Goal: Task Accomplishment & Management: Complete application form

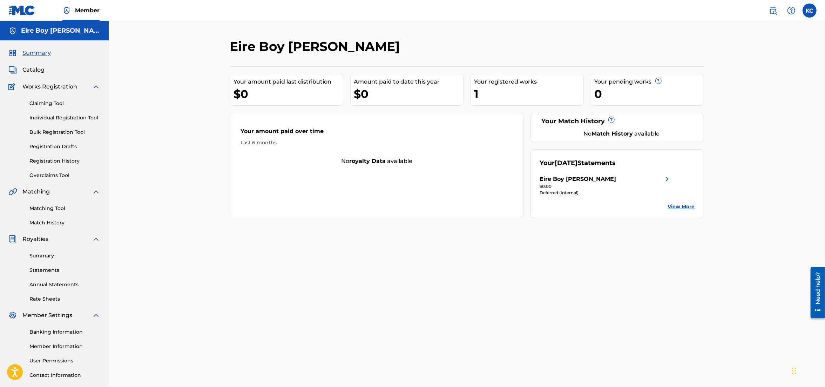
click at [55, 116] on link "Individual Registration Tool" at bounding box center [64, 117] width 71 height 7
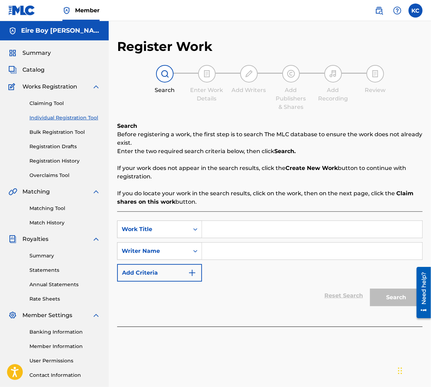
click at [255, 224] on input "Search Form" at bounding box center [312, 229] width 220 height 17
paste input "AIR IT OUT"
type input "AIR IT OUT"
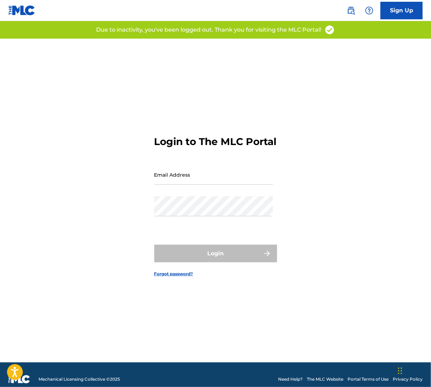
click at [207, 184] on input "Email Address" at bounding box center [213, 175] width 119 height 20
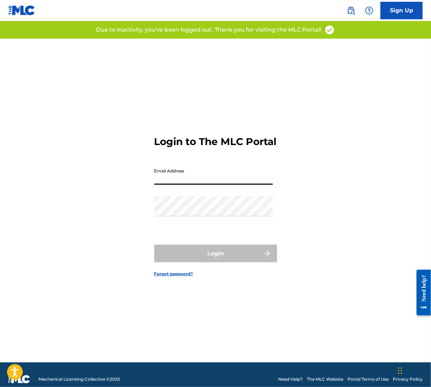
type input "[EMAIL_ADDRESS][DOMAIN_NAME]"
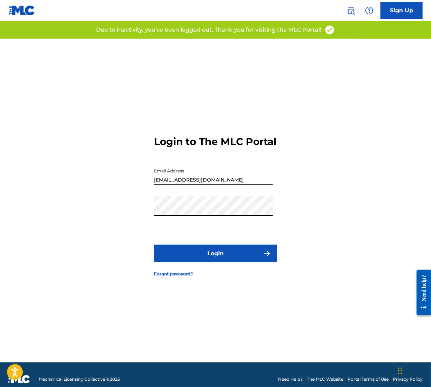
click at [187, 262] on button "Login" at bounding box center [215, 253] width 123 height 18
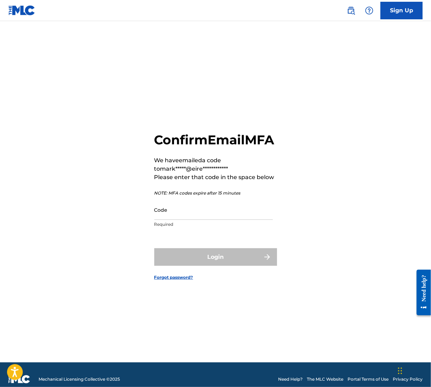
click at [221, 220] on input "Code" at bounding box center [213, 210] width 119 height 20
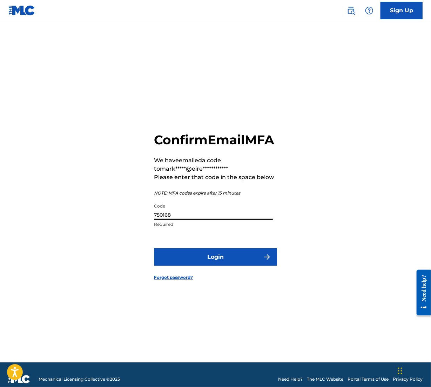
type input "750168"
click at [246, 262] on button "Login" at bounding box center [215, 257] width 123 height 18
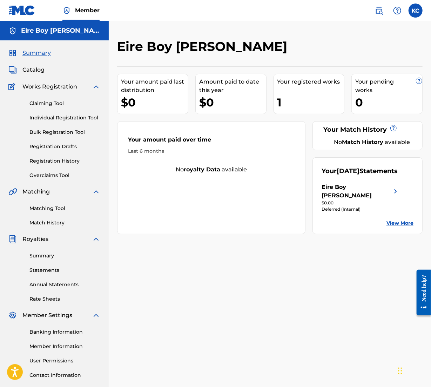
click at [44, 105] on link "Claiming Tool" at bounding box center [64, 103] width 71 height 7
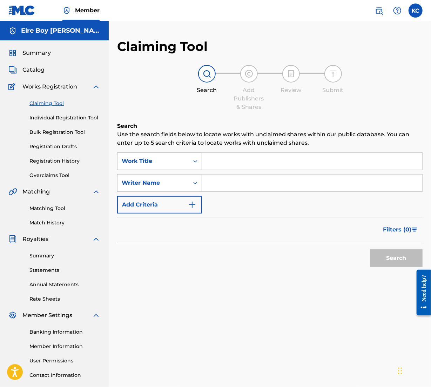
click at [234, 156] on input "Search Form" at bounding box center [312, 161] width 220 height 17
paste input "AIR IT OUT"
type input "AIR IT OUT"
click at [222, 182] on input "Search Form" at bounding box center [312, 182] width 220 height 17
click at [248, 188] on input "Search Form" at bounding box center [312, 182] width 220 height 17
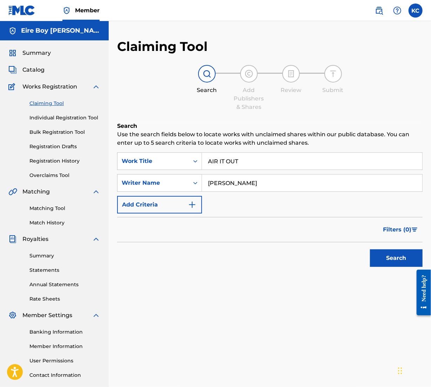
click at [410, 258] on button "Search" at bounding box center [396, 258] width 53 height 18
drag, startPoint x: 255, startPoint y: 181, endPoint x: 197, endPoint y: 186, distance: 57.7
click at [197, 186] on div "SearchWithCriteria98517337-966e-4f10-8fb6-e75f48881f9c Writer Name [PERSON_NAME]" at bounding box center [270, 183] width 306 height 18
click at [254, 183] on input "[PERSON_NAME]" at bounding box center [312, 182] width 220 height 17
click at [255, 188] on input "[PERSON_NAME]" at bounding box center [312, 182] width 220 height 17
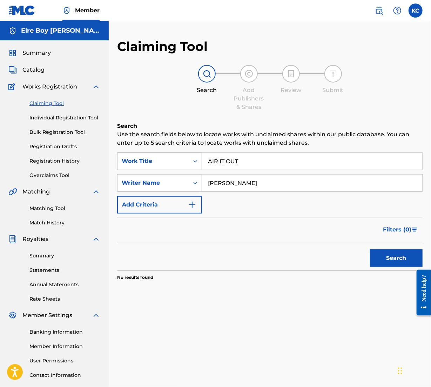
drag, startPoint x: 263, startPoint y: 180, endPoint x: 204, endPoint y: 183, distance: 59.0
click at [204, 183] on input "[PERSON_NAME]" at bounding box center [312, 182] width 220 height 17
paste input "[PERSON_NAME]"
type input "[PERSON_NAME]"
click at [397, 259] on button "Search" at bounding box center [396, 258] width 53 height 18
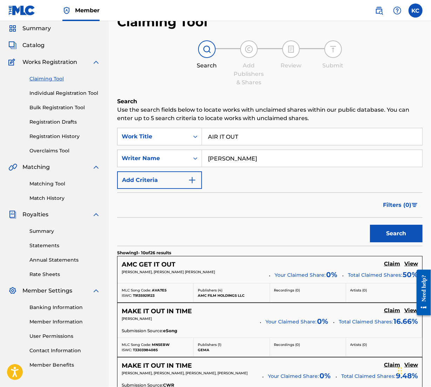
scroll to position [14, 0]
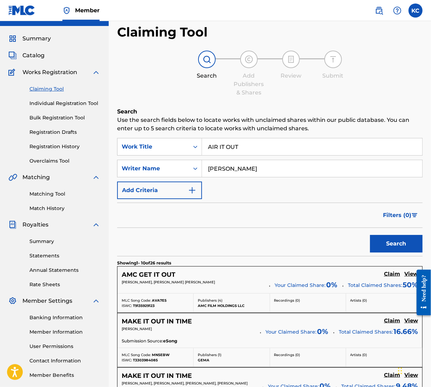
click at [191, 190] on img "Search Form" at bounding box center [192, 190] width 8 height 8
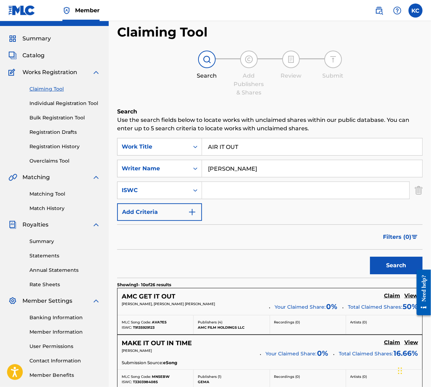
drag, startPoint x: 278, startPoint y: 196, endPoint x: 274, endPoint y: 189, distance: 8.2
click at [278, 196] on input "Search Form" at bounding box center [305, 190] width 207 height 17
drag, startPoint x: 241, startPoint y: 170, endPoint x: 214, endPoint y: 178, distance: 28.6
click at [194, 174] on div "SearchWithCriteria98517337-966e-4f10-8fb6-e75f48881f9c Writer Name [PERSON_NAME]" at bounding box center [270, 169] width 306 height 18
click at [236, 191] on input "Search Form" at bounding box center [305, 190] width 207 height 17
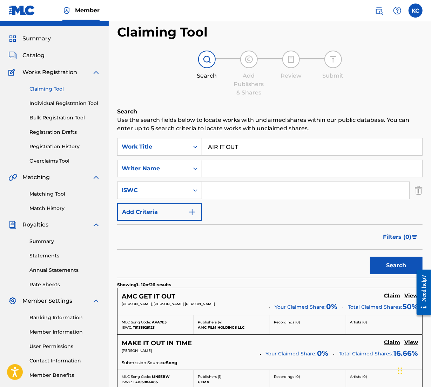
paste input "T3343655998"
click at [395, 264] on button "Search" at bounding box center [396, 265] width 53 height 18
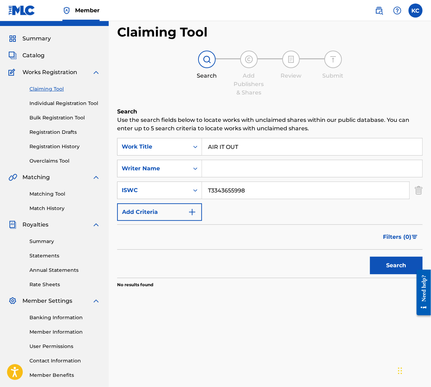
drag, startPoint x: 211, startPoint y: 190, endPoint x: 236, endPoint y: 196, distance: 26.5
click at [214, 192] on input "T3343655998" at bounding box center [305, 190] width 207 height 17
click at [243, 189] on input "T-3343655998" at bounding box center [305, 190] width 207 height 17
type input "T-334365599-8"
click at [407, 260] on button "Search" at bounding box center [396, 265] width 53 height 18
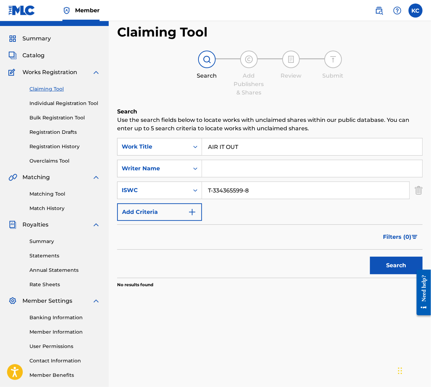
drag, startPoint x: 210, startPoint y: 206, endPoint x: 161, endPoint y: 203, distance: 49.9
click at [154, 208] on div "SearchWithCriteria46c7f3a0-5a2e-49e6-94be-d08bc29e7aa2 Work Title AIR IT OUT Se…" at bounding box center [270, 179] width 306 height 83
drag, startPoint x: 200, startPoint y: 181, endPoint x: 196, endPoint y: 188, distance: 8.0
click at [199, 181] on div "SearchWithCriteria46c7f3a0-5a2e-49e6-94be-d08bc29e7aa2 Work Title AIR IT OUT Se…" at bounding box center [270, 179] width 306 height 83
click at [196, 188] on icon "Search Form" at bounding box center [195, 190] width 7 height 7
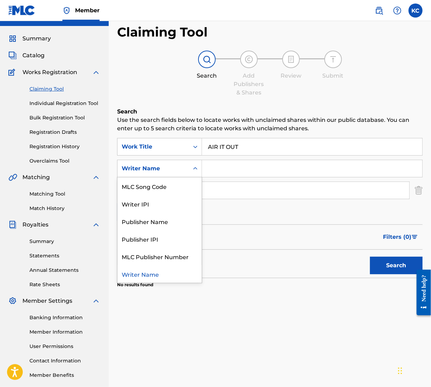
click at [197, 170] on icon "Search Form" at bounding box center [195, 168] width 7 height 7
click at [177, 226] on div "Publisher Name" at bounding box center [160, 221] width 84 height 18
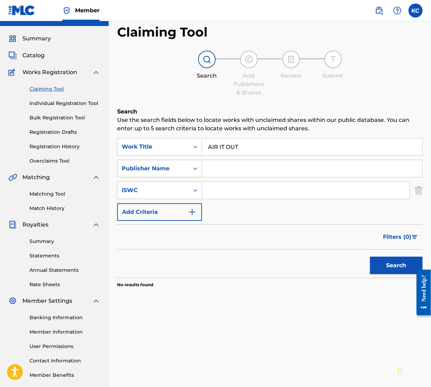
click at [199, 168] on div "Search Form" at bounding box center [195, 168] width 13 height 13
click at [337, 129] on p "Use the search fields below to locate works with unclaimed shares within our pu…" at bounding box center [270, 124] width 306 height 17
click at [400, 273] on button "Search" at bounding box center [396, 265] width 53 height 18
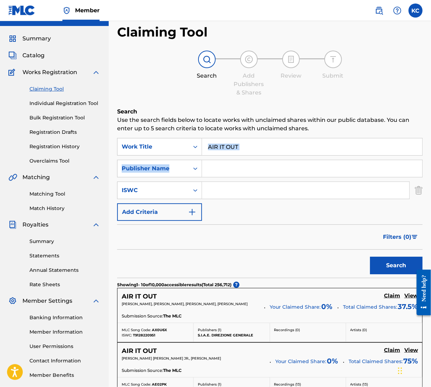
drag, startPoint x: 430, startPoint y: 144, endPoint x: 433, endPoint y: 156, distance: 11.8
click at [431, 156] on html "Accessibility Screen-Reader Guide, Feedback, and Issue Reporting | New window M…" at bounding box center [215, 179] width 431 height 387
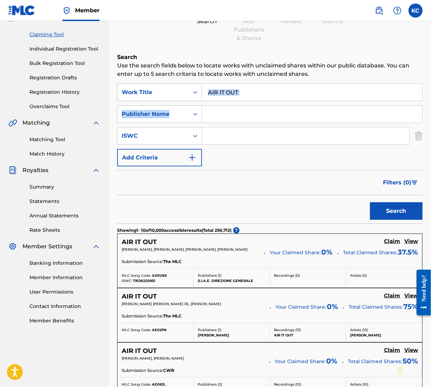
scroll to position [55, 0]
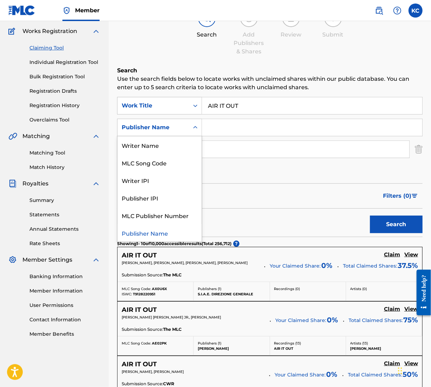
click at [197, 127] on icon "Search Form" at bounding box center [195, 127] width 4 height 2
drag, startPoint x: 427, startPoint y: 127, endPoint x: 432, endPoint y: 125, distance: 6.1
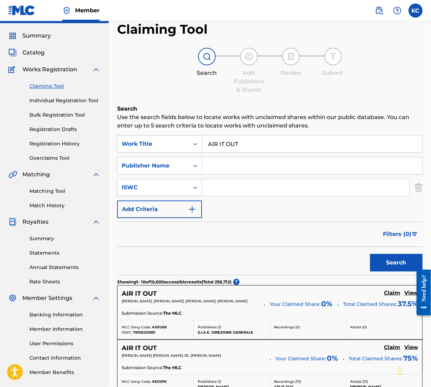
scroll to position [10, 0]
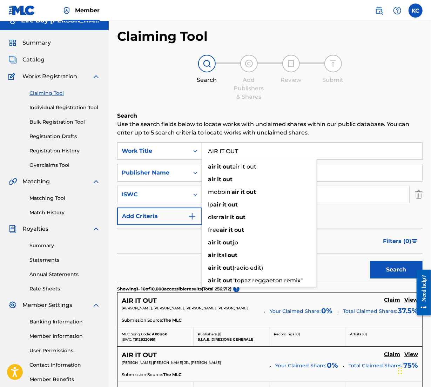
drag, startPoint x: 249, startPoint y: 150, endPoint x: 207, endPoint y: 149, distance: 42.5
click at [201, 152] on div "SearchWithCriteria46c7f3a0-5a2e-49e6-94be-d08bc29e7aa2 Work Title AIR IT OUT ai…" at bounding box center [270, 151] width 306 height 18
paste input "THE STORY OF PHEBE"
type input "THE STORY OF PHEBE"
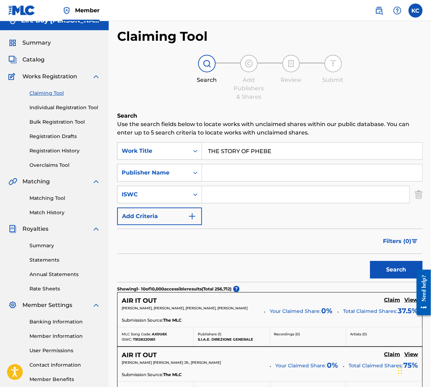
click at [389, 269] on button "Search" at bounding box center [396, 270] width 53 height 18
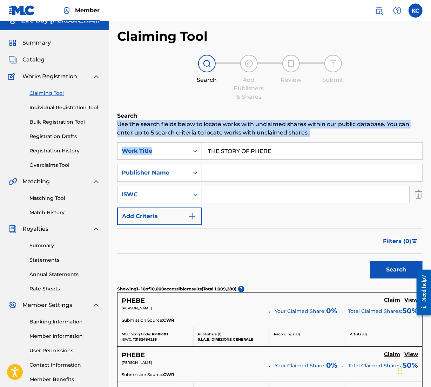
drag, startPoint x: 431, startPoint y: 112, endPoint x: 432, endPoint y: 128, distance: 15.5
click at [431, 139] on html "Accessibility Screen-Reader Guide, Feedback, and Issue Reporting | New window M…" at bounding box center [215, 183] width 431 height 387
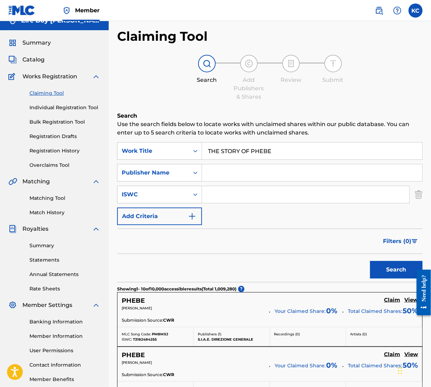
click at [207, 196] on input "Search Form" at bounding box center [305, 194] width 207 height 17
paste input "T3343655421"
type input "T3343655421"
click at [392, 271] on button "Search" at bounding box center [396, 270] width 53 height 18
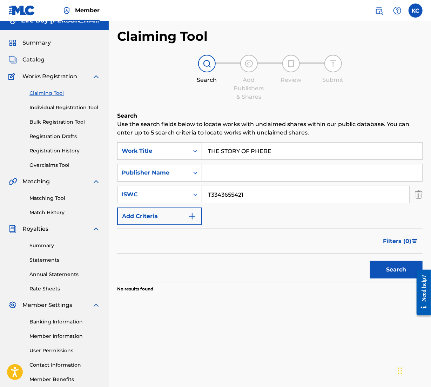
click at [230, 174] on input "Search Form" at bounding box center [312, 172] width 220 height 17
paste input "EIRE BOY [PERSON_NAME]"
type input "EIRE BOY [PERSON_NAME]"
drag, startPoint x: 242, startPoint y: 197, endPoint x: 192, endPoint y: 200, distance: 49.9
click at [162, 197] on div "SearchWithCriteria2cf35bc4-1578-4036-be5f-78366c85fde7 ISWC T3343655421" at bounding box center [270, 195] width 306 height 18
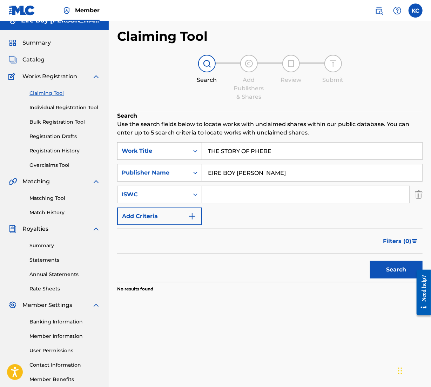
click at [390, 269] on button "Search" at bounding box center [396, 270] width 53 height 18
drag, startPoint x: 289, startPoint y: 155, endPoint x: 156, endPoint y: 156, distance: 133.6
click at [152, 158] on div "SearchWithCriteria46c7f3a0-5a2e-49e6-94be-d08bc29e7aa2 Work Title THE STORY OF …" at bounding box center [270, 151] width 306 height 18
drag, startPoint x: 388, startPoint y: 272, endPoint x: 377, endPoint y: 281, distance: 14.3
click at [388, 272] on button "Search" at bounding box center [396, 270] width 53 height 18
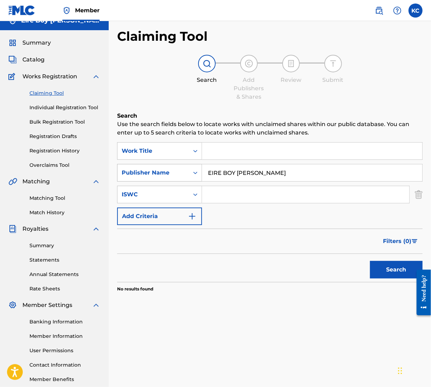
click at [196, 172] on icon "Search Form" at bounding box center [195, 173] width 4 height 2
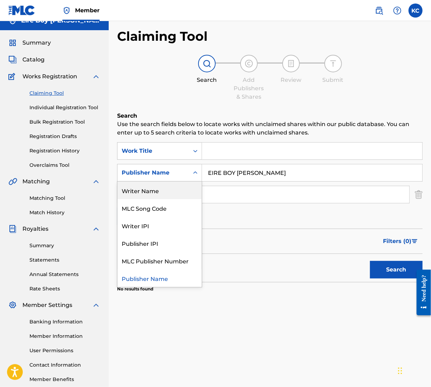
click at [172, 195] on div "Writer Name" at bounding box center [160, 190] width 84 height 18
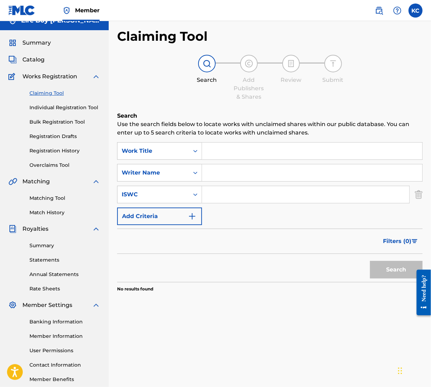
click at [245, 175] on input "Search Form" at bounding box center [312, 172] width 220 height 17
type input "MAL€K"
drag, startPoint x: 401, startPoint y: 271, endPoint x: 389, endPoint y: 271, distance: 12.3
click at [399, 271] on button "Search" at bounding box center [396, 270] width 53 height 18
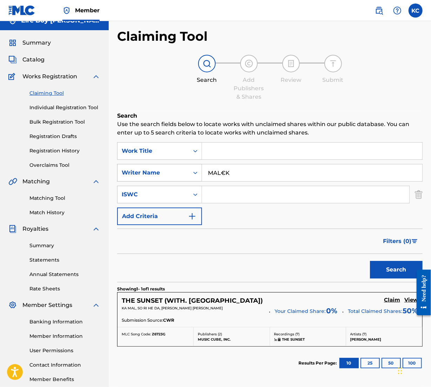
drag, startPoint x: 222, startPoint y: 172, endPoint x: 182, endPoint y: 170, distance: 40.4
click at [168, 171] on div "SearchWithCriteriab07c7edf-a61d-438d-a304-8bd2a8de1661 Writer Name MAL€K" at bounding box center [270, 173] width 306 height 18
click at [248, 175] on input "Search Form" at bounding box center [312, 172] width 220 height 17
type input "[PERSON_NAME]"
click at [403, 270] on button "Search" at bounding box center [396, 270] width 53 height 18
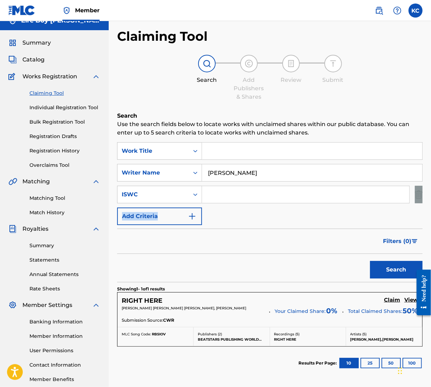
drag, startPoint x: 430, startPoint y: 196, endPoint x: 433, endPoint y: 208, distance: 11.9
click at [429, 216] on div "Claiming Tool Search Add Publishers & Shares Review Submit Search Use the searc…" at bounding box center [270, 221] width 322 height 386
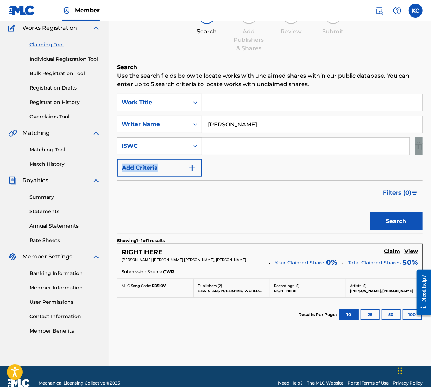
scroll to position [71, 0]
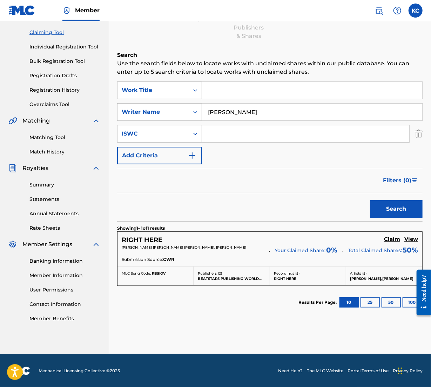
click at [391, 239] on h5 "Claim" at bounding box center [392, 239] width 16 height 7
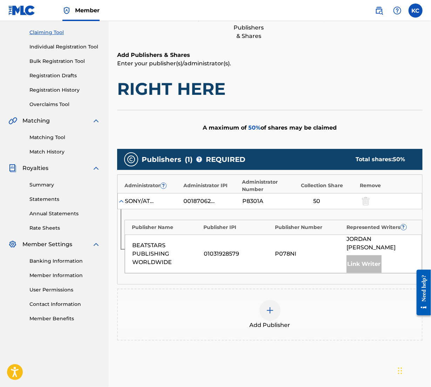
click at [431, 189] on div "Claiming Tool Search Add Publishers & Shares Review Submit Add Publishers & Sha…" at bounding box center [270, 194] width 322 height 452
click at [269, 306] on img at bounding box center [270, 310] width 8 height 8
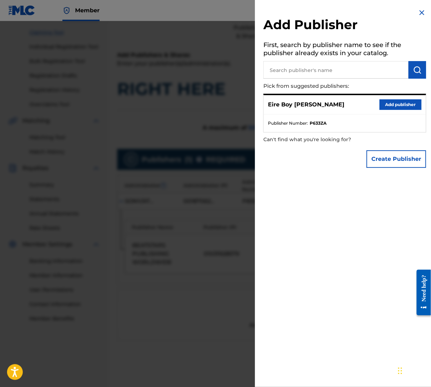
click at [385, 107] on button "Add publisher" at bounding box center [401, 104] width 42 height 11
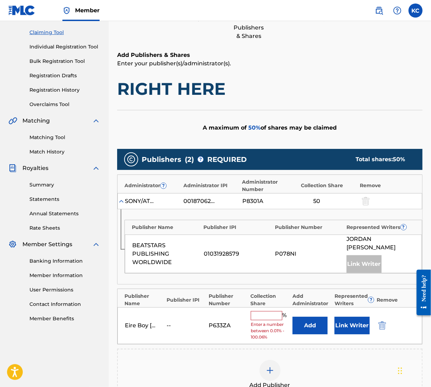
click at [260, 311] on input "text" at bounding box center [267, 315] width 32 height 9
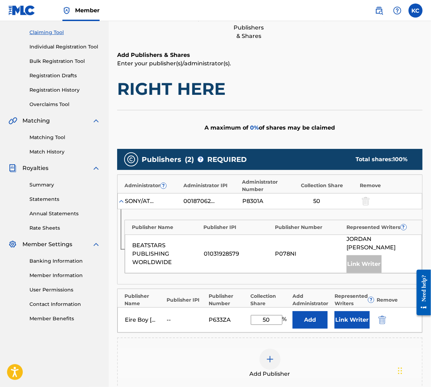
type input "50"
click at [321, 312] on button "Add" at bounding box center [310, 320] width 35 height 18
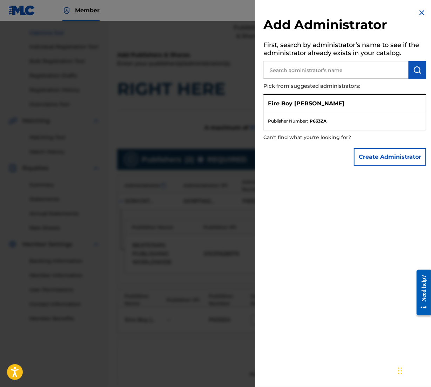
drag, startPoint x: 291, startPoint y: 109, endPoint x: 319, endPoint y: 115, distance: 28.7
click at [291, 108] on div "Eire Boy [PERSON_NAME]" at bounding box center [345, 103] width 162 height 17
click at [386, 154] on button "Create Administrator" at bounding box center [390, 157] width 72 height 18
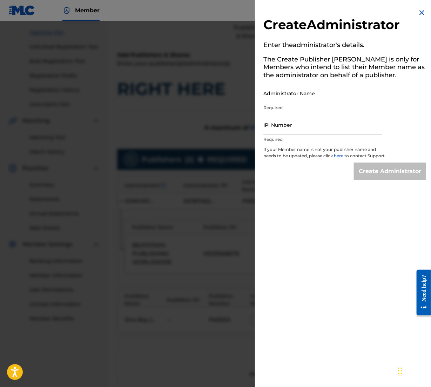
click at [422, 14] on img at bounding box center [422, 12] width 8 height 8
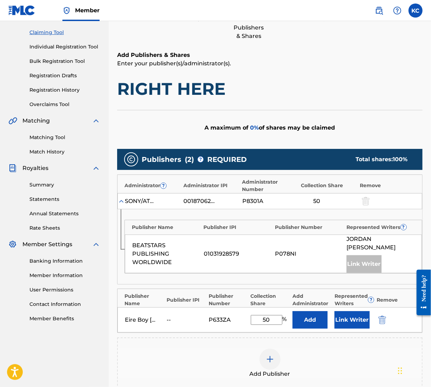
click at [358, 311] on button "Link Writer" at bounding box center [352, 320] width 35 height 18
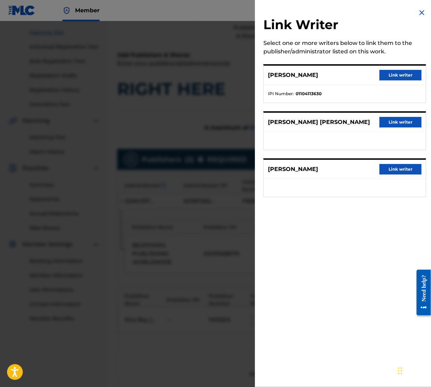
click at [400, 172] on button "Link writer" at bounding box center [401, 169] width 42 height 11
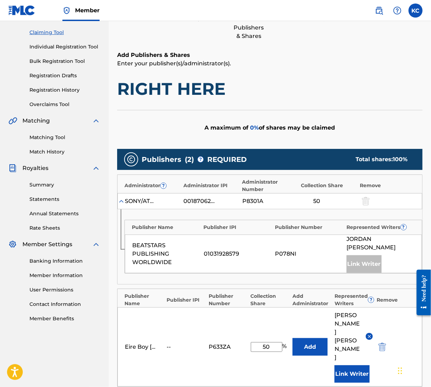
click at [354, 365] on button "Link Writer" at bounding box center [352, 374] width 35 height 18
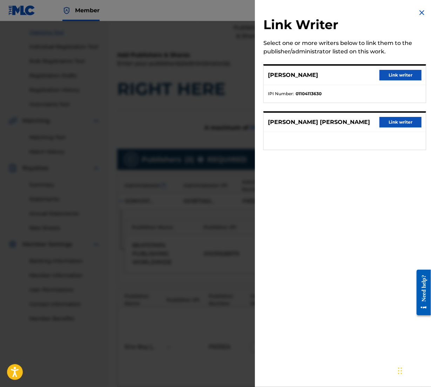
click at [420, 12] on img at bounding box center [422, 12] width 8 height 8
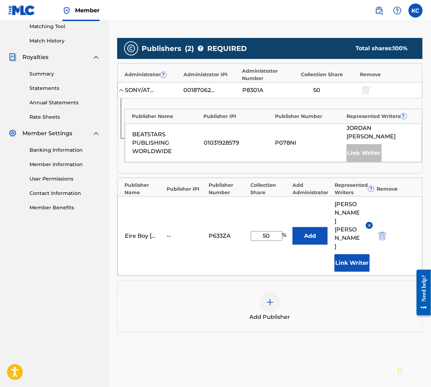
scroll to position [196, 0]
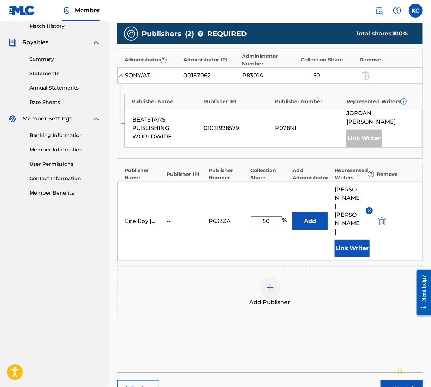
click at [400, 380] on button "Next" at bounding box center [402, 389] width 42 height 18
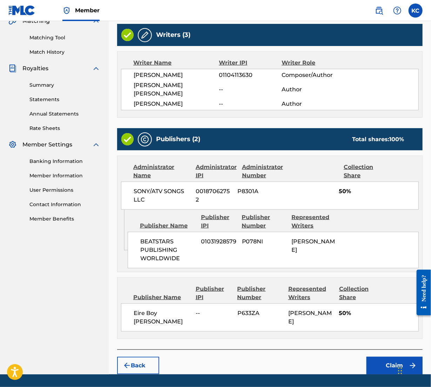
scroll to position [173, 0]
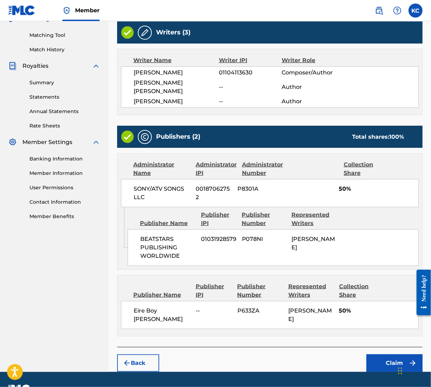
click at [392, 354] on button "Claim" at bounding box center [395, 363] width 56 height 18
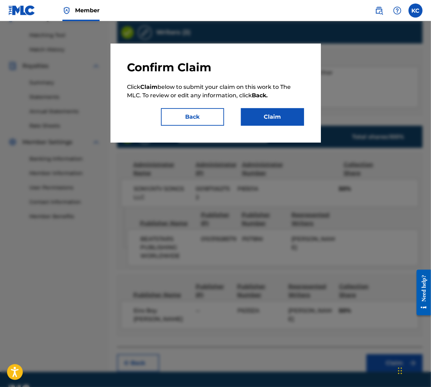
click at [297, 105] on div "Confirm Claim Click Claim below to submit your claim on this work to The MLC. T…" at bounding box center [215, 92] width 177 height 65
click at [303, 118] on button "Claim" at bounding box center [272, 117] width 63 height 18
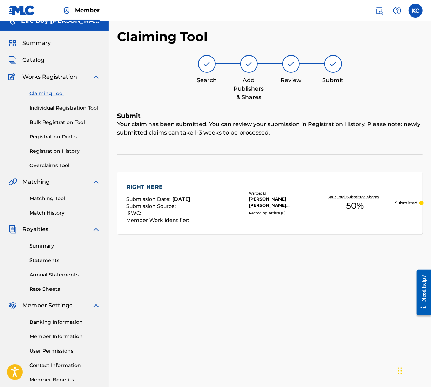
scroll to position [0, 0]
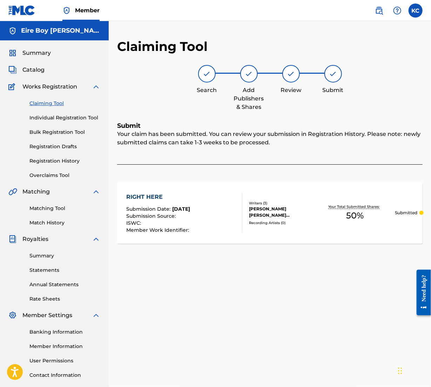
click at [56, 119] on link "Individual Registration Tool" at bounding box center [64, 117] width 71 height 7
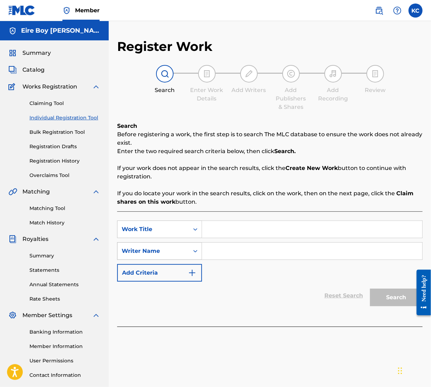
click at [192, 253] on icon "Search Form" at bounding box center [195, 250] width 7 height 7
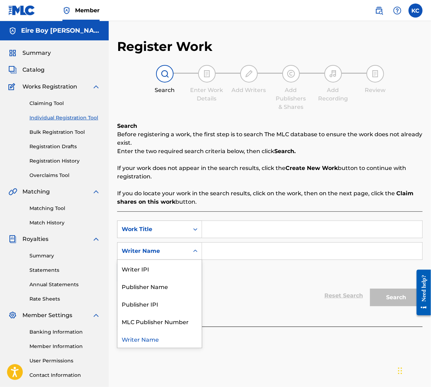
click at [196, 254] on div "Search Form" at bounding box center [195, 250] width 13 height 13
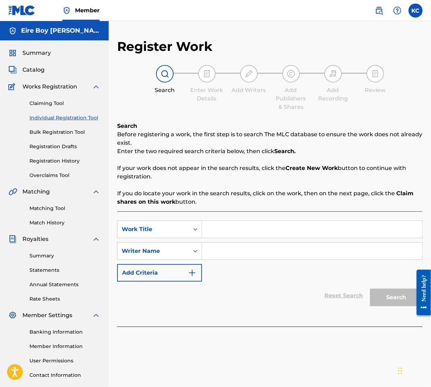
click at [196, 271] on button "Add Criteria" at bounding box center [159, 273] width 85 height 18
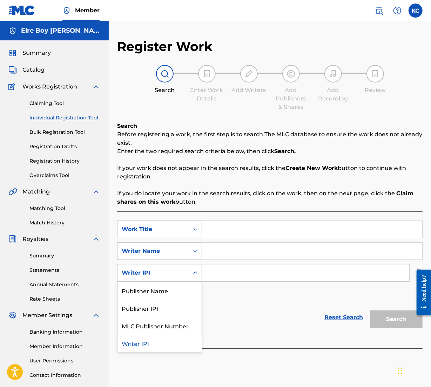
click at [192, 274] on div "Search Form" at bounding box center [195, 272] width 13 height 13
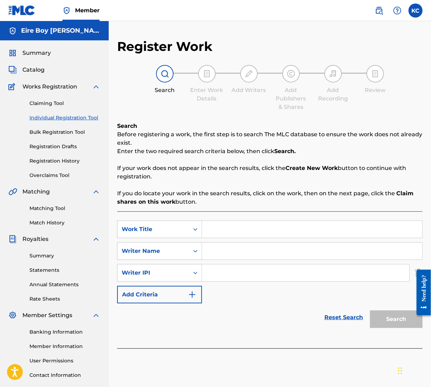
click at [220, 234] on input "Search Form" at bounding box center [312, 229] width 220 height 17
paste input "THE STORY OF PHEBE"
type input "THE STORY OF PHEBE"
click at [262, 311] on div "Reset Search Search" at bounding box center [270, 317] width 306 height 28
click at [217, 251] on input "Search Form" at bounding box center [312, 250] width 220 height 17
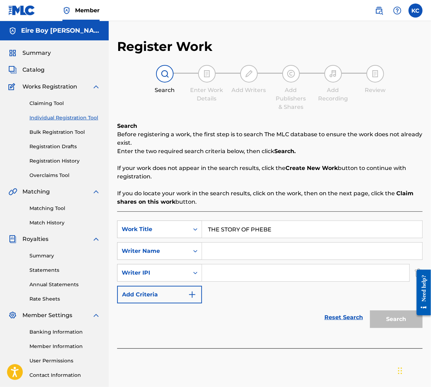
click at [222, 253] on input "Search Form" at bounding box center [312, 250] width 220 height 17
type input "[PERSON_NAME]"
click at [256, 323] on div "Reset Search Search" at bounding box center [270, 317] width 306 height 28
click at [194, 274] on icon "Search Form" at bounding box center [195, 272] width 7 height 7
click at [230, 310] on div "Reset Search Search" at bounding box center [270, 317] width 306 height 28
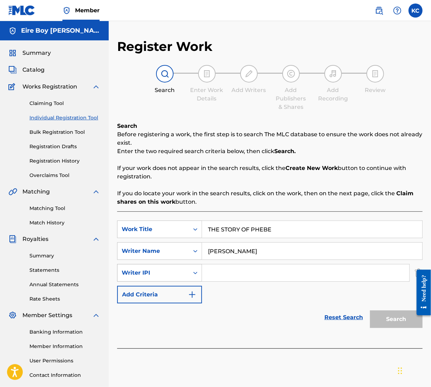
click at [201, 270] on div "Search Form" at bounding box center [195, 272] width 13 height 13
click at [230, 273] on input "Search Form" at bounding box center [305, 272] width 207 height 17
paste input "1305291972"
type input "1305291972"
click at [395, 319] on button "Search" at bounding box center [396, 319] width 53 height 18
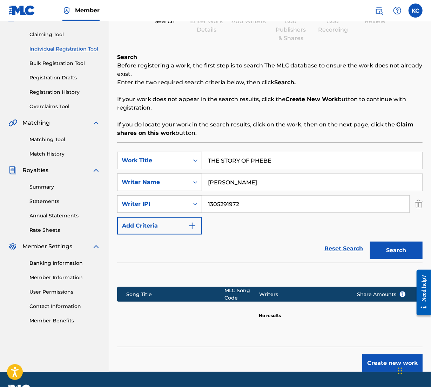
scroll to position [87, 0]
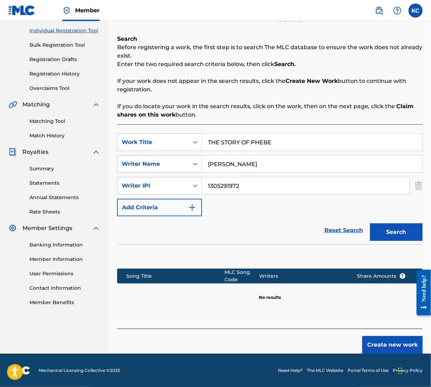
click at [388, 343] on button "Create new work" at bounding box center [392, 345] width 60 height 18
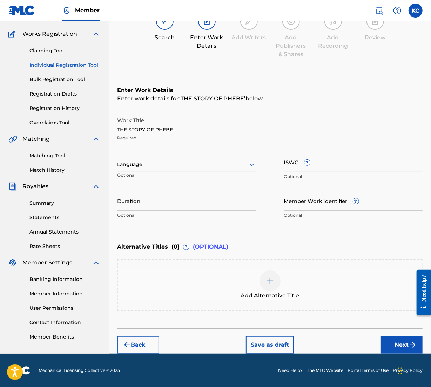
click at [224, 163] on div at bounding box center [186, 164] width 139 height 9
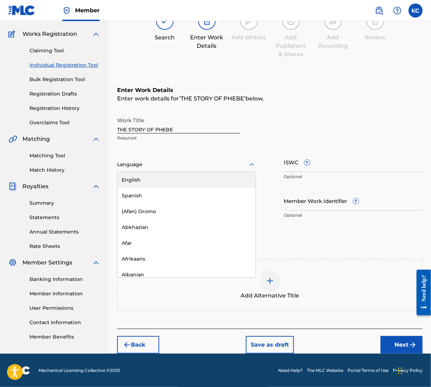
click at [180, 180] on div "English" at bounding box center [187, 180] width 138 height 16
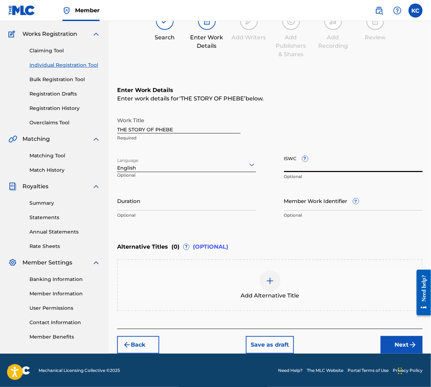
click at [319, 162] on input "ISWC ?" at bounding box center [353, 162] width 139 height 20
click at [327, 164] on input "ISWC ?" at bounding box center [353, 162] width 139 height 20
paste input "T3343655421"
type input "T3343655421"
click at [184, 195] on input "Duration" at bounding box center [186, 200] width 139 height 20
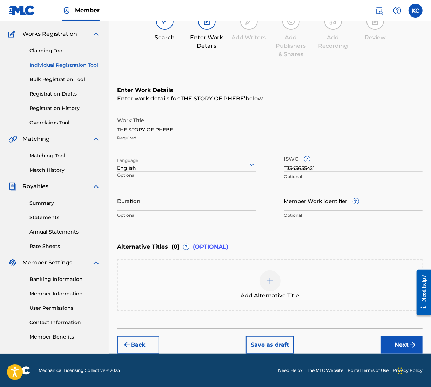
click at [389, 339] on button "Next" at bounding box center [402, 345] width 42 height 18
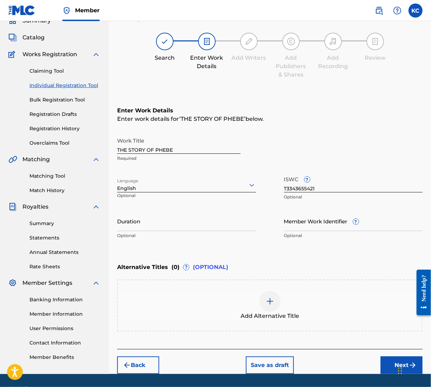
scroll to position [32, 0]
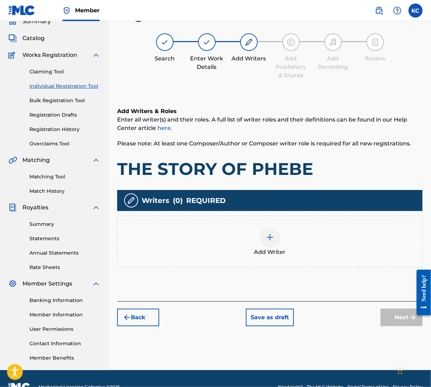
click at [270, 239] on img at bounding box center [270, 237] width 8 height 8
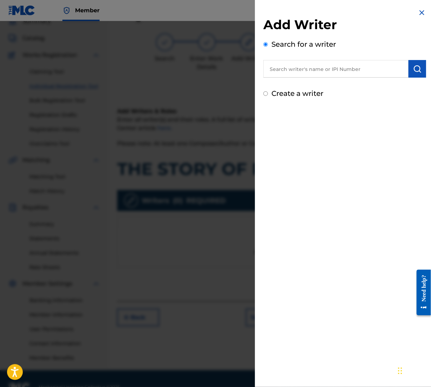
click at [296, 67] on input "text" at bounding box center [335, 69] width 145 height 18
click at [313, 72] on input "text" at bounding box center [335, 69] width 145 height 18
paste input "T3343655421"
type input "T3343655421"
drag, startPoint x: 324, startPoint y: 73, endPoint x: 254, endPoint y: 77, distance: 70.3
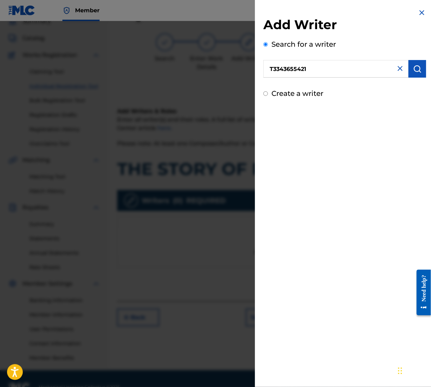
click at [250, 77] on div "Add Writer Search for a writer T3343655421 Create a writer" at bounding box center [215, 203] width 431 height 365
click at [304, 71] on input "text" at bounding box center [335, 69] width 145 height 18
drag, startPoint x: 304, startPoint y: 71, endPoint x: 279, endPoint y: 66, distance: 26.0
click at [279, 66] on input "text" at bounding box center [335, 69] width 145 height 18
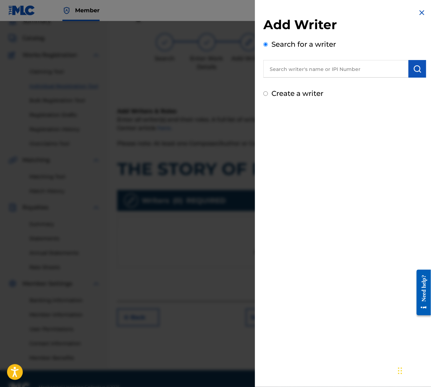
paste input "1305291972"
type input "1305291972"
click at [416, 68] on img "submit" at bounding box center [417, 69] width 8 height 8
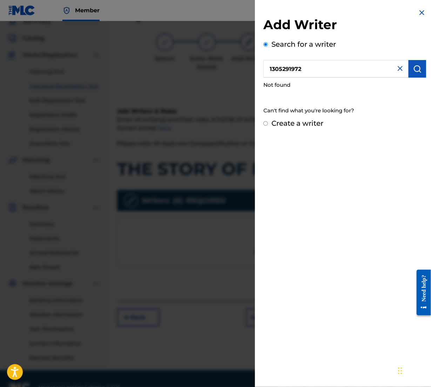
click at [264, 123] on input "Create a writer" at bounding box center [265, 123] width 5 height 5
radio input "false"
radio input "true"
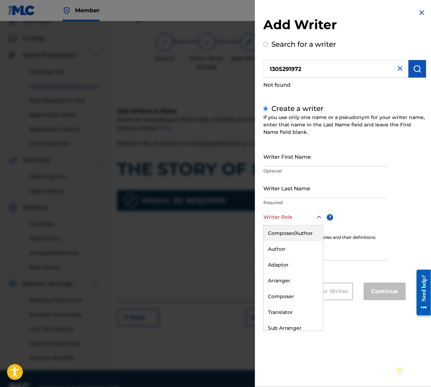
click at [320, 214] on icon at bounding box center [319, 217] width 8 height 8
click at [302, 159] on input "Writer First Name" at bounding box center [324, 156] width 123 height 20
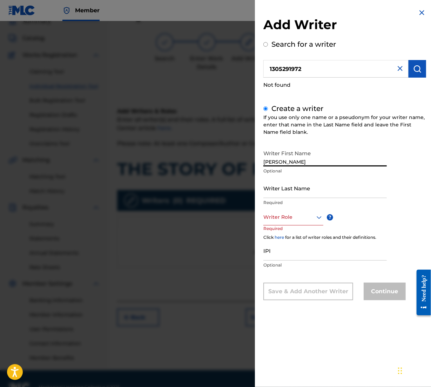
type input "[PERSON_NAME]"
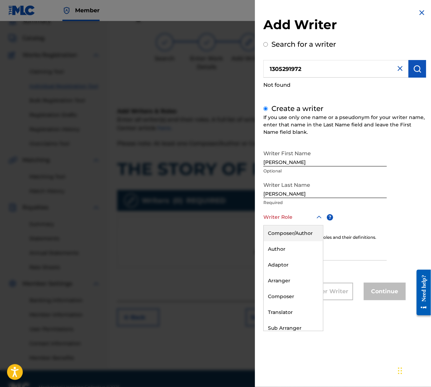
click at [297, 213] on div at bounding box center [293, 217] width 60 height 9
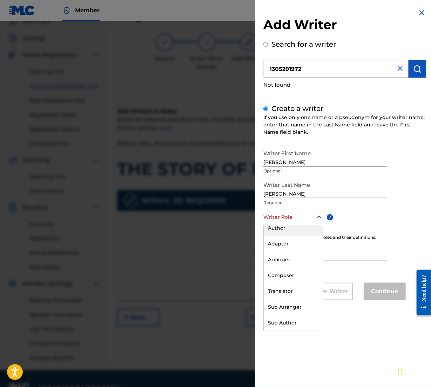
scroll to position [0, 0]
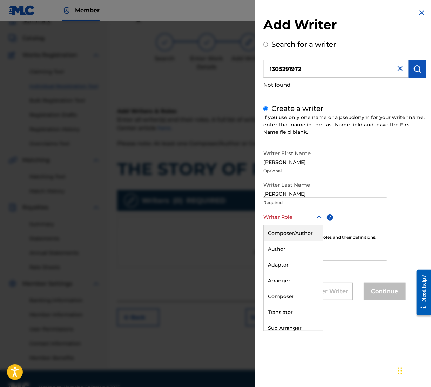
click at [289, 231] on div "Composer/Author" at bounding box center [293, 233] width 59 height 16
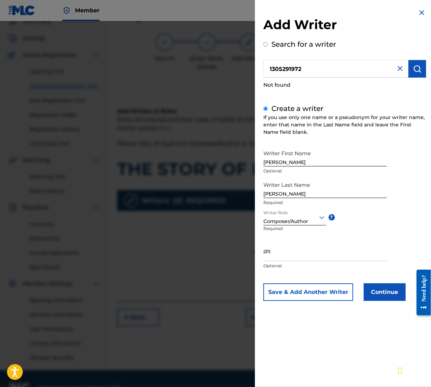
click at [291, 253] on input "IPI" at bounding box center [324, 251] width 123 height 20
paste input "1305291972"
type input "1305291972"
click at [388, 290] on button "Continue" at bounding box center [385, 292] width 42 height 18
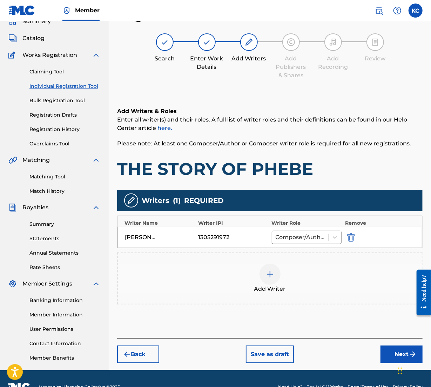
click at [394, 357] on button "Next" at bounding box center [402, 354] width 42 height 18
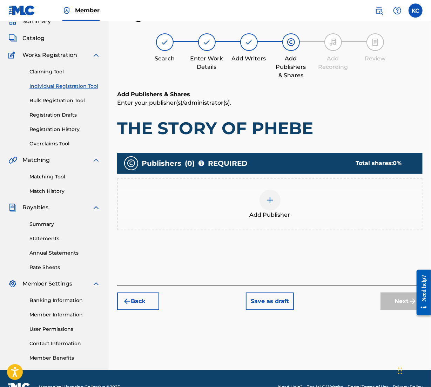
click at [271, 199] on img at bounding box center [270, 200] width 8 height 8
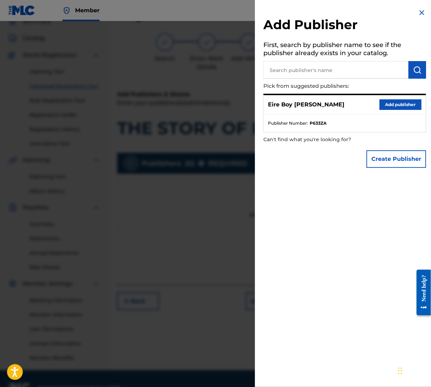
click at [401, 106] on button "Add publisher" at bounding box center [401, 104] width 42 height 11
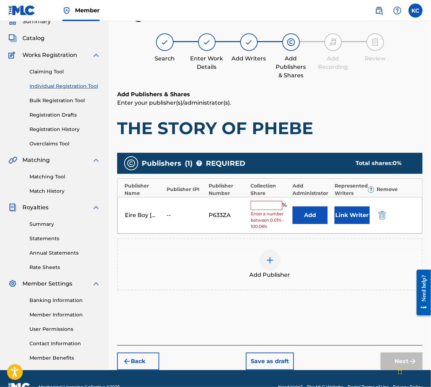
click at [266, 206] on input "text" at bounding box center [267, 205] width 32 height 9
type input "100"
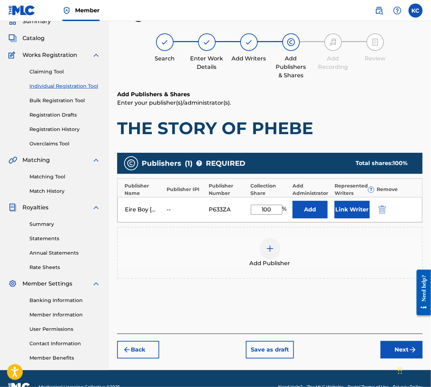
click at [398, 351] on button "Next" at bounding box center [402, 350] width 42 height 18
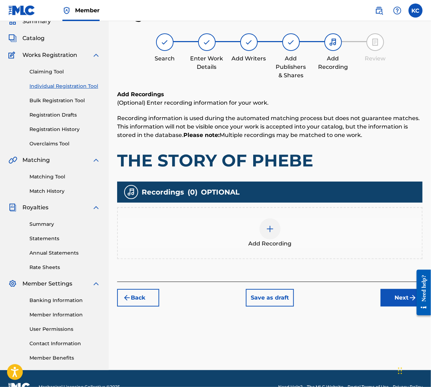
click at [397, 299] on button "Next" at bounding box center [402, 298] width 42 height 18
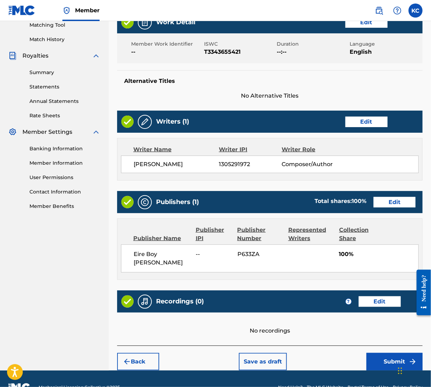
scroll to position [191, 0]
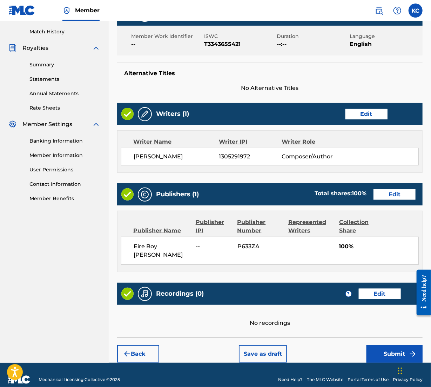
click at [405, 345] on button "Submit" at bounding box center [395, 354] width 56 height 18
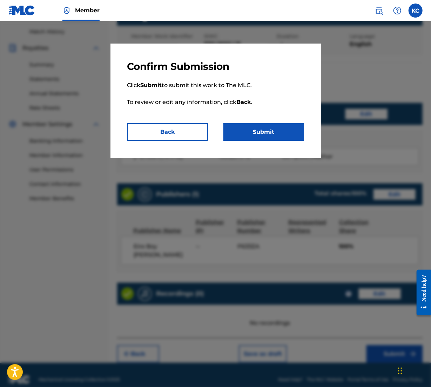
click at [273, 137] on button "Submit" at bounding box center [263, 132] width 81 height 18
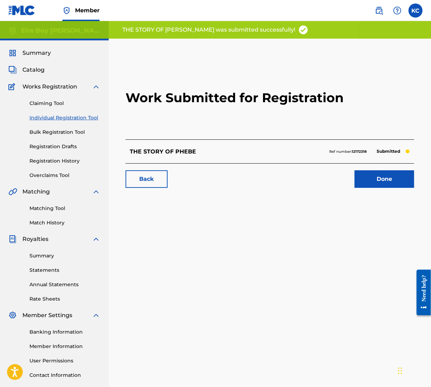
click at [385, 175] on link "Done" at bounding box center [385, 179] width 60 height 18
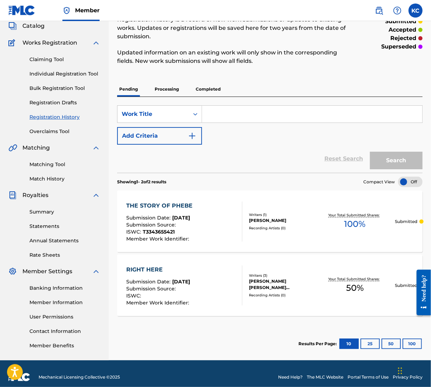
scroll to position [51, 0]
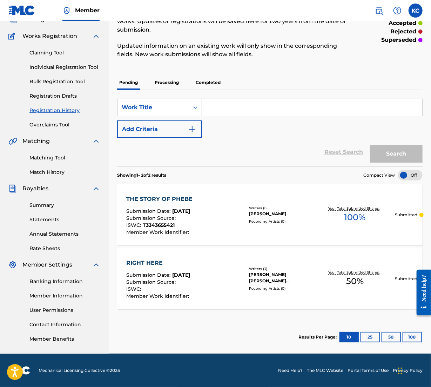
click at [80, 68] on link "Individual Registration Tool" at bounding box center [64, 66] width 71 height 7
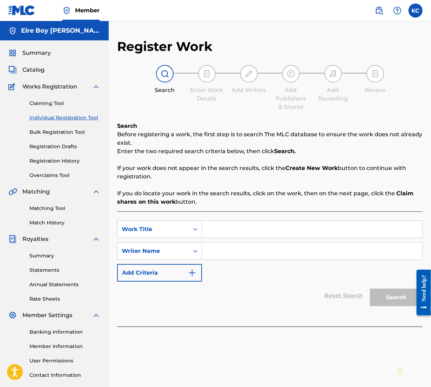
click at [217, 326] on div at bounding box center [270, 329] width 306 height 7
click at [66, 119] on link "Individual Registration Tool" at bounding box center [64, 117] width 71 height 7
drag, startPoint x: 432, startPoint y: 227, endPoint x: 432, endPoint y: 232, distance: 5.3
click at [431, 233] on html "Accessibility Screen-Reader Guide, Feedback, and Issue Reporting | New window M…" at bounding box center [215, 193] width 431 height 387
click at [77, 135] on link "Bulk Registration Tool" at bounding box center [64, 131] width 71 height 7
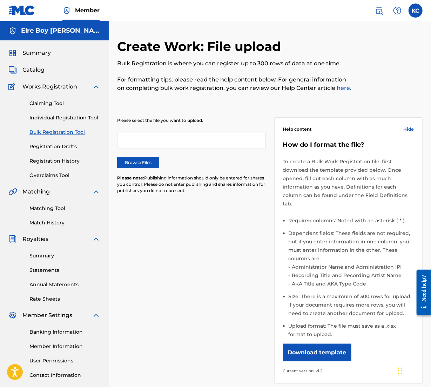
click at [71, 118] on link "Individual Registration Tool" at bounding box center [64, 117] width 71 height 7
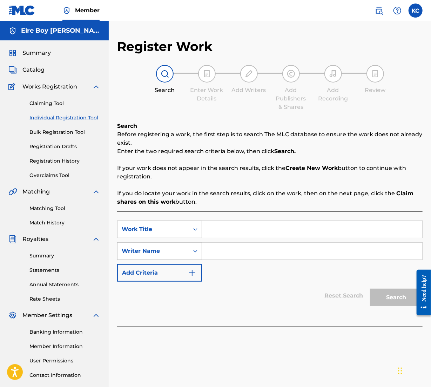
click at [224, 227] on input "Search Form" at bounding box center [312, 229] width 220 height 17
paste input "'TWAS THE NIGHT BEFORE (OUTERLUDE) (FEAT. [PERSON_NAME] & AA"
type input "'TWAS THE NIGHT BEFORE (OUTERLUDE) (FEAT. [PERSON_NAME] & AA"
click at [244, 291] on div "Reset Search Search" at bounding box center [270, 295] width 306 height 28
click at [314, 302] on div "Reset Search Search" at bounding box center [270, 295] width 306 height 28
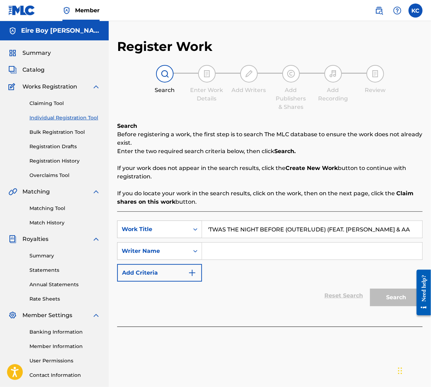
click at [216, 254] on input "Search Form" at bounding box center [312, 250] width 220 height 17
click at [196, 251] on icon "Search Form" at bounding box center [195, 250] width 7 height 7
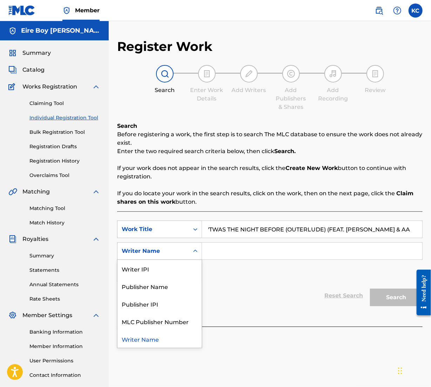
click at [241, 250] on input "Search Form" at bounding box center [312, 250] width 220 height 17
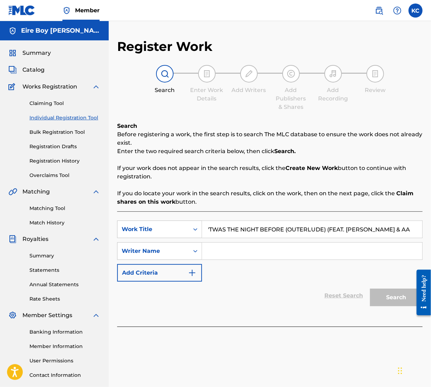
click at [59, 204] on link "Matching Tool" at bounding box center [64, 207] width 71 height 7
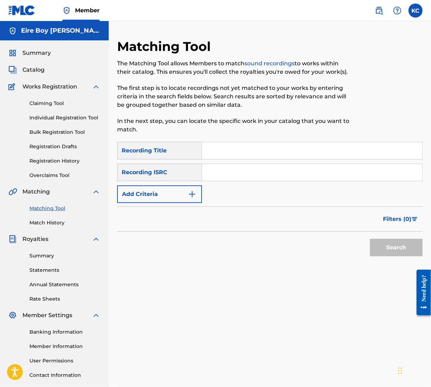
click at [228, 172] on input "Search Form" at bounding box center [312, 172] width 220 height 17
paste input "QZZ7V2527603"
click at [402, 250] on button "Search" at bounding box center [396, 248] width 53 height 18
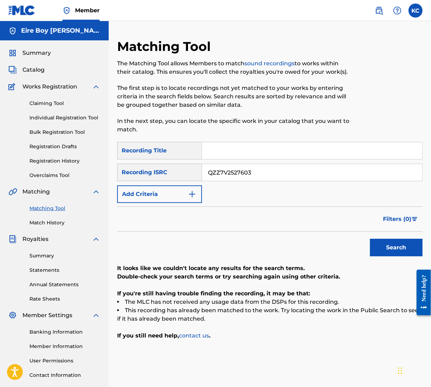
click at [268, 173] on input "QZZ7V2527603" at bounding box center [312, 172] width 220 height 17
drag, startPoint x: 268, startPoint y: 173, endPoint x: 205, endPoint y: 177, distance: 63.3
click at [205, 177] on input "QZZ7V2527603" at bounding box center [312, 172] width 220 height 17
paste input "WFM2488267"
type input "QZWFM2488267"
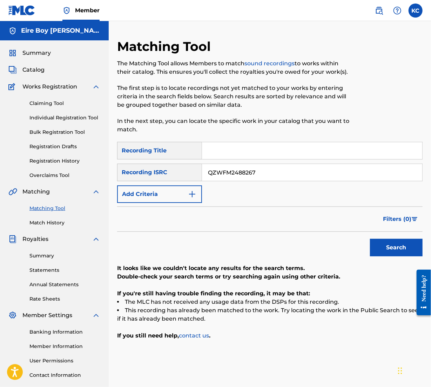
click at [405, 249] on button "Search" at bounding box center [396, 248] width 53 height 18
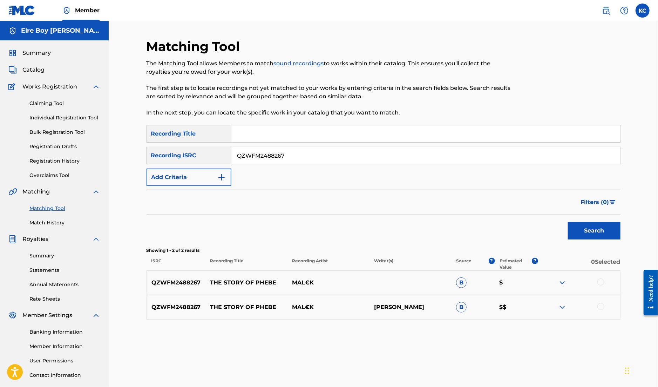
click at [431, 305] on img at bounding box center [562, 307] width 8 height 8
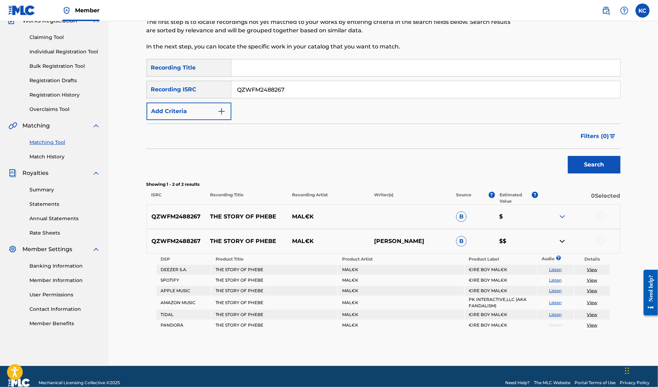
scroll to position [67, 0]
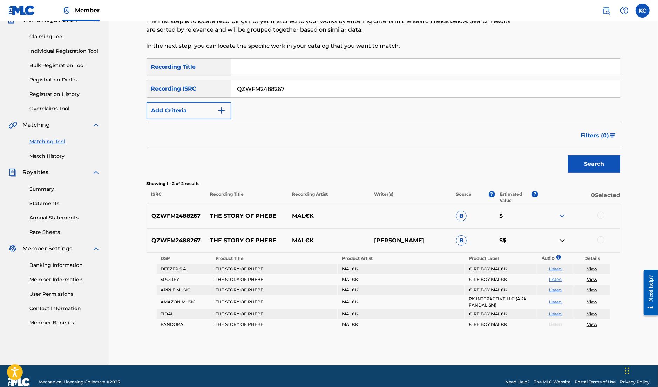
drag, startPoint x: 193, startPoint y: 235, endPoint x: 215, endPoint y: 236, distance: 22.5
click at [195, 235] on div "QZWFM2488267 THE STORY OF PHEBE MAL€K [PERSON_NAME] B $$" at bounding box center [384, 240] width 474 height 25
drag, startPoint x: 461, startPoint y: 243, endPoint x: 474, endPoint y: 240, distance: 13.4
click at [431, 243] on span "B" at bounding box center [461, 240] width 11 height 11
click at [431, 239] on p "$$" at bounding box center [516, 240] width 43 height 8
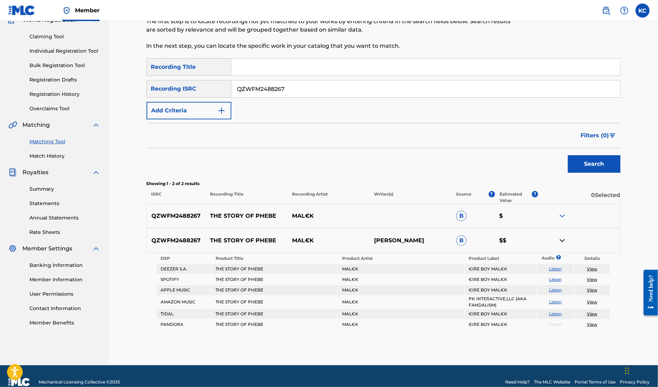
click at [431, 267] on link "View" at bounding box center [592, 268] width 11 height 5
click at [431, 217] on img at bounding box center [562, 216] width 8 height 8
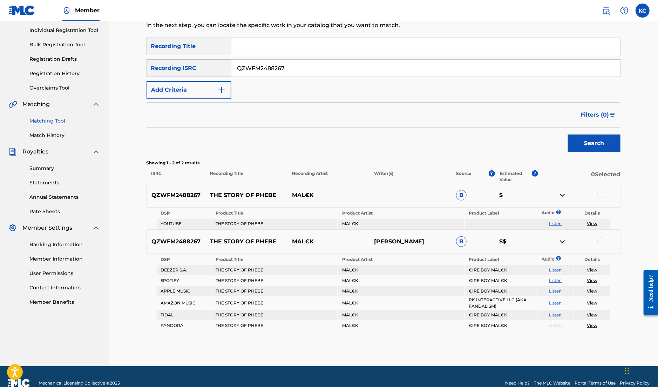
scroll to position [100, 0]
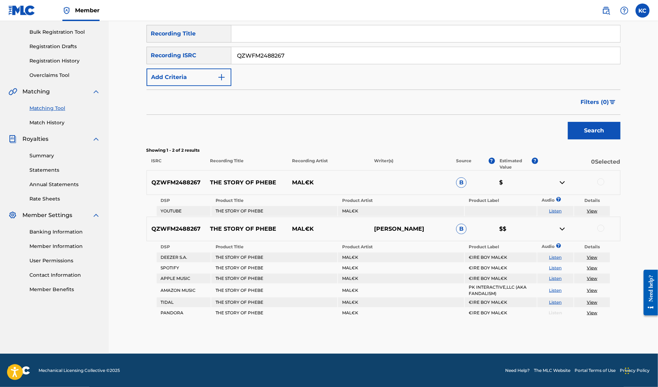
click at [431, 314] on link "View" at bounding box center [592, 312] width 11 height 5
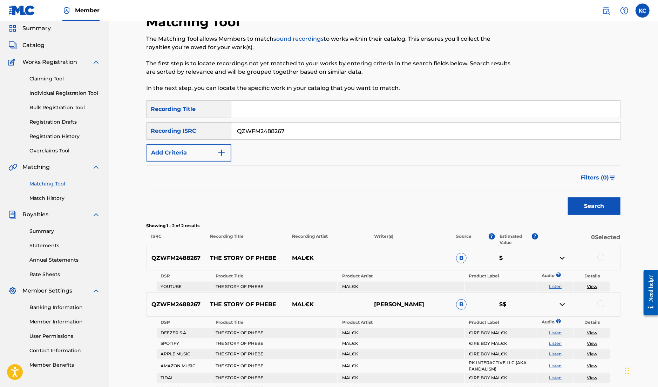
scroll to position [26, 0]
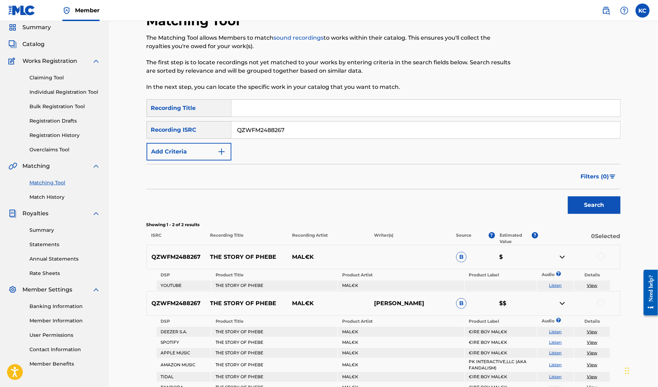
click at [49, 74] on link "Claiming Tool" at bounding box center [64, 77] width 71 height 7
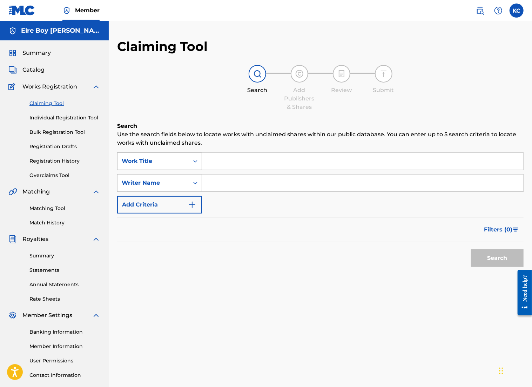
click at [195, 160] on icon "Search Form" at bounding box center [195, 160] width 7 height 7
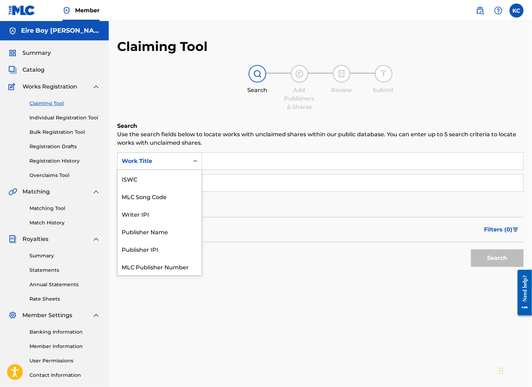
scroll to position [26, 0]
click at [161, 227] on div "Publisher IPI" at bounding box center [160, 231] width 84 height 18
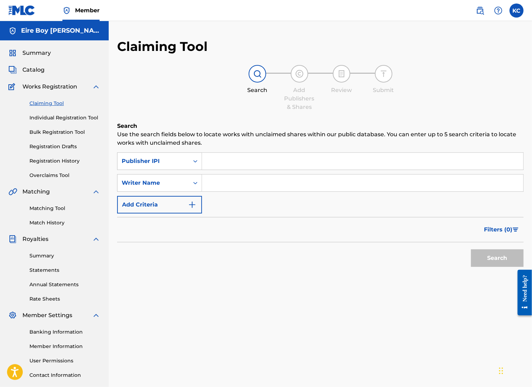
drag, startPoint x: 248, startPoint y: 160, endPoint x: 244, endPoint y: 160, distance: 3.9
click at [248, 160] on input "Search Form" at bounding box center [362, 161] width 321 height 17
paste input "1305291972"
click at [431, 260] on button "Search" at bounding box center [497, 258] width 53 height 18
click at [269, 153] on input "1305291972" at bounding box center [362, 161] width 321 height 17
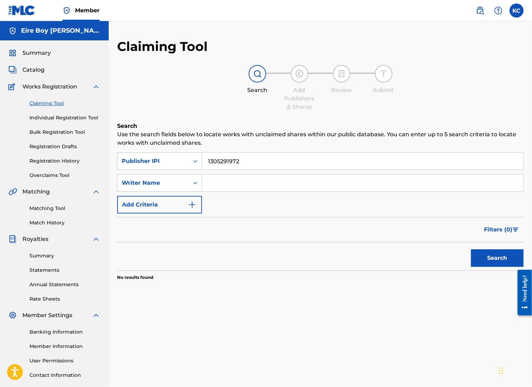
drag, startPoint x: 259, startPoint y: 161, endPoint x: 215, endPoint y: 163, distance: 43.5
click at [189, 169] on div "SearchWithCriteriac33769db-2bf3-4cd0-aea1-4902d9045fd3 Publisher IPI 1305291972" at bounding box center [320, 161] width 407 height 18
paste input "617608"
type input "1306176082"
click at [431, 257] on button "Search" at bounding box center [497, 258] width 53 height 18
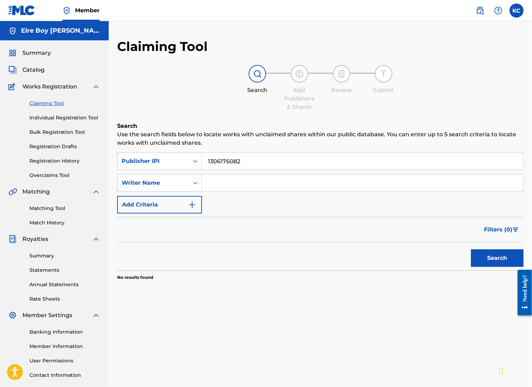
click at [68, 118] on link "Individual Registration Tool" at bounding box center [64, 117] width 71 height 7
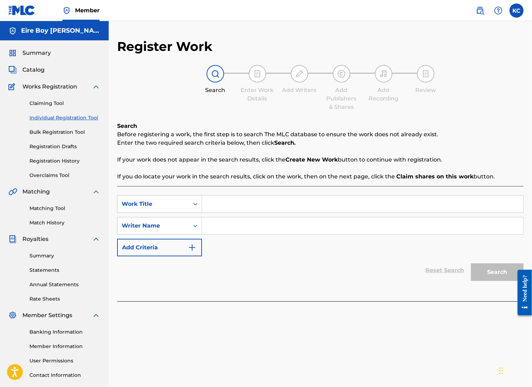
paste input "AIR IT OUT"
type input "AIR IT OUT"
click at [344, 279] on div "Reset Search Search" at bounding box center [320, 270] width 407 height 28
click at [229, 224] on input "Search Form" at bounding box center [362, 225] width 321 height 17
click at [232, 223] on input "Search Form" at bounding box center [362, 225] width 321 height 17
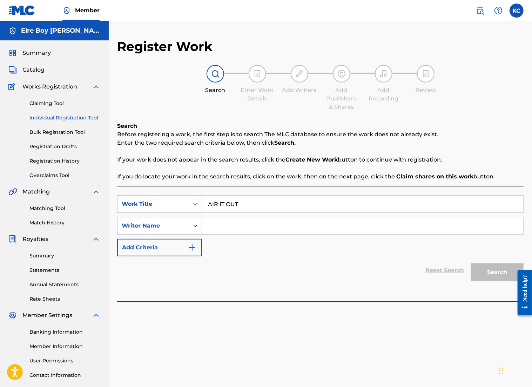
drag, startPoint x: 232, startPoint y: 224, endPoint x: 216, endPoint y: 228, distance: 16.7
click at [216, 228] on input "Search Form" at bounding box center [362, 225] width 321 height 17
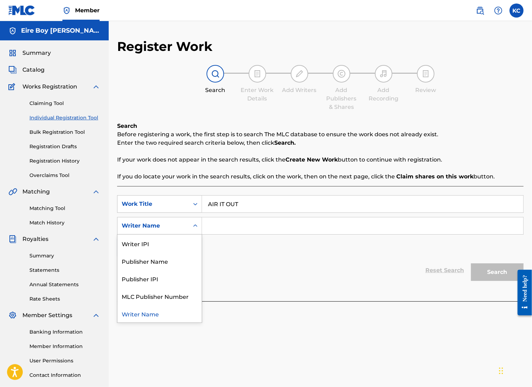
click at [194, 222] on icon "Search Form" at bounding box center [195, 225] width 7 height 7
click at [164, 241] on div "Writer IPI" at bounding box center [160, 243] width 84 height 18
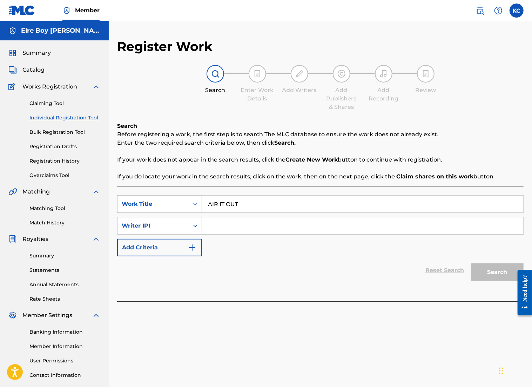
drag, startPoint x: 220, startPoint y: 229, endPoint x: 219, endPoint y: 226, distance: 3.6
click at [220, 228] on input "Search Form" at bounding box center [362, 225] width 321 height 17
paste input "1306176082"
type input "1306176082"
click at [365, 280] on div "Reset Search Search" at bounding box center [320, 270] width 407 height 28
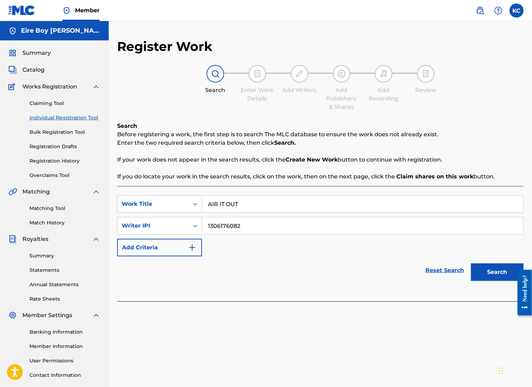
click at [431, 276] on button "Search" at bounding box center [497, 272] width 53 height 18
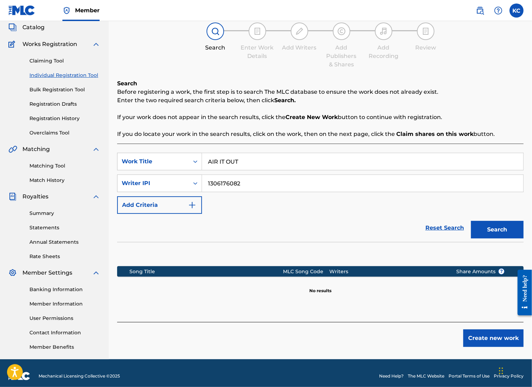
scroll to position [48, 0]
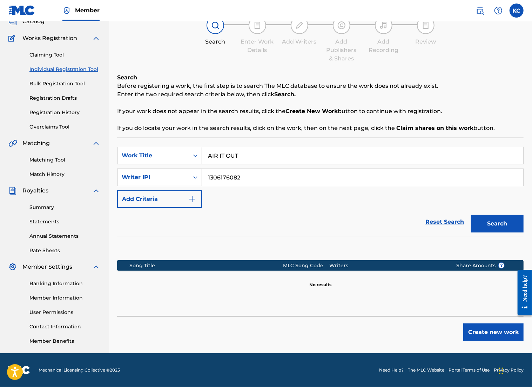
click at [431, 332] on button "Create new work" at bounding box center [493, 332] width 60 height 18
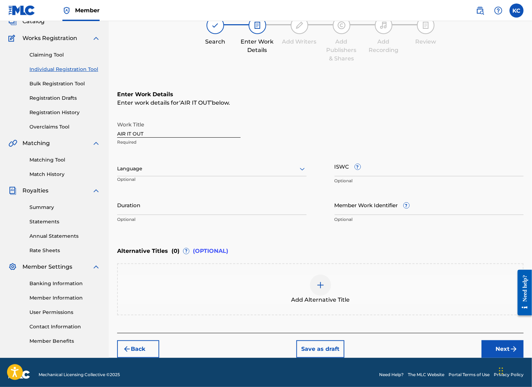
drag, startPoint x: 303, startPoint y: 167, endPoint x: 296, endPoint y: 172, distance: 8.0
click at [302, 167] on icon at bounding box center [302, 169] width 8 height 8
click at [163, 182] on div "English" at bounding box center [212, 184] width 189 height 16
click at [369, 170] on input "ISWC ?" at bounding box center [429, 166] width 189 height 20
paste input "T3343655998"
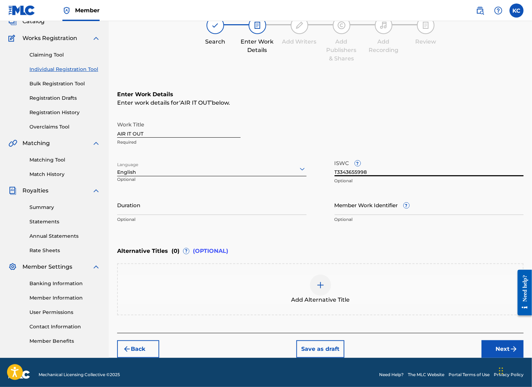
type input "T3343655998"
click at [231, 287] on div "Add Alternative Title" at bounding box center [320, 288] width 405 height 29
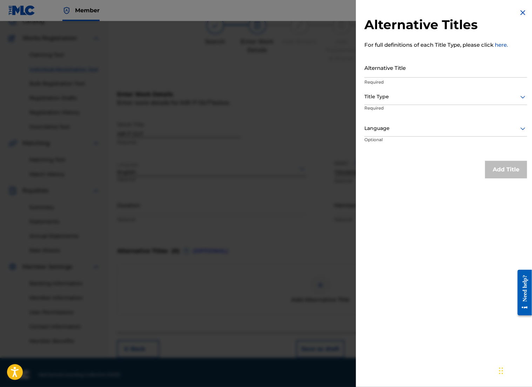
click at [310, 62] on div at bounding box center [266, 214] width 532 height 387
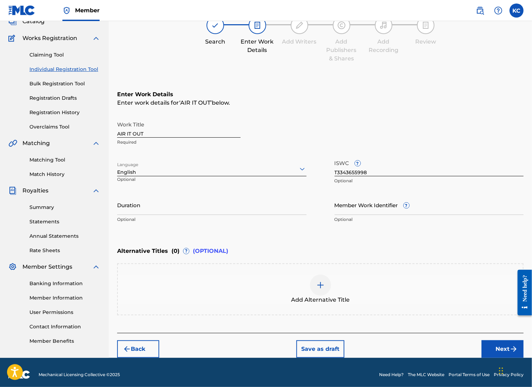
scroll to position [53, 0]
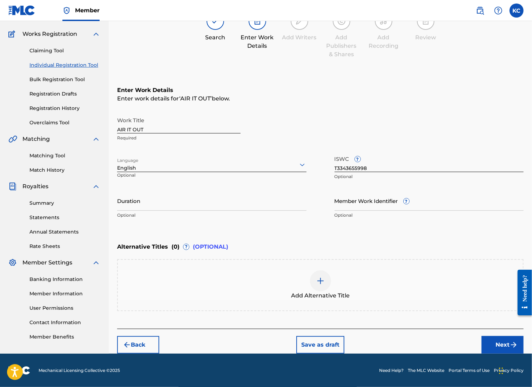
click at [431, 345] on button "Next" at bounding box center [503, 345] width 42 height 18
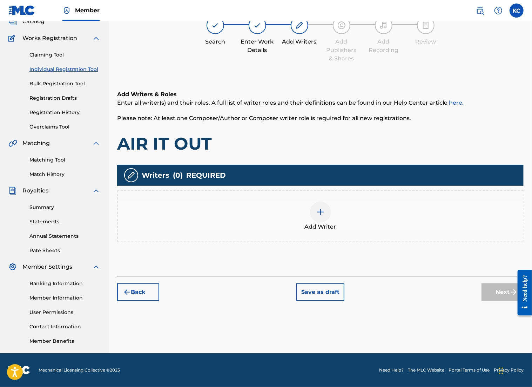
scroll to position [32, 0]
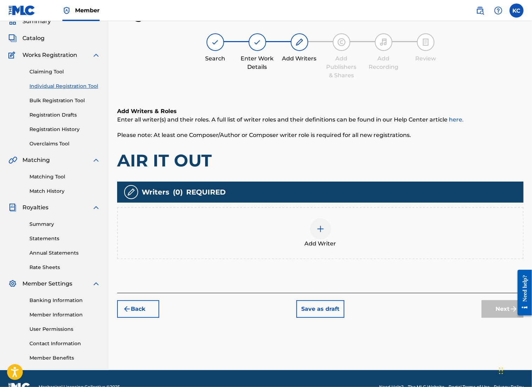
click at [322, 227] on img at bounding box center [320, 228] width 8 height 8
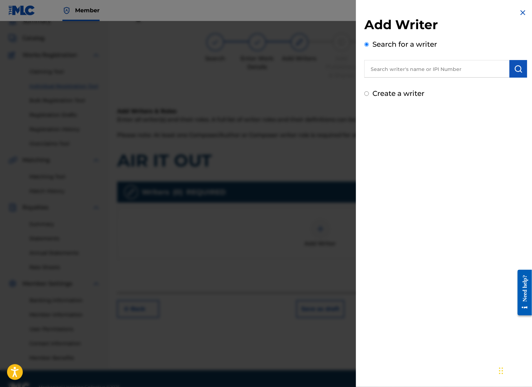
click at [419, 67] on input "text" at bounding box center [436, 69] width 145 height 18
click at [324, 67] on div at bounding box center [266, 214] width 532 height 387
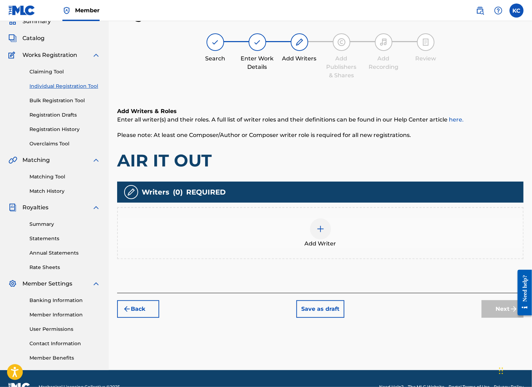
click at [321, 227] on img at bounding box center [320, 228] width 8 height 8
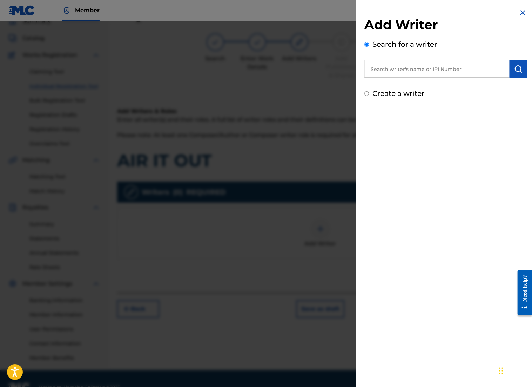
click at [402, 68] on input "text" at bounding box center [436, 69] width 145 height 18
drag, startPoint x: 402, startPoint y: 68, endPoint x: 398, endPoint y: 70, distance: 4.1
paste input "1306176082"
type input "1306176082"
click at [431, 75] on button "submit" at bounding box center [519, 69] width 18 height 18
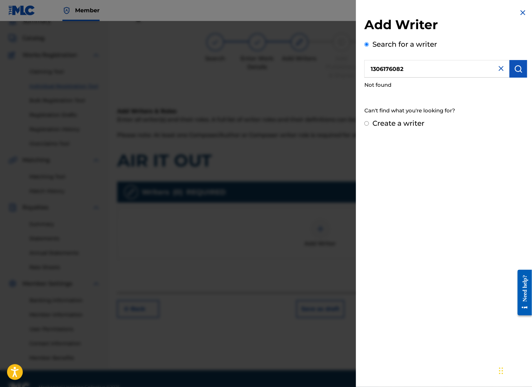
click at [367, 124] on input "Create a writer" at bounding box center [366, 123] width 5 height 5
radio input "false"
radio input "true"
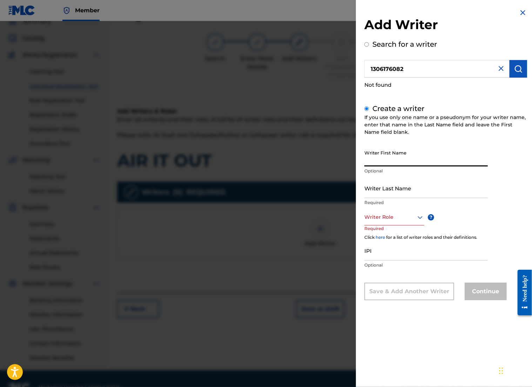
click at [410, 152] on input "Writer First Name" at bounding box center [425, 156] width 123 height 20
click at [400, 250] on input "IPI" at bounding box center [425, 250] width 123 height 20
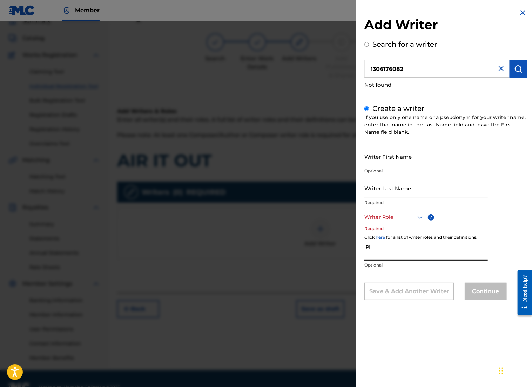
paste input "1306176082"
type input "1306176082"
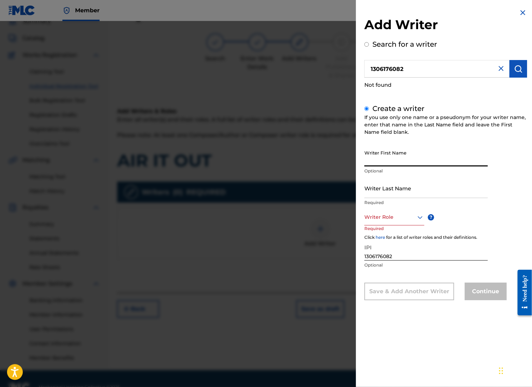
click at [398, 154] on input "Writer First Name" at bounding box center [425, 156] width 123 height 20
type input "[PERSON_NAME]"
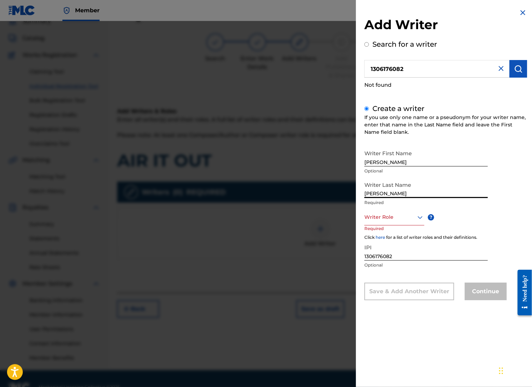
type input "[PERSON_NAME]"
click at [419, 214] on icon at bounding box center [420, 217] width 8 height 8
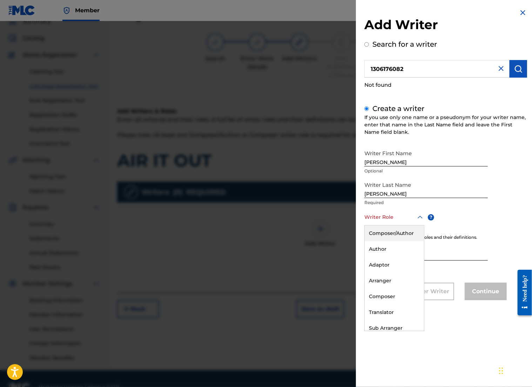
click at [394, 235] on div "Composer/Author" at bounding box center [394, 233] width 59 height 16
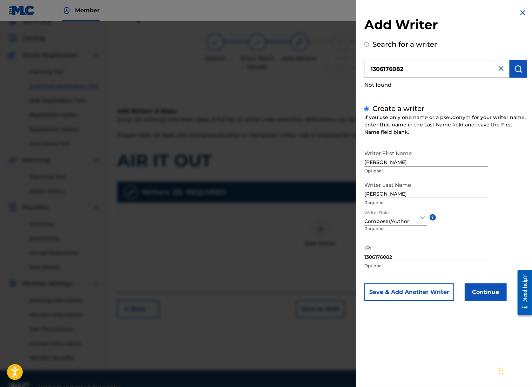
click at [431, 296] on button "Continue" at bounding box center [486, 292] width 42 height 18
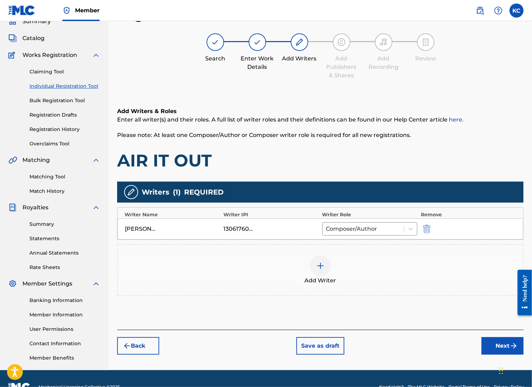
click at [431, 343] on button "Next" at bounding box center [503, 346] width 42 height 18
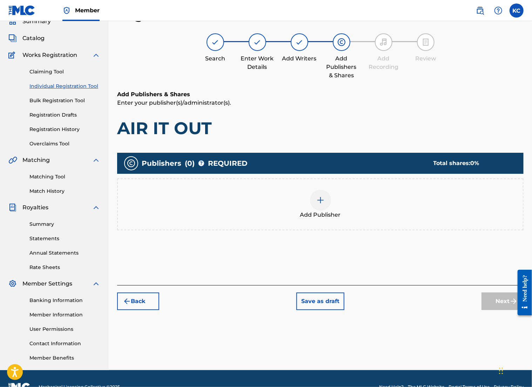
click at [319, 201] on img at bounding box center [320, 200] width 8 height 8
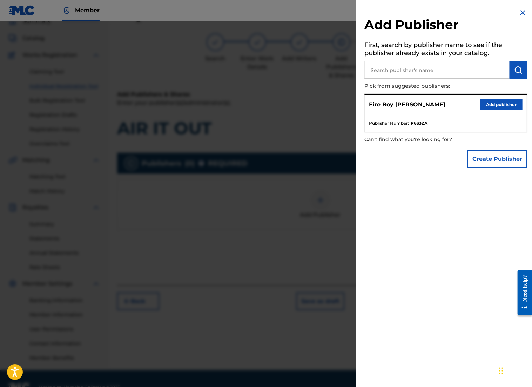
click at [431, 106] on button "Add publisher" at bounding box center [502, 104] width 42 height 11
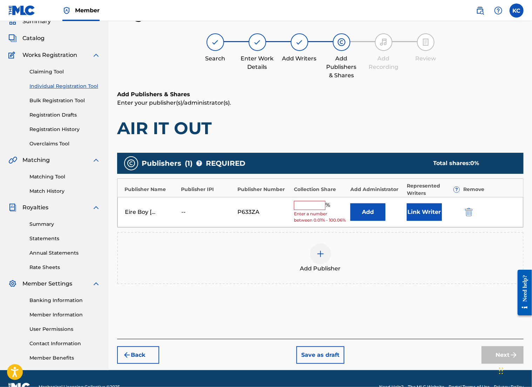
click at [304, 199] on div "Eire Boy [PERSON_NAME] -- P633ZA % Enter a number between 0.01% - 100.06% Add L…" at bounding box center [321, 212] width 406 height 31
click at [309, 199] on div "Eire Boy [PERSON_NAME] -- P633ZA % Enter a number between 0.01% - 100.06% Add L…" at bounding box center [321, 212] width 406 height 31
click at [309, 201] on input "text" at bounding box center [310, 205] width 32 height 9
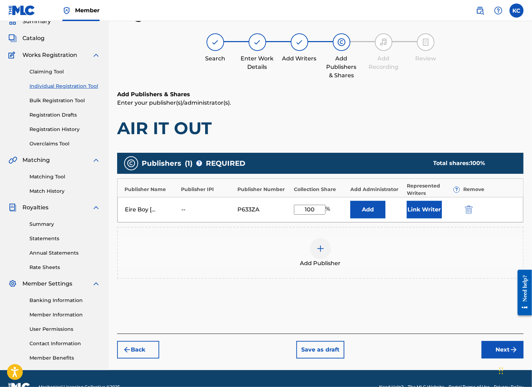
type input "100"
click at [393, 277] on div "Publishers ( 1 ) ? REQUIRED Total shares: 100 % Publisher Name Publisher IPI Pu…" at bounding box center [320, 219] width 407 height 133
click at [431, 349] on img "submit" at bounding box center [514, 349] width 8 height 8
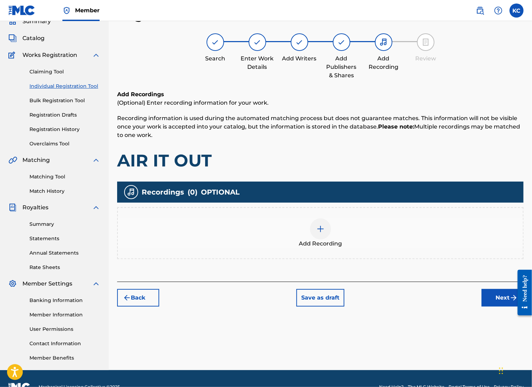
click at [431, 301] on button "Next" at bounding box center [503, 298] width 42 height 18
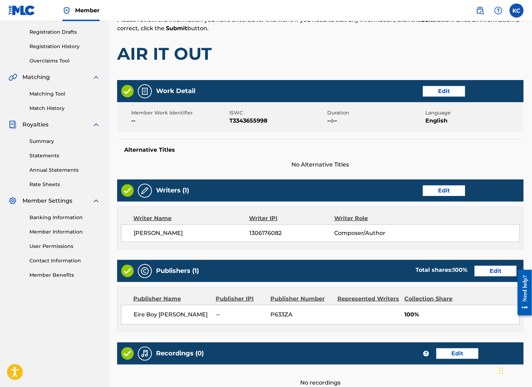
scroll to position [182, 0]
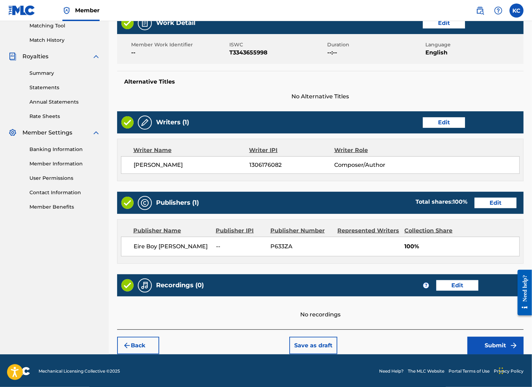
click at [431, 341] on button "Submit" at bounding box center [496, 345] width 56 height 18
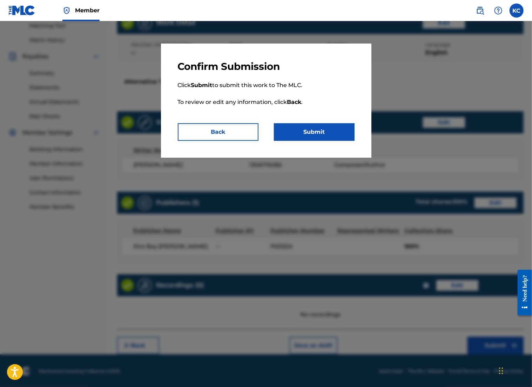
click at [321, 131] on button "Submit" at bounding box center [314, 132] width 81 height 18
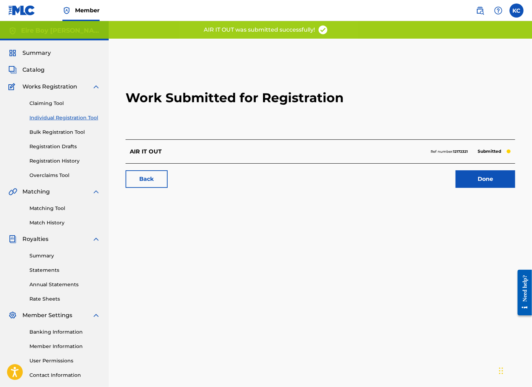
click at [431, 177] on link "Done" at bounding box center [486, 179] width 60 height 18
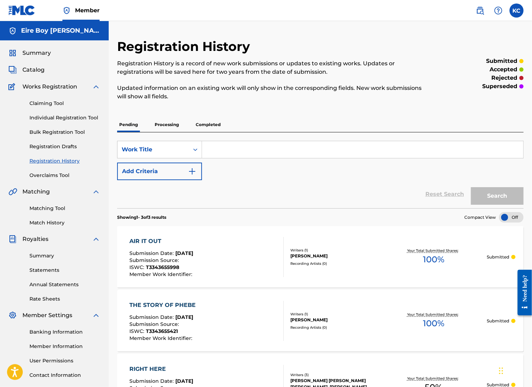
click at [277, 185] on div "Reset Search Search" at bounding box center [320, 194] width 407 height 28
click at [60, 118] on link "Individual Registration Tool" at bounding box center [64, 117] width 71 height 7
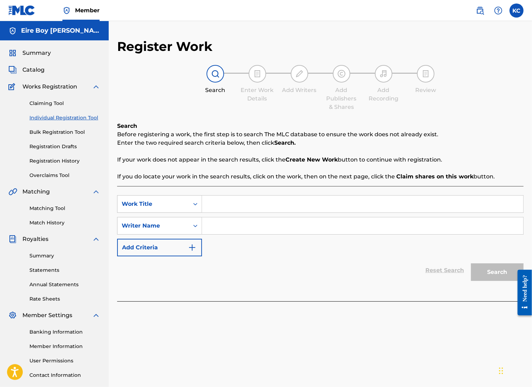
click at [226, 206] on input "Search Form" at bounding box center [362, 203] width 321 height 17
paste input "TWAS THE NIGHT BEFORE (OUTERLUDE) (FEAT. [PERSON_NAME] & AA"
type input "TWAS THE NIGHT BEFORE (OUTERLUDE) (FEAT. [PERSON_NAME] & AA"
click at [233, 233] on input "Search Form" at bounding box center [362, 225] width 321 height 17
click at [196, 229] on div "Search Form" at bounding box center [195, 225] width 13 height 13
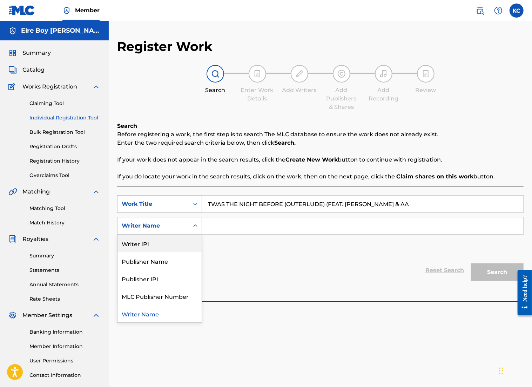
click at [174, 242] on div "Writer IPI" at bounding box center [160, 243] width 84 height 18
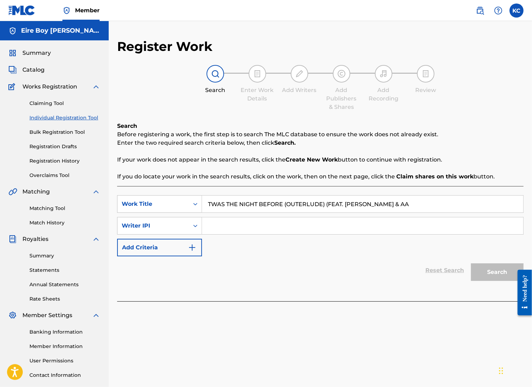
drag, startPoint x: 235, startPoint y: 232, endPoint x: 236, endPoint y: 228, distance: 4.0
click at [234, 231] on input "Search Form" at bounding box center [362, 225] width 321 height 17
paste input "1306176082"
type input "1306176082"
click at [431, 270] on button "Search" at bounding box center [497, 272] width 53 height 18
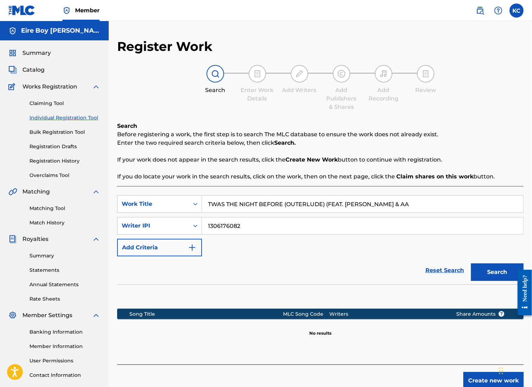
click at [431, 375] on button "Create new work" at bounding box center [493, 380] width 60 height 18
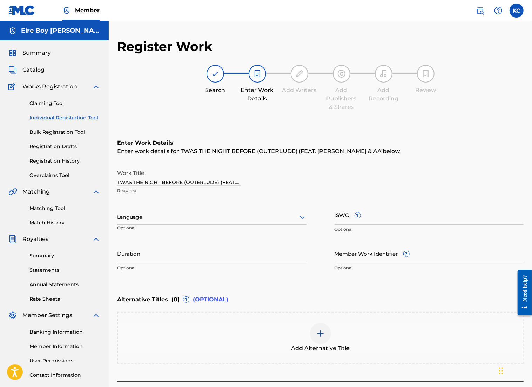
click at [249, 223] on div "Language" at bounding box center [211, 217] width 189 height 15
click at [180, 231] on div "English" at bounding box center [212, 232] width 189 height 16
click at [378, 218] on input "ISWC ?" at bounding box center [429, 214] width 189 height 20
paste input "T3343656822"
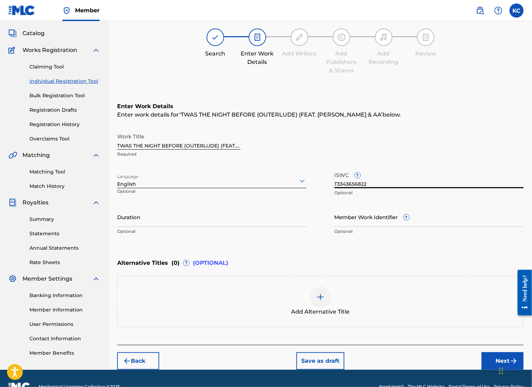
scroll to position [41, 0]
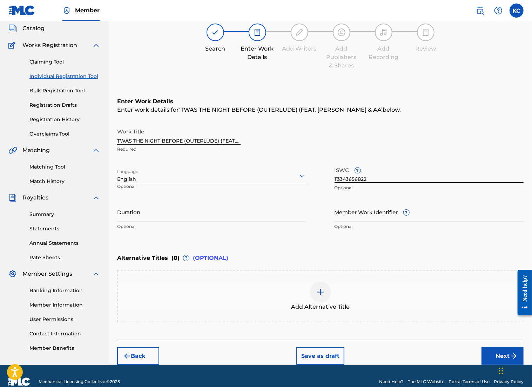
type input "T3343656822"
click at [431, 352] on button "Next" at bounding box center [503, 356] width 42 height 18
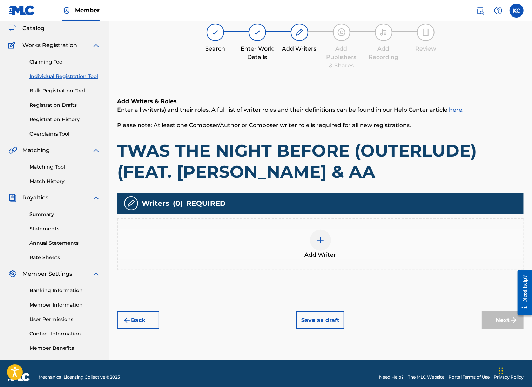
scroll to position [32, 0]
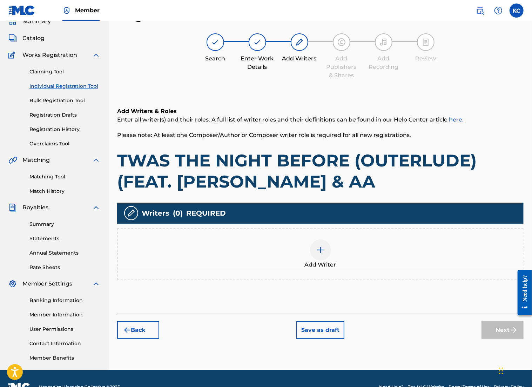
click at [318, 256] on div at bounding box center [320, 249] width 21 height 21
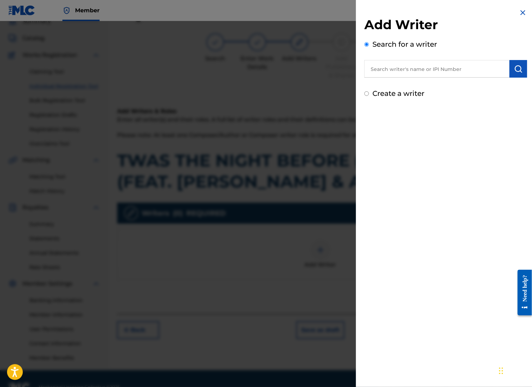
click at [414, 69] on input "text" at bounding box center [436, 69] width 145 height 18
click at [414, 70] on input "text" at bounding box center [436, 69] width 145 height 18
drag, startPoint x: 236, startPoint y: 78, endPoint x: 262, endPoint y: 78, distance: 26.0
click at [237, 78] on div at bounding box center [266, 214] width 532 height 387
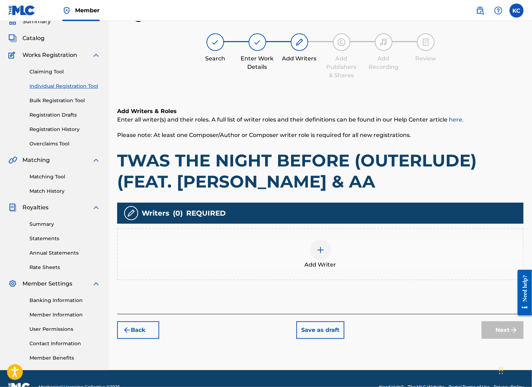
click at [328, 253] on div at bounding box center [320, 249] width 21 height 21
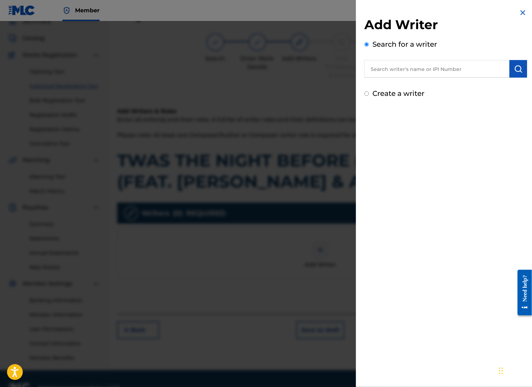
click at [408, 74] on input "text" at bounding box center [436, 69] width 145 height 18
paste input "1305291972"
type input "1305291972"
click at [431, 69] on img "submit" at bounding box center [518, 69] width 8 height 8
click at [367, 125] on input "Create a writer" at bounding box center [366, 123] width 5 height 5
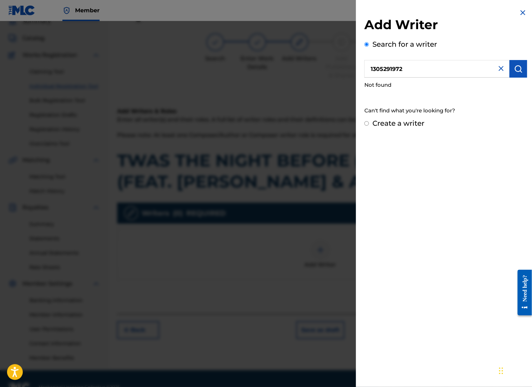
radio input "false"
radio input "true"
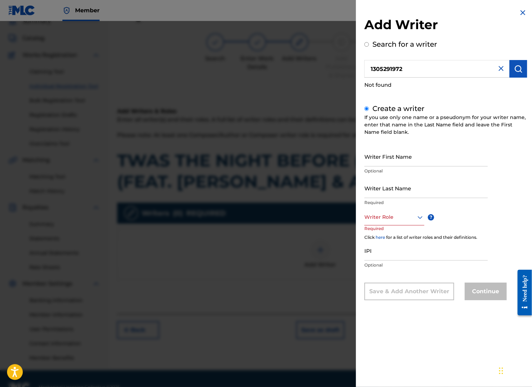
click at [389, 155] on input "Writer First Name" at bounding box center [425, 156] width 123 height 20
type input "[PERSON_NAME]"
click at [393, 214] on div at bounding box center [394, 217] width 60 height 9
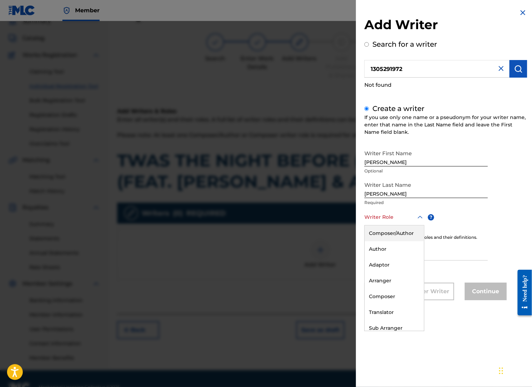
click at [391, 232] on div "Composer/Author" at bounding box center [394, 233] width 59 height 16
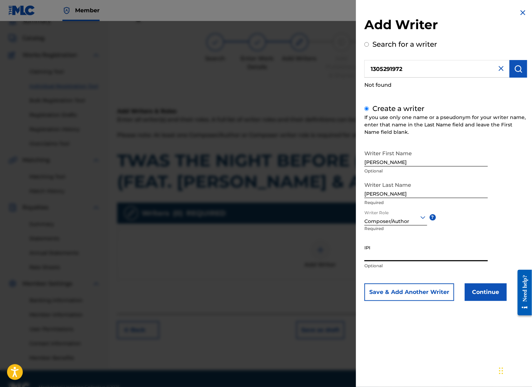
paste input "1305291972"
type input "1305291972"
click at [431, 293] on button "Continue" at bounding box center [486, 292] width 42 height 18
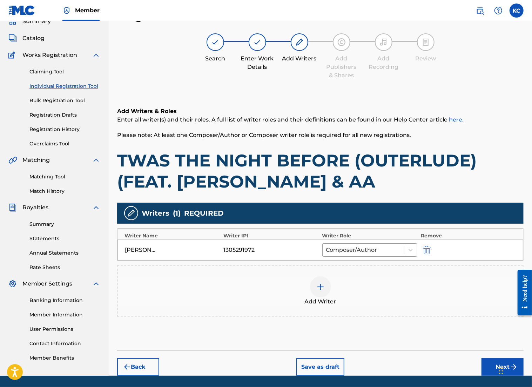
click at [431, 363] on button "Next" at bounding box center [503, 367] width 42 height 18
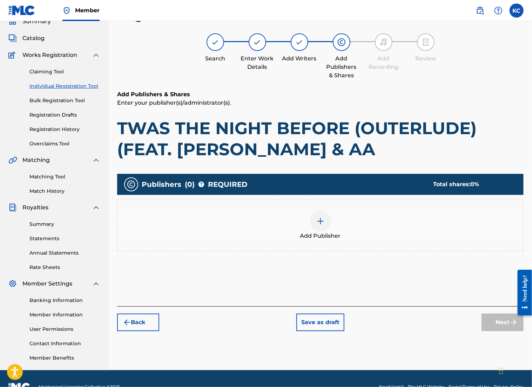
click at [323, 223] on img at bounding box center [320, 221] width 8 height 8
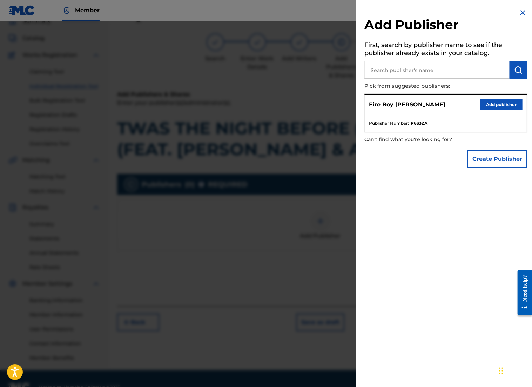
click at [431, 105] on button "Add publisher" at bounding box center [502, 104] width 42 height 11
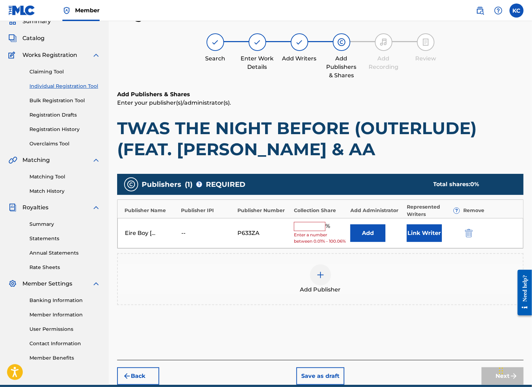
click at [309, 222] on input "text" at bounding box center [310, 226] width 32 height 9
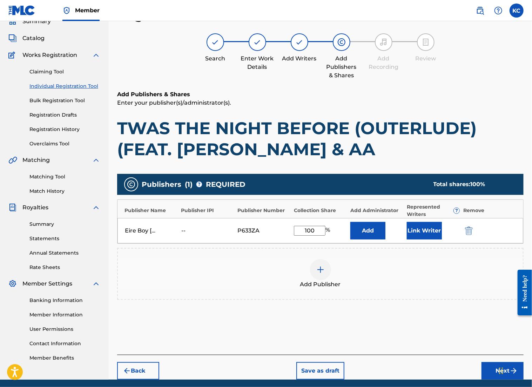
type input "100"
drag, startPoint x: 456, startPoint y: 314, endPoint x: 462, endPoint y: 312, distance: 6.7
click at [431, 313] on div "Publishers ( 1 ) ? REQUIRED Total shares: 100 % Publisher Name Publisher IPI Pu…" at bounding box center [320, 246] width 407 height 153
click at [431, 372] on button "Next" at bounding box center [503, 371] width 42 height 18
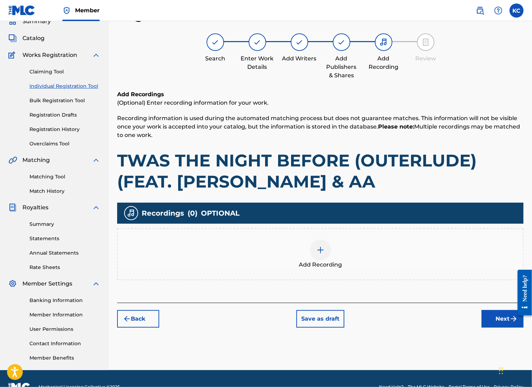
click at [431, 313] on button "Next" at bounding box center [503, 319] width 42 height 18
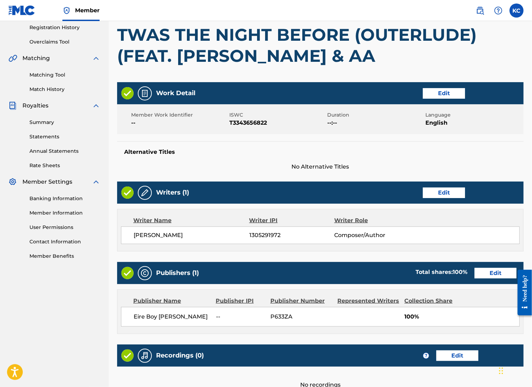
scroll to position [203, 0]
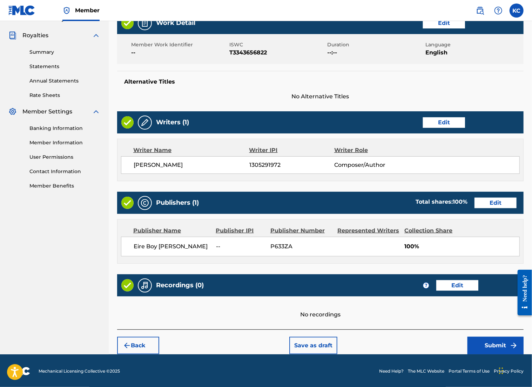
click at [431, 342] on button "Submit" at bounding box center [496, 345] width 56 height 18
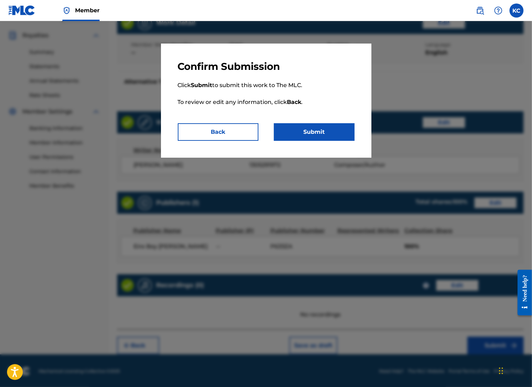
click at [323, 134] on button "Submit" at bounding box center [314, 132] width 81 height 18
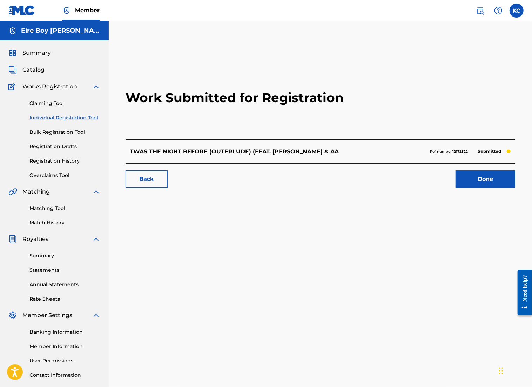
click at [67, 118] on link "Individual Registration Tool" at bounding box center [64, 117] width 71 height 7
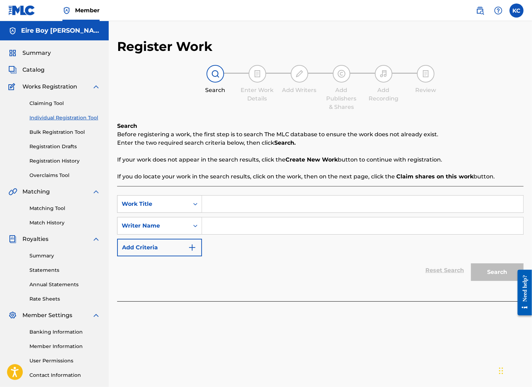
click at [226, 202] on input "Search Form" at bounding box center [362, 203] width 321 height 17
paste input "4 SEASONZ (FEAT. [PERSON_NAME] & JAYGO)"
type input "4 SEASONZ (FEAT. [PERSON_NAME] & JAYGO)"
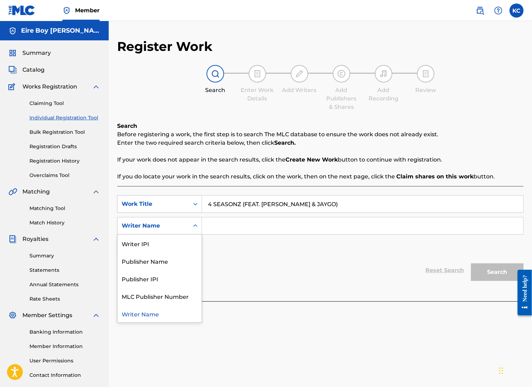
click at [196, 226] on icon "Search Form" at bounding box center [195, 225] width 7 height 7
click at [172, 243] on div "Writer IPI" at bounding box center [160, 243] width 84 height 18
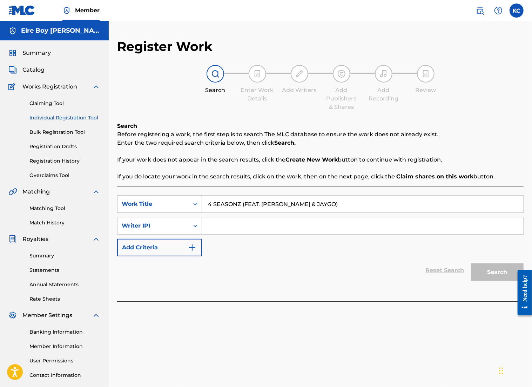
click at [228, 226] on input "Search Form" at bounding box center [362, 225] width 321 height 17
paste input "1305291972"
type input "1305291972"
click at [431, 273] on button "Search" at bounding box center [497, 272] width 53 height 18
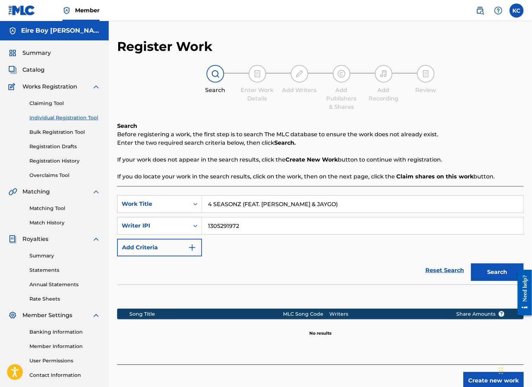
click at [431, 378] on button "Create new work" at bounding box center [493, 380] width 60 height 18
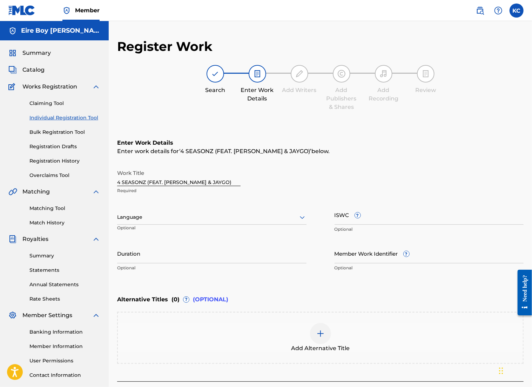
click at [205, 217] on div at bounding box center [211, 217] width 189 height 9
drag, startPoint x: 173, startPoint y: 234, endPoint x: 288, endPoint y: 230, distance: 115.1
click at [175, 235] on div "English" at bounding box center [212, 232] width 189 height 16
click at [391, 216] on input "ISWC ?" at bounding box center [429, 214] width 189 height 20
paste input "T3343655192"
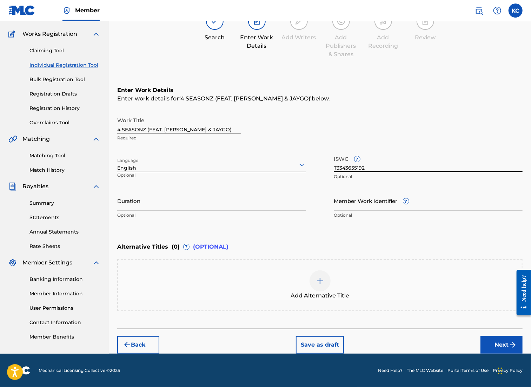
type input "T3343655192"
click at [431, 345] on button "Next" at bounding box center [501, 345] width 42 height 18
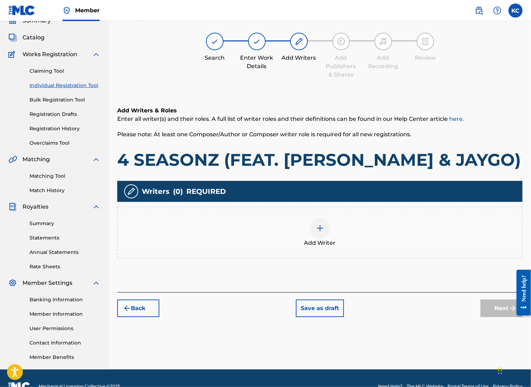
scroll to position [32, 0]
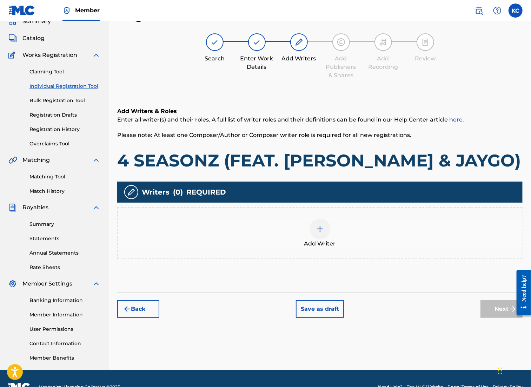
click at [320, 233] on img at bounding box center [320, 228] width 8 height 8
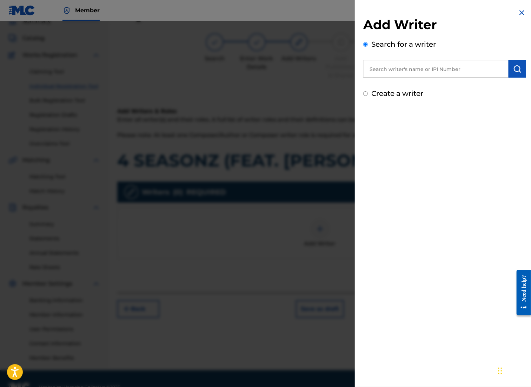
click at [387, 66] on input "text" at bounding box center [435, 69] width 145 height 18
paste input "1305291972"
type input "1305291972"
click at [431, 75] on button "submit" at bounding box center [517, 69] width 18 height 18
click at [367, 122] on input "Create a writer" at bounding box center [365, 123] width 5 height 5
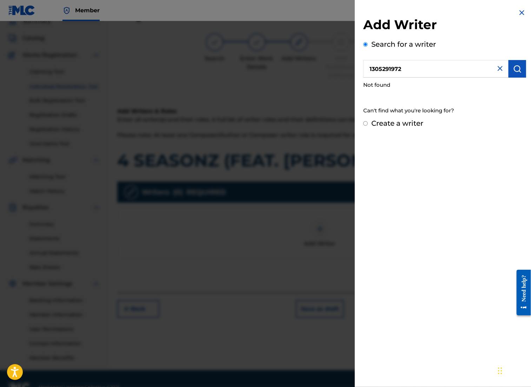
radio input "false"
radio input "true"
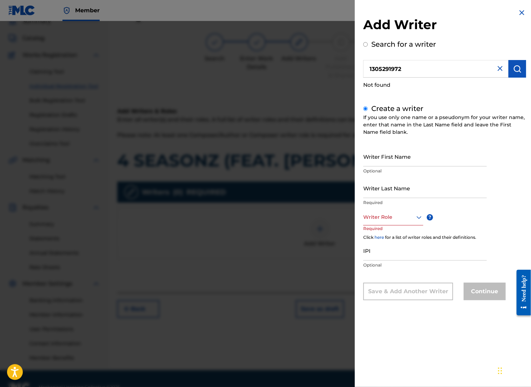
click at [381, 159] on input "Writer First Name" at bounding box center [424, 156] width 123 height 20
type input "[PERSON_NAME]"
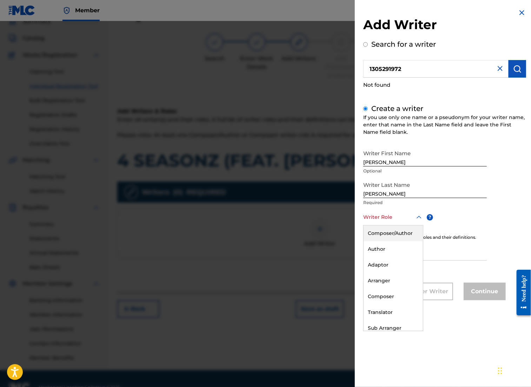
click at [405, 215] on div at bounding box center [393, 217] width 60 height 9
click at [396, 231] on div "Composer/Author" at bounding box center [392, 233] width 59 height 16
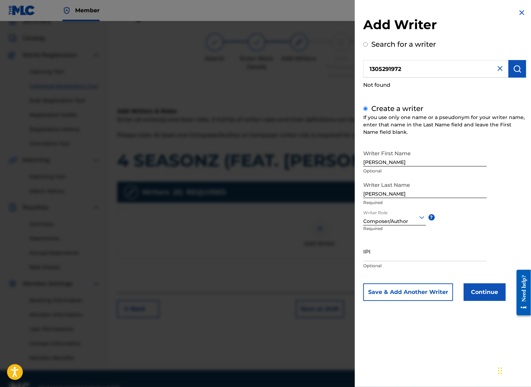
click at [393, 255] on input "IPI" at bounding box center [424, 251] width 123 height 20
paste input "1305291972"
type input "1305291972"
click at [431, 290] on button "Continue" at bounding box center [484, 292] width 42 height 18
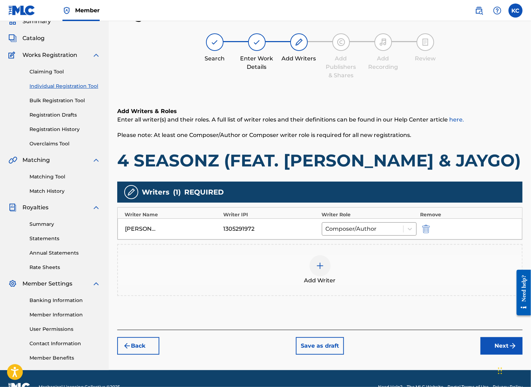
click at [324, 276] on div at bounding box center [319, 265] width 21 height 21
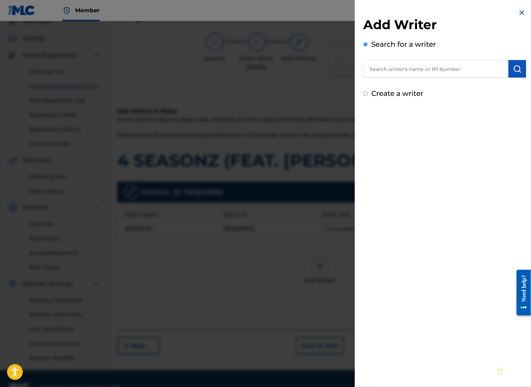
click at [431, 16] on div "Add Writer Search for a writer Create a writer" at bounding box center [445, 53] width 180 height 107
click at [431, 12] on img at bounding box center [521, 12] width 8 height 8
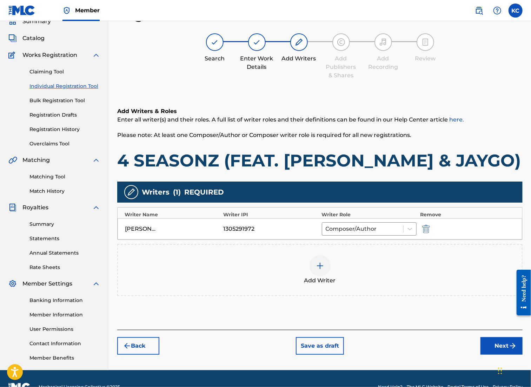
click at [431, 354] on button "Next" at bounding box center [501, 346] width 42 height 18
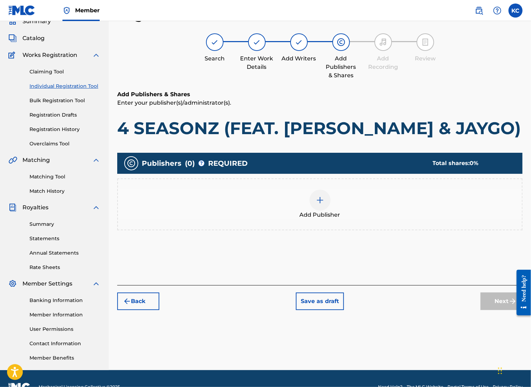
click at [326, 210] on div at bounding box center [319, 199] width 21 height 21
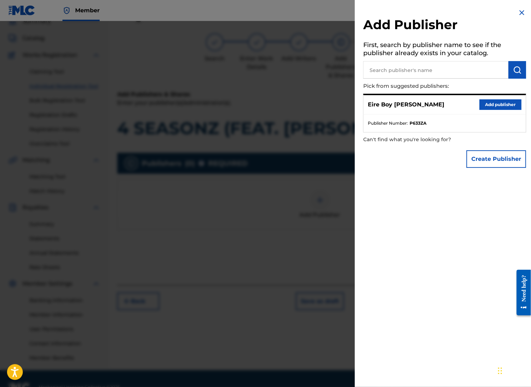
click at [431, 105] on button "Add publisher" at bounding box center [500, 104] width 42 height 11
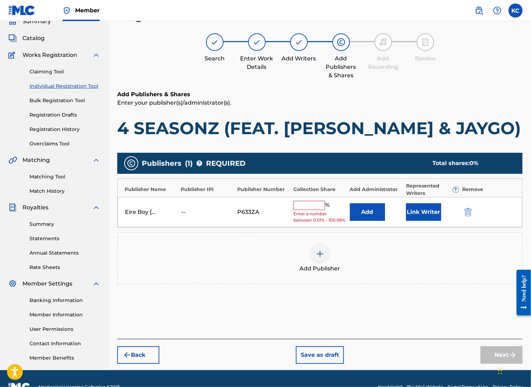
click at [307, 210] on input "text" at bounding box center [309, 205] width 32 height 9
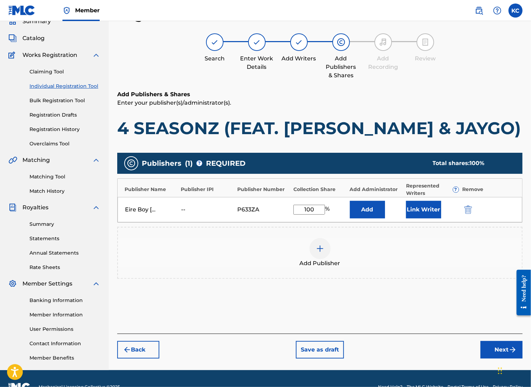
type input "100"
drag, startPoint x: 418, startPoint y: 338, endPoint x: 417, endPoint y: 334, distance: 4.7
click at [417, 333] on div "Add Publishers & Shares Enter your publisher(s)/administrator(s). 4 SEASONZ (FE…" at bounding box center [319, 211] width 405 height 243
click at [431, 358] on button "Next" at bounding box center [501, 350] width 42 height 18
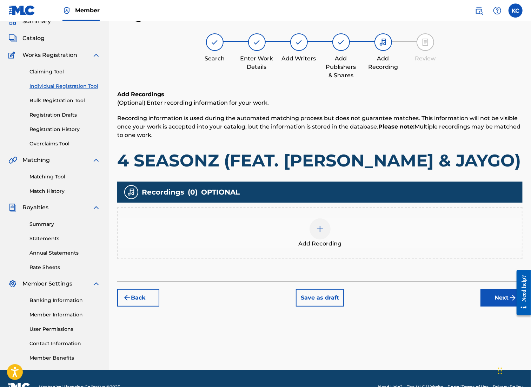
click at [431, 306] on button "Next" at bounding box center [501, 298] width 42 height 18
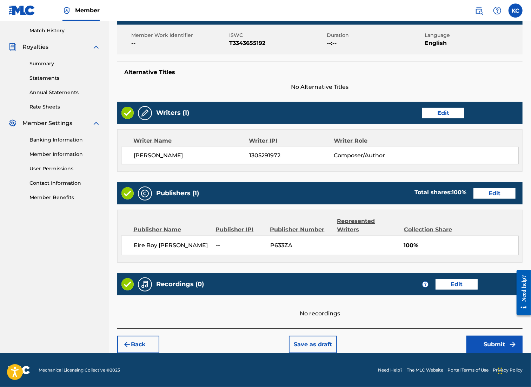
scroll to position [203, 0]
click at [431, 343] on button "Submit" at bounding box center [494, 344] width 56 height 18
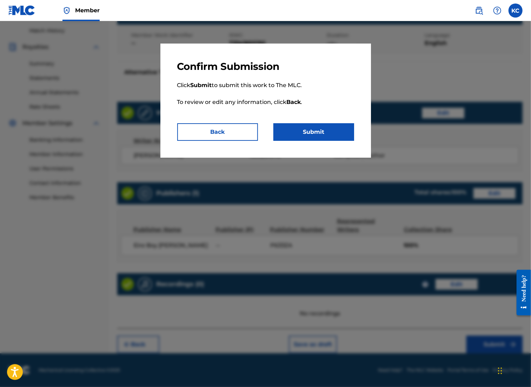
click at [315, 130] on button "Submit" at bounding box center [313, 132] width 81 height 18
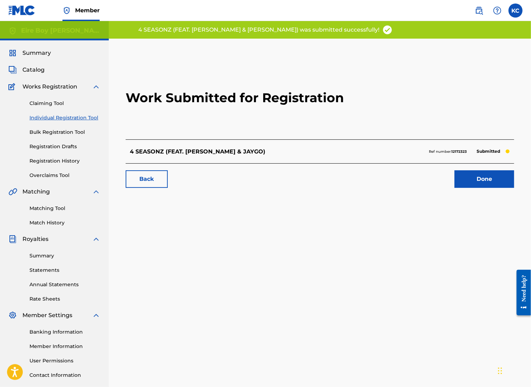
click at [431, 174] on link "Done" at bounding box center [484, 179] width 60 height 18
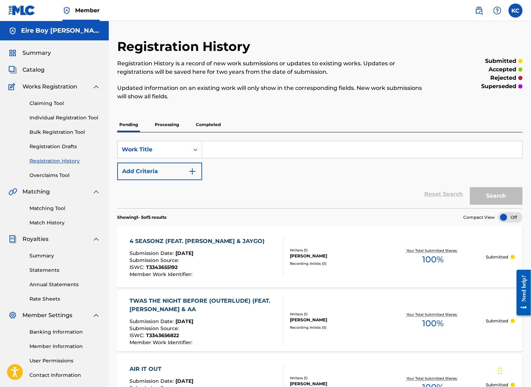
click at [51, 130] on link "Bulk Registration Tool" at bounding box center [64, 131] width 71 height 7
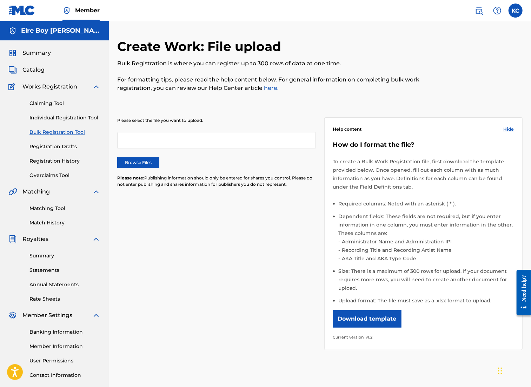
click at [376, 316] on button "Download template" at bounding box center [367, 319] width 68 height 18
click at [45, 105] on link "Claiming Tool" at bounding box center [64, 103] width 71 height 7
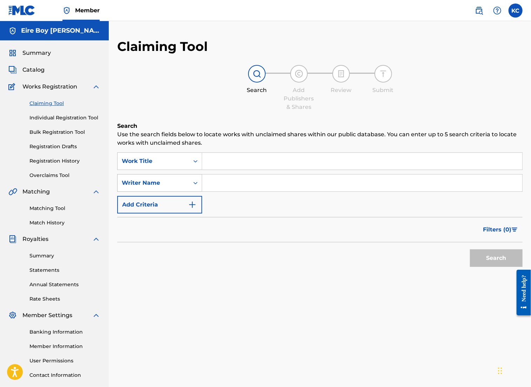
click at [192, 185] on icon "Search Form" at bounding box center [195, 182] width 7 height 7
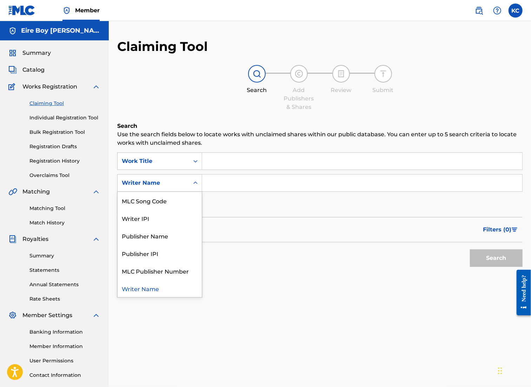
scroll to position [26, 0]
click at [263, 310] on div "Claiming Tool Search Add Publishers & Shares Review Submit Search Use the searc…" at bounding box center [320, 220] width 422 height 363
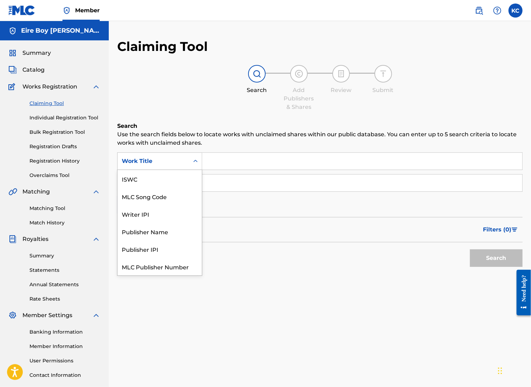
click at [190, 160] on div "Search Form" at bounding box center [195, 161] width 13 height 13
click at [238, 302] on div "Search Use the search fields below to locate works with unclaimed shares within…" at bounding box center [319, 213] width 405 height 183
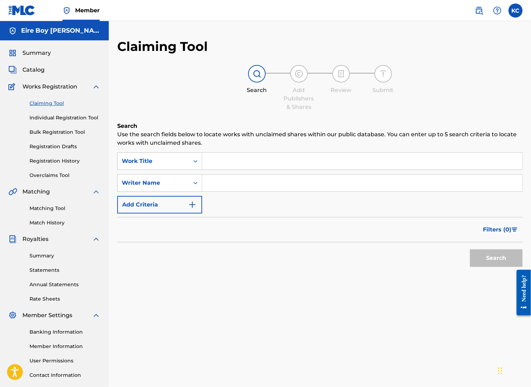
click at [238, 182] on input "Search Form" at bounding box center [362, 182] width 320 height 17
type input "[PERSON_NAME]"
click at [431, 256] on button "Search" at bounding box center [496, 258] width 53 height 18
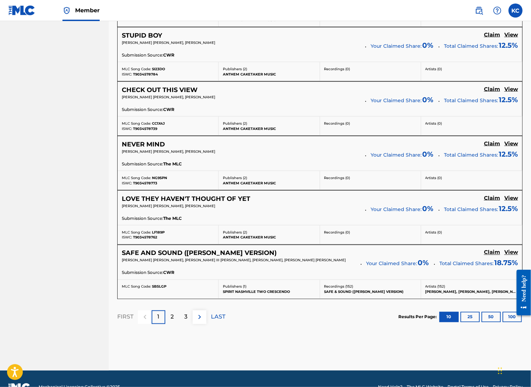
scroll to position [577, 0]
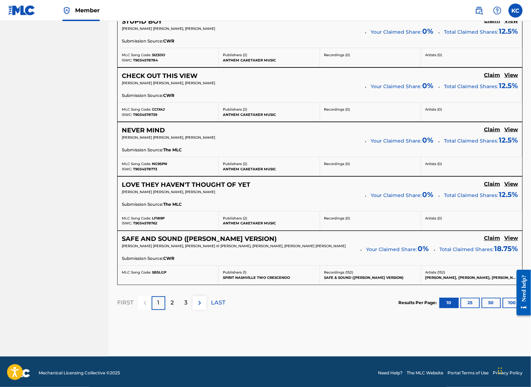
click at [431, 303] on button "25" at bounding box center [469, 302] width 19 height 11
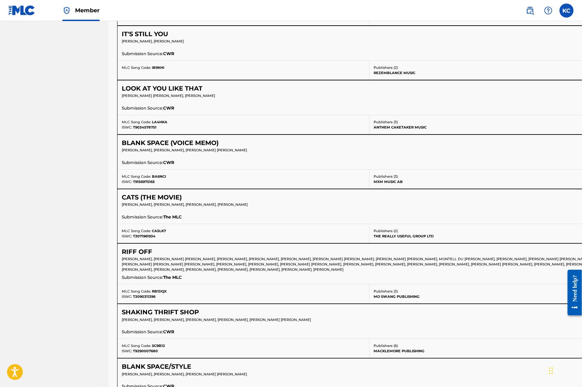
scroll to position [779, 0]
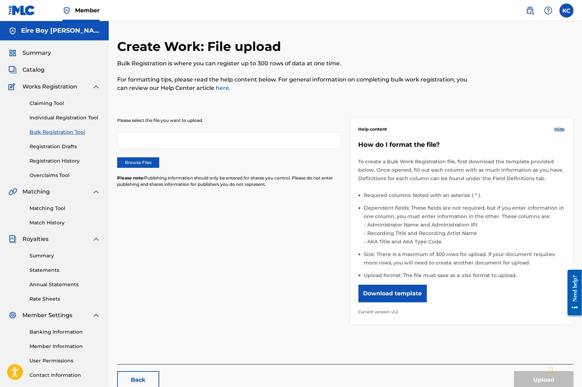
click at [51, 149] on link "Registration Drafts" at bounding box center [64, 146] width 71 height 7
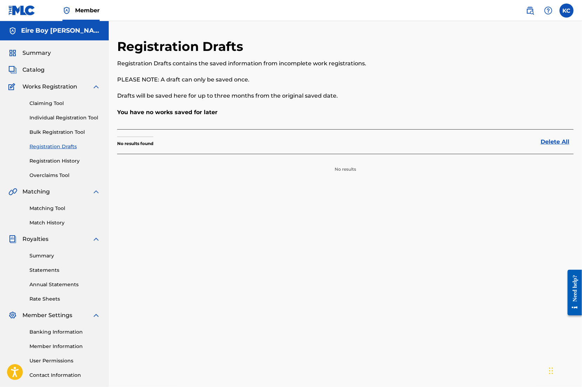
click at [51, 161] on link "Registration History" at bounding box center [64, 160] width 71 height 7
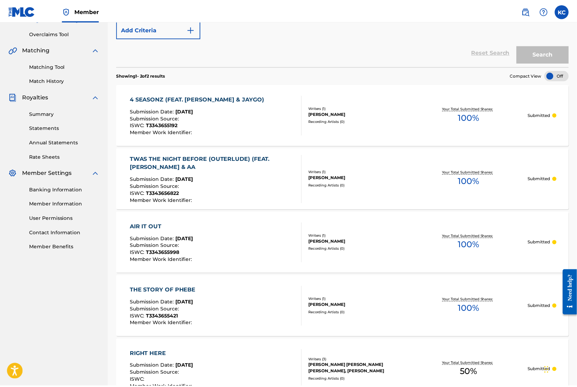
scroll to position [140, 0]
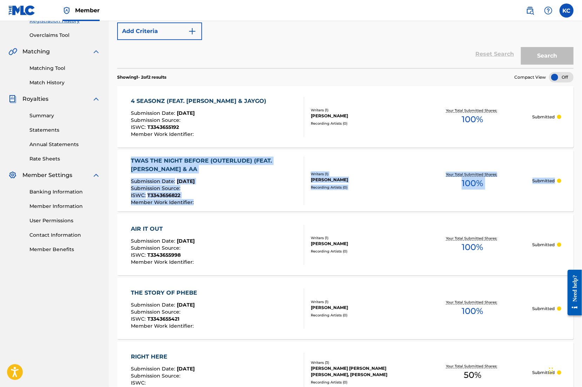
drag, startPoint x: 582, startPoint y: 161, endPoint x: 564, endPoint y: 82, distance: 81.2
click at [431, 82] on div "Registration History Registration History is a record of new work submissions o…" at bounding box center [345, 173] width 473 height 548
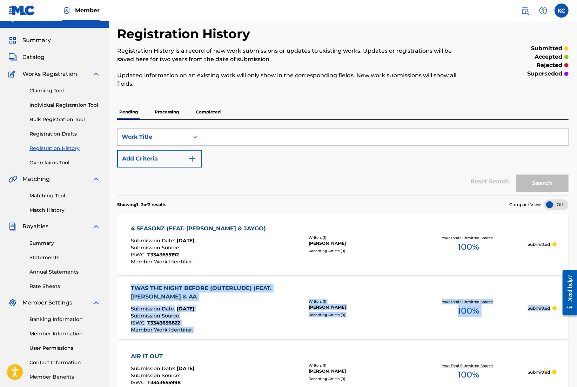
scroll to position [0, 0]
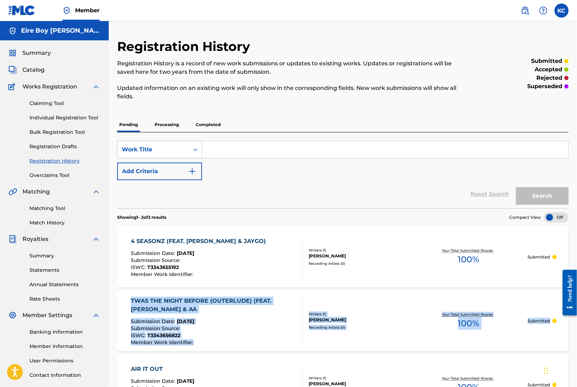
click at [51, 101] on link "Claiming Tool" at bounding box center [64, 103] width 71 height 7
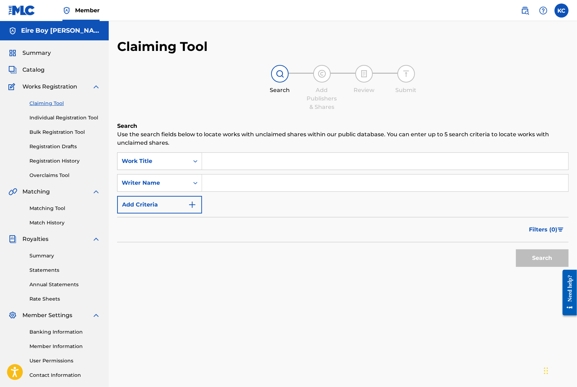
drag, startPoint x: 240, startPoint y: 271, endPoint x: 237, endPoint y: 268, distance: 4.2
click at [239, 271] on div "Search Use the search fields below to locate works with unclaimed shares within…" at bounding box center [342, 213] width 451 height 183
click at [50, 161] on link "Registration History" at bounding box center [64, 160] width 71 height 7
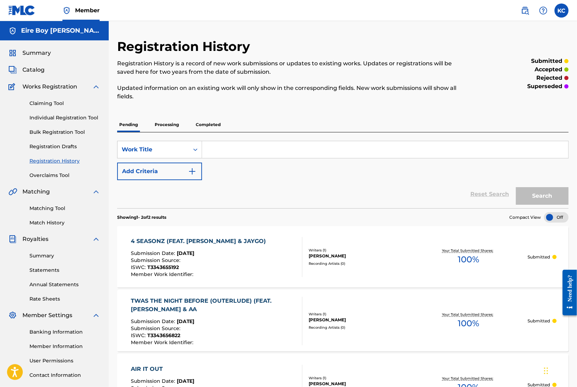
click at [215, 241] on div "4 SEASONZ (FEAT. [PERSON_NAME] & JAYGO)" at bounding box center [200, 241] width 139 height 8
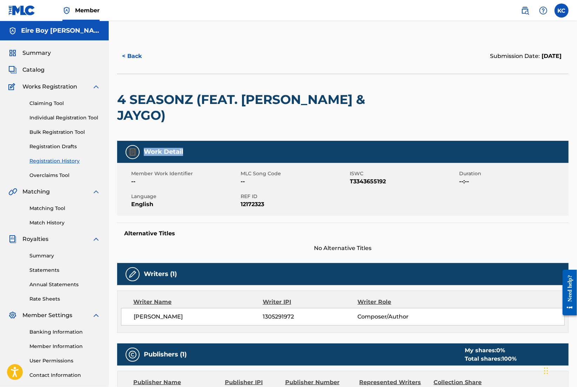
drag, startPoint x: 577, startPoint y: 121, endPoint x: 581, endPoint y: 160, distance: 38.5
click at [431, 160] on html "Accessibility Screen-Reader Guide, Feedback, and Issue Reporting | New window M…" at bounding box center [288, 193] width 577 height 387
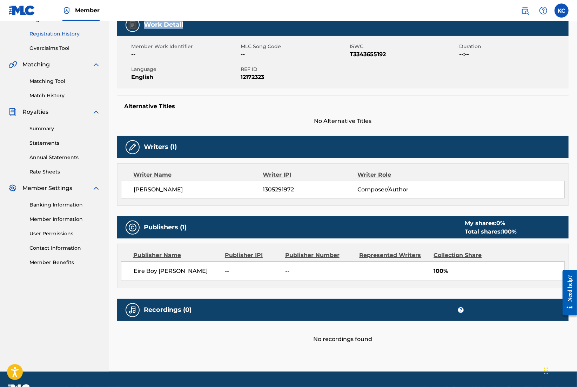
scroll to position [144, 0]
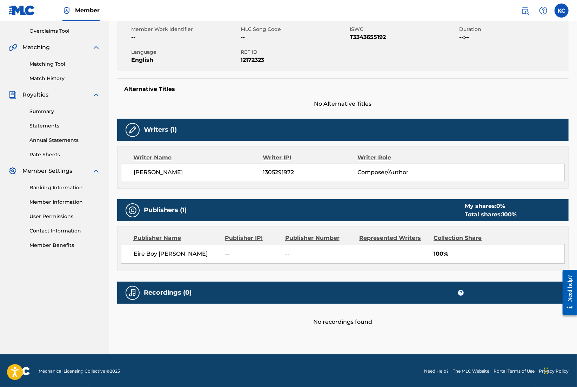
click at [232, 252] on span "--" at bounding box center [252, 253] width 55 height 8
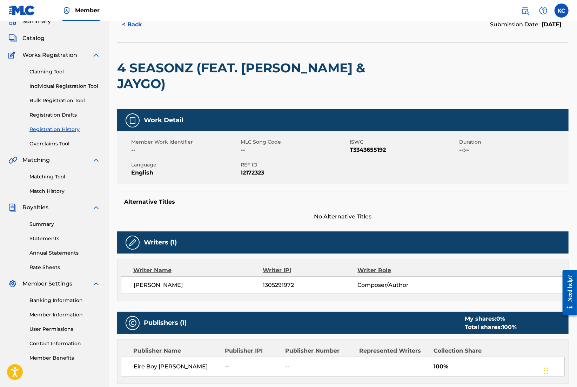
scroll to position [23, 0]
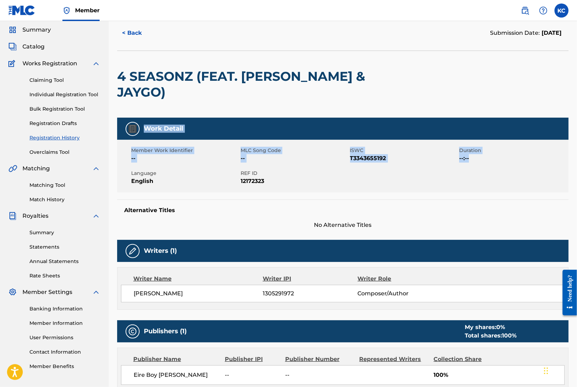
drag, startPoint x: 577, startPoint y: 82, endPoint x: 579, endPoint y: 152, distance: 69.8
click at [431, 154] on html "Accessibility Screen-Reader Guide, Feedback, and Issue Reporting | New window M…" at bounding box center [288, 170] width 577 height 387
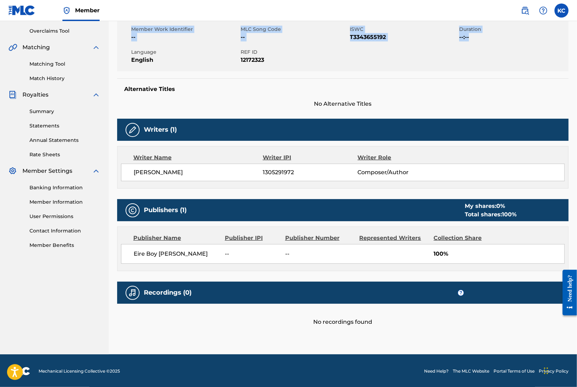
scroll to position [0, 0]
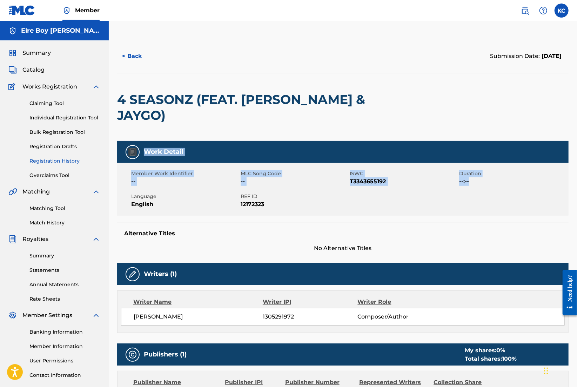
click at [49, 103] on link "Claiming Tool" at bounding box center [64, 103] width 71 height 7
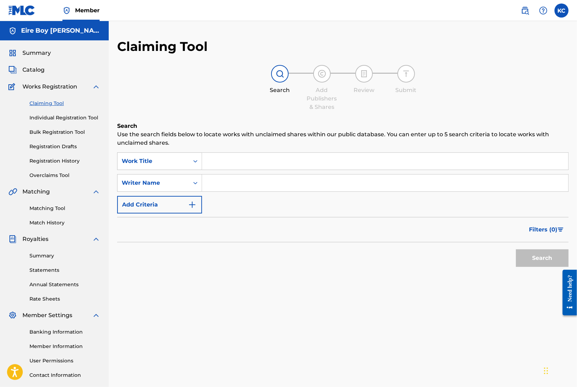
click at [239, 163] on input "Search Form" at bounding box center [385, 161] width 366 height 17
paste input "ANOTHER FRIENDZ EPISODE"
type input "ANOTHER FRIENDZ EPISODE"
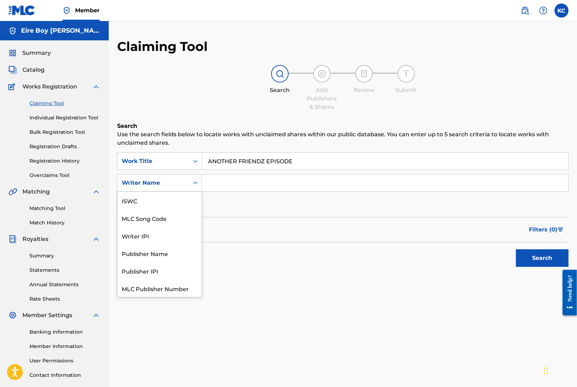
click at [195, 182] on icon "Search Form" at bounding box center [195, 182] width 7 height 7
click at [371, 287] on div "Search Use the search fields below to locate works with unclaimed shares within…" at bounding box center [342, 213] width 451 height 183
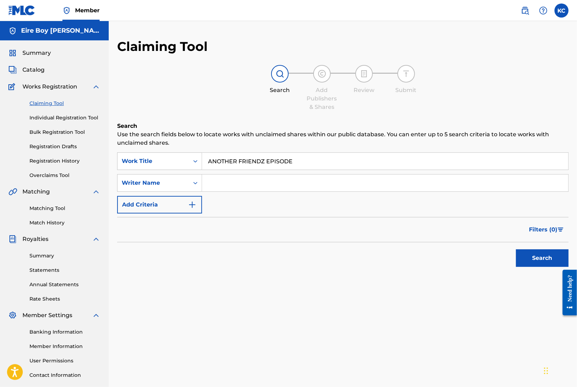
click at [60, 120] on link "Individual Registration Tool" at bounding box center [64, 117] width 71 height 7
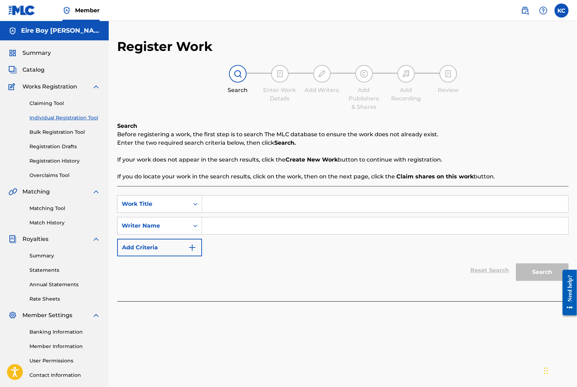
paste input "ANOTHER FRIENDZ EPISODE"
type input "ANOTHER FRIENDZ EPISODE"
click at [198, 227] on icon "Search Form" at bounding box center [195, 225] width 7 height 7
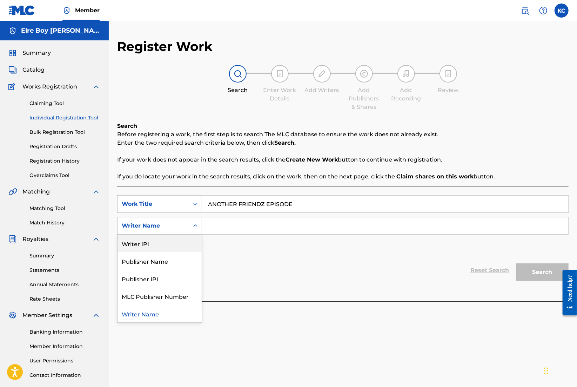
click at [177, 243] on div "Writer IPI" at bounding box center [160, 243] width 84 height 18
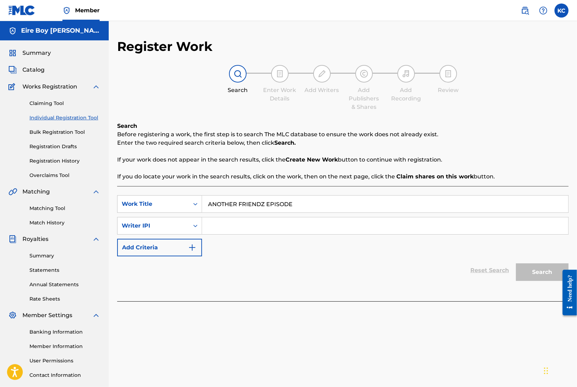
click at [275, 230] on input "Search Form" at bounding box center [385, 225] width 366 height 17
click at [233, 228] on input "Search Form" at bounding box center [385, 225] width 366 height 17
click at [246, 224] on input "Search Form" at bounding box center [385, 225] width 366 height 17
paste input "1305291972"
type input "1305291972"
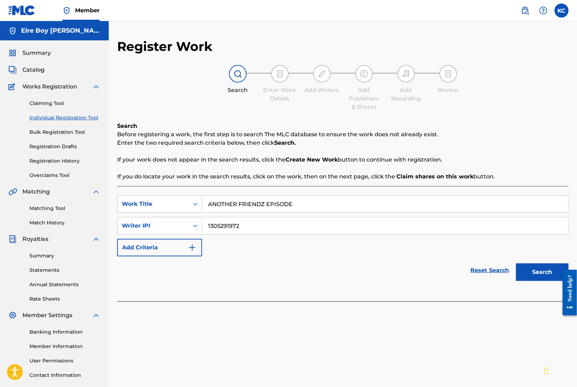
click at [431, 271] on button "Search" at bounding box center [542, 272] width 53 height 18
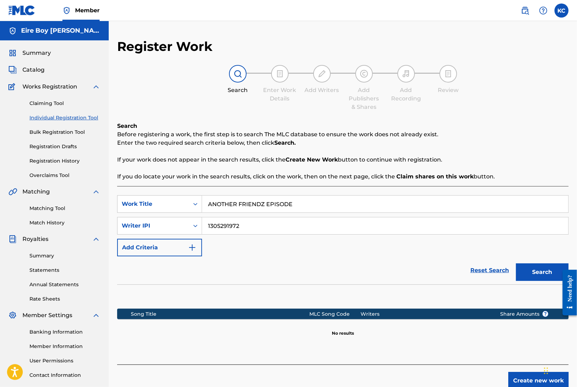
click at [431, 376] on button "Create new work" at bounding box center [538, 380] width 60 height 18
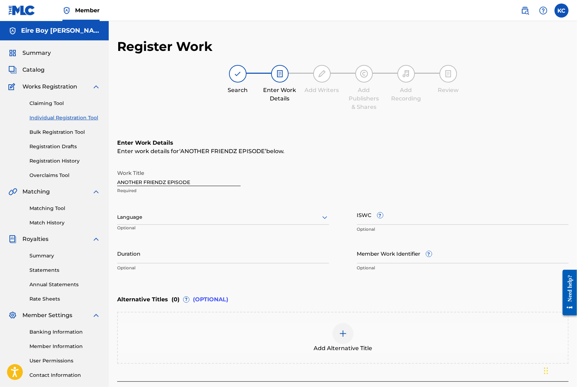
drag, startPoint x: 170, startPoint y: 220, endPoint x: 165, endPoint y: 220, distance: 5.3
click at [170, 221] on div at bounding box center [223, 217] width 212 height 9
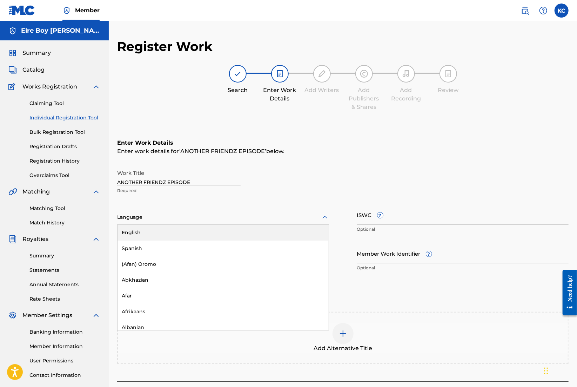
click at [159, 230] on div "English" at bounding box center [223, 232] width 211 height 16
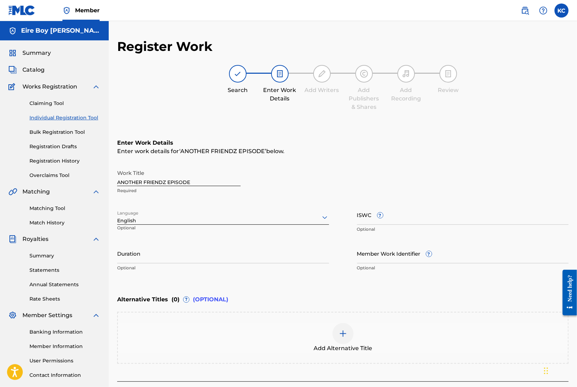
click at [284, 201] on div "Work Title ANOTHER FRIENDZ EPISODE Required Language English Optional ISWC ? Op…" at bounding box center [342, 220] width 451 height 109
click at [403, 219] on input "ISWC ?" at bounding box center [463, 214] width 212 height 20
paste input "T3343656231"
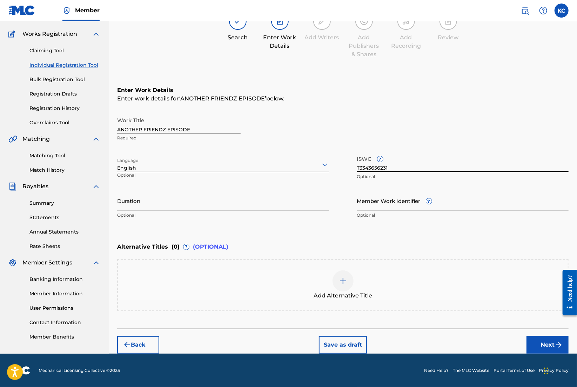
drag, startPoint x: 578, startPoint y: 217, endPoint x: 0, endPoint y: 19, distance: 611.1
type input "T3343656231"
click at [431, 342] on button "Next" at bounding box center [547, 345] width 42 height 18
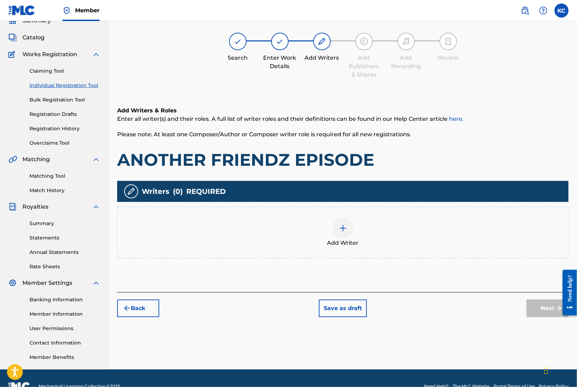
scroll to position [32, 0]
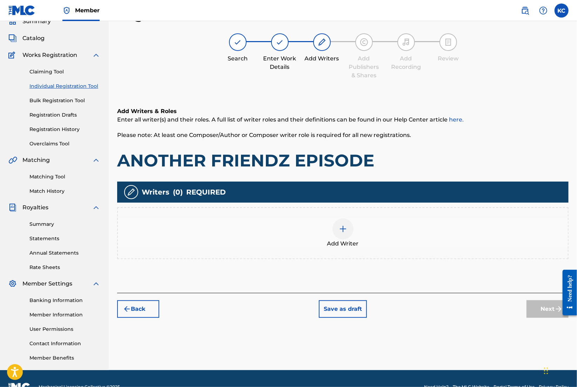
click at [348, 230] on div at bounding box center [343, 228] width 21 height 21
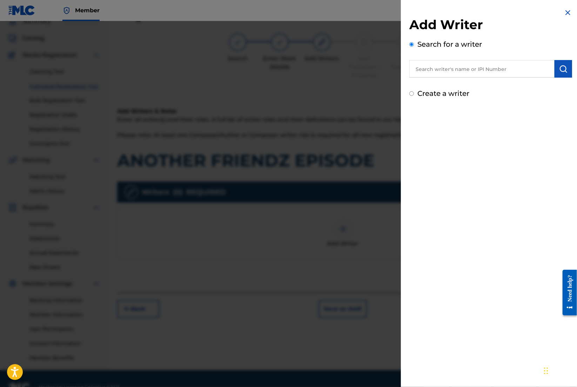
click at [431, 72] on input "text" at bounding box center [481, 69] width 145 height 18
drag, startPoint x: 342, startPoint y: 53, endPoint x: 520, endPoint y: 69, distance: 179.3
click at [431, 69] on input "text" at bounding box center [481, 69] width 145 height 18
paste input "1305291972"
type input "1305291972"
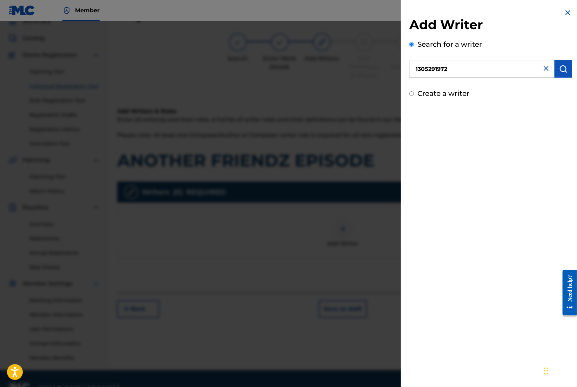
click at [431, 72] on button "submit" at bounding box center [564, 69] width 18 height 18
click at [425, 123] on label "Create a writer" at bounding box center [443, 123] width 52 height 8
radio input "true"
click at [414, 123] on input "Create a writer" at bounding box center [411, 123] width 5 height 5
radio input "false"
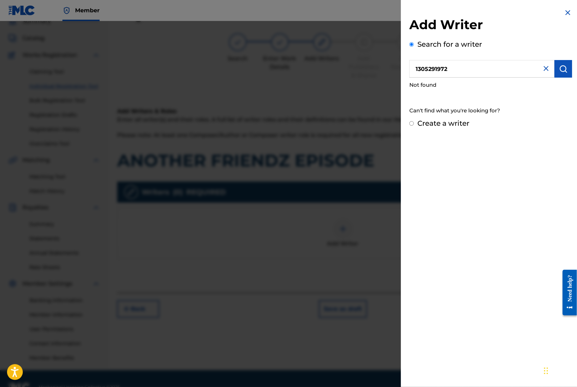
radio input "true"
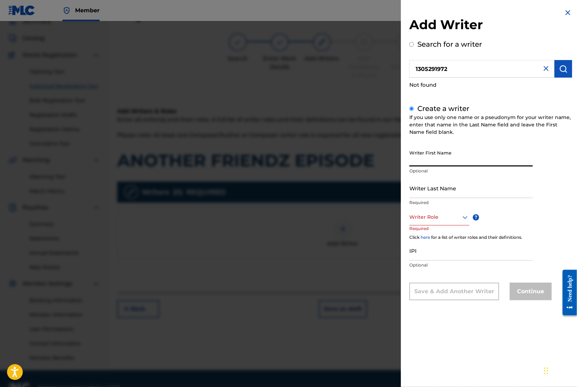
click at [431, 161] on input "Writer First Name" at bounding box center [470, 156] width 123 height 20
type input "[PERSON_NAME]"
click at [431, 221] on div at bounding box center [439, 217] width 60 height 9
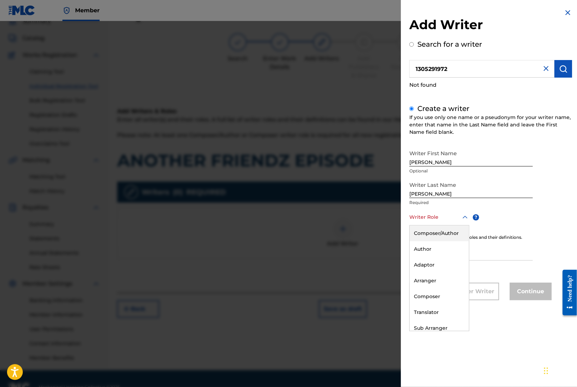
click at [431, 228] on div "Composer/Author" at bounding box center [439, 233] width 59 height 16
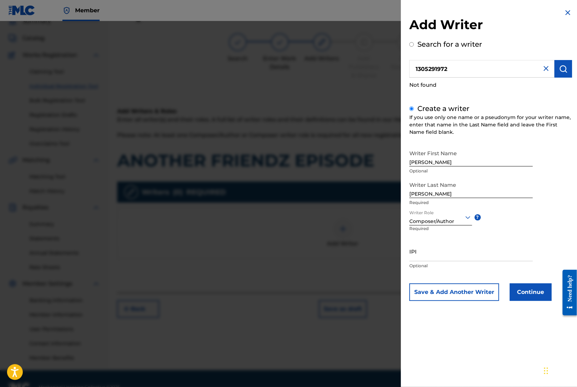
click at [431, 260] on input "IPI" at bounding box center [470, 251] width 123 height 20
paste input "1305291972"
type input "1305291972"
click at [431, 292] on button "Continue" at bounding box center [531, 292] width 42 height 18
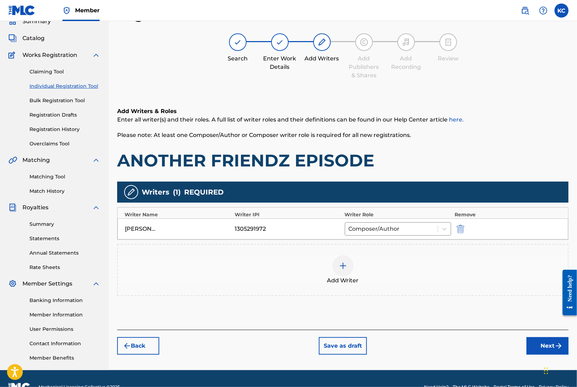
click at [431, 350] on button "Next" at bounding box center [547, 346] width 42 height 18
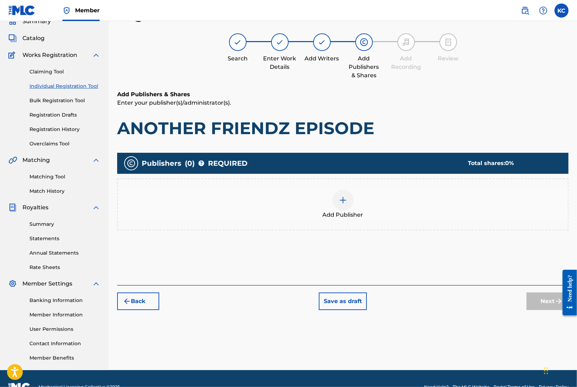
click at [352, 210] on div "Add Publisher" at bounding box center [343, 203] width 450 height 29
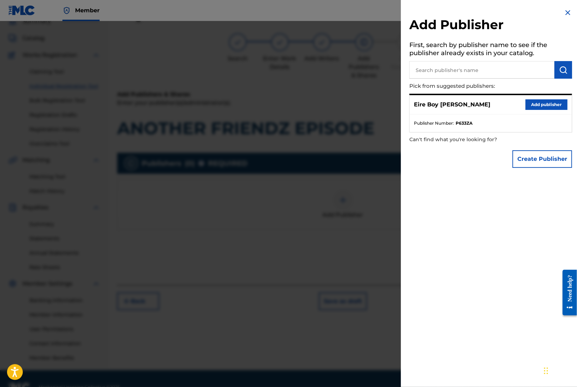
click at [431, 104] on button "Add publisher" at bounding box center [546, 104] width 42 height 11
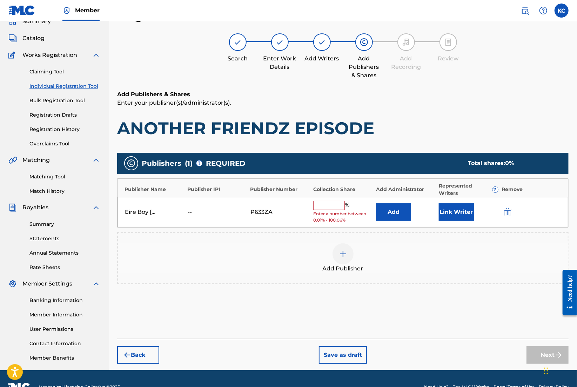
click at [325, 203] on input "text" at bounding box center [329, 205] width 32 height 9
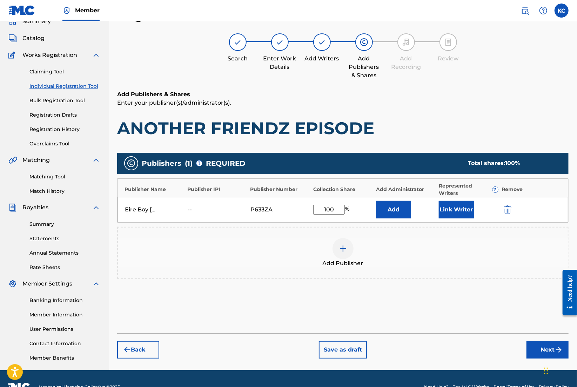
type input "100"
click at [431, 345] on button "Next" at bounding box center [547, 350] width 42 height 18
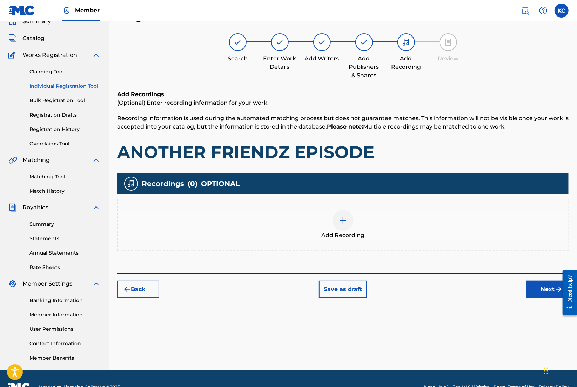
click at [344, 220] on img at bounding box center [343, 220] width 8 height 8
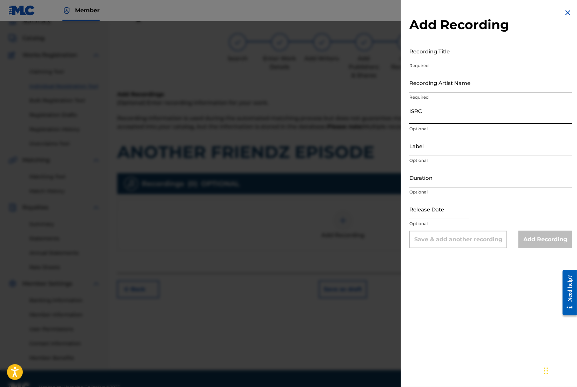
click at [423, 114] on input "ISRC" at bounding box center [490, 114] width 163 height 20
paste input "QZWFM2485407"
type input "QZWFM2485407"
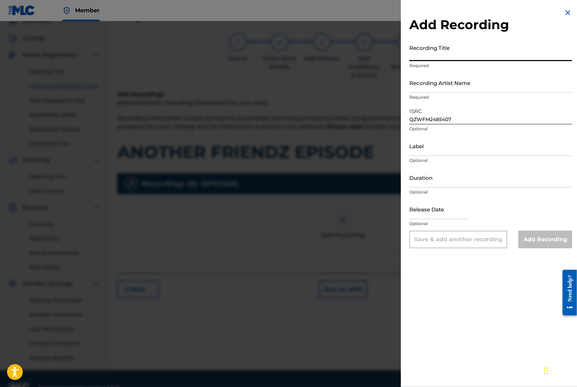
paste input "ANOTHER FRIENDZ EPISODE"
type input "ANOTHER FRIENDZ EPISODE"
click at [431, 91] on input "Recording Artist Name" at bounding box center [490, 83] width 163 height 20
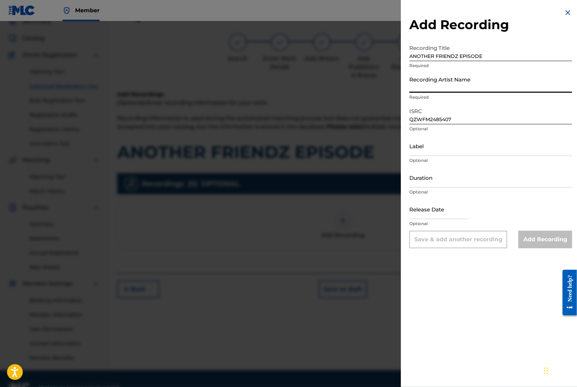
type input "MAL€K"
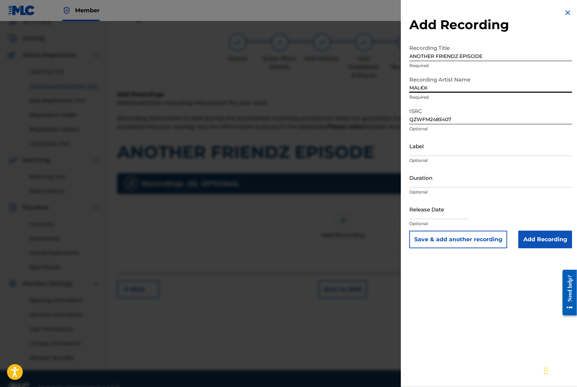
click at [431, 239] on input "Add Recording" at bounding box center [545, 239] width 54 height 18
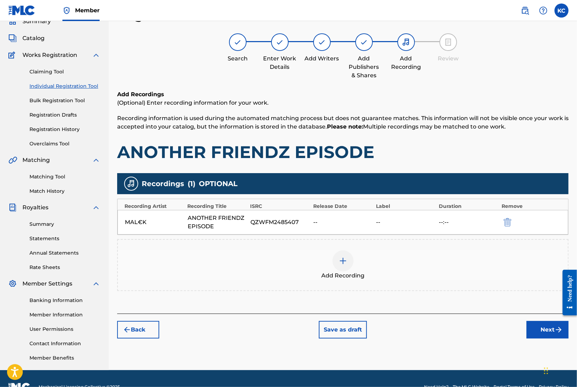
click at [431, 331] on button "Next" at bounding box center [547, 330] width 42 height 18
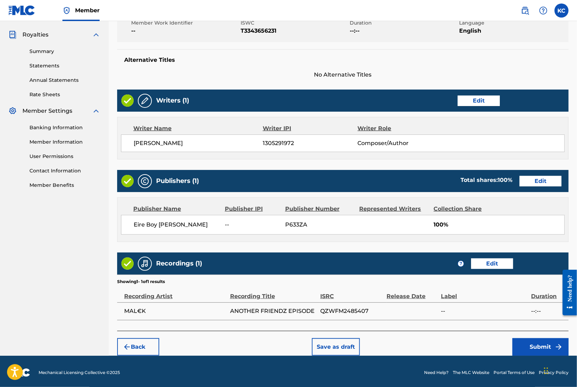
scroll to position [205, 0]
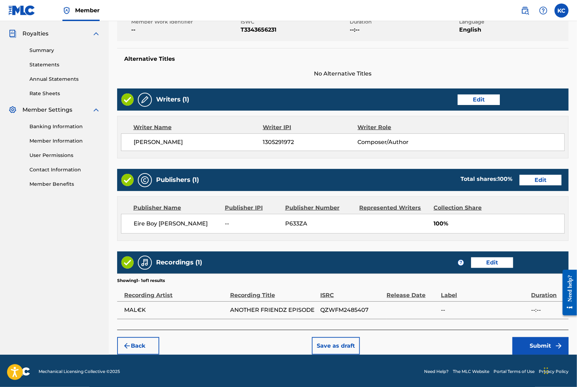
click at [431, 347] on button "Submit" at bounding box center [540, 346] width 56 height 18
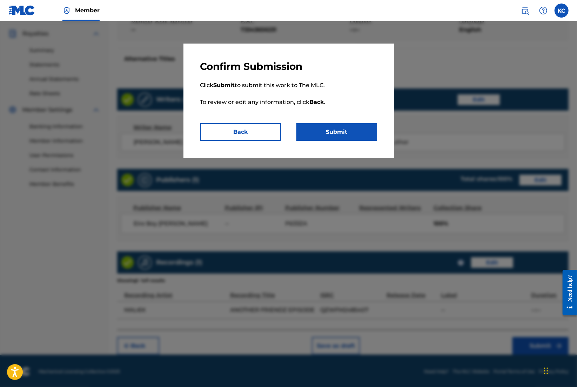
drag, startPoint x: 318, startPoint y: 128, endPoint x: 315, endPoint y: 127, distance: 3.6
click at [318, 128] on button "Submit" at bounding box center [336, 132] width 81 height 18
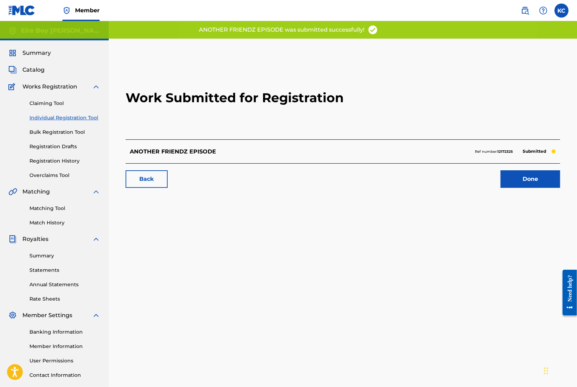
click at [431, 177] on link "Done" at bounding box center [531, 179] width 60 height 18
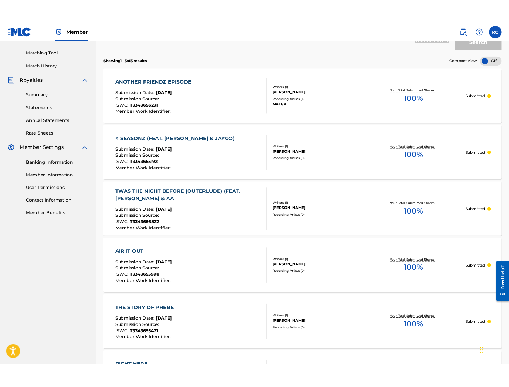
scroll to position [159, 0]
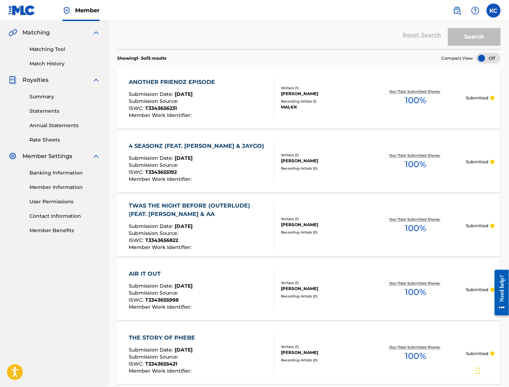
drag, startPoint x: 199, startPoint y: 35, endPoint x: 204, endPoint y: 35, distance: 5.6
click at [199, 35] on div "Reset Search Search" at bounding box center [308, 35] width 383 height 28
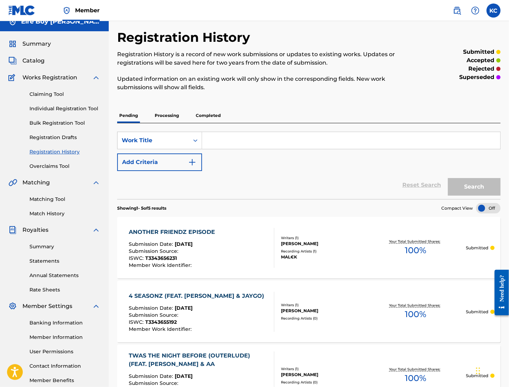
scroll to position [0, 0]
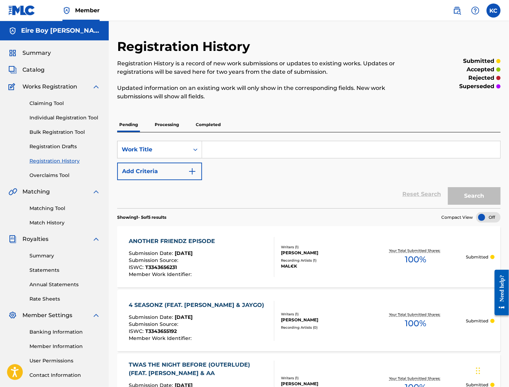
click at [66, 120] on link "Individual Registration Tool" at bounding box center [64, 117] width 71 height 7
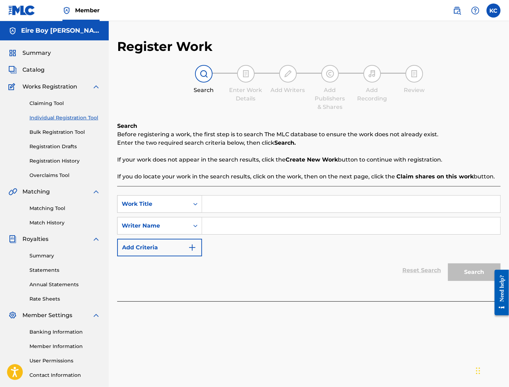
click at [223, 197] on input "Search Form" at bounding box center [351, 203] width 298 height 17
paste input "AT THE BAR"
type input "AT THE BAR"
click at [224, 229] on input "Search Form" at bounding box center [351, 225] width 298 height 17
paste input "1305291972"
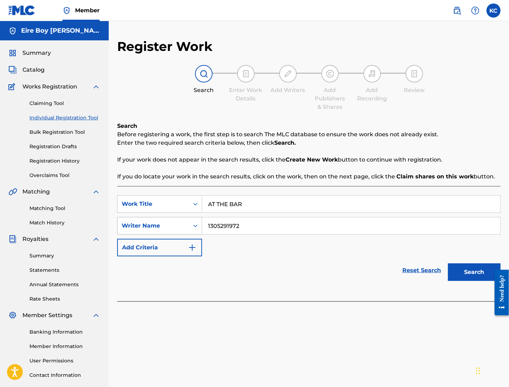
type input "1305291972"
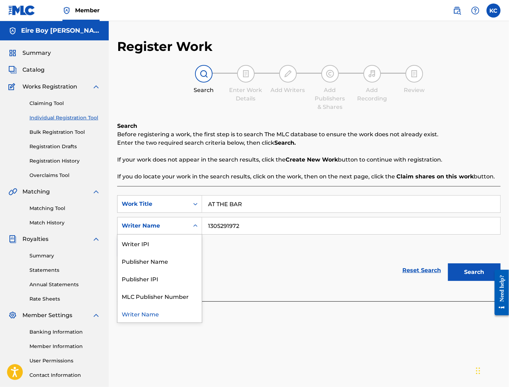
click at [195, 225] on icon "Search Form" at bounding box center [195, 225] width 7 height 7
click at [169, 243] on div "Writer IPI" at bounding box center [160, 243] width 84 height 18
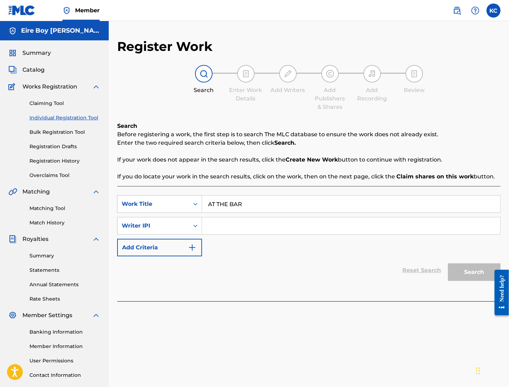
click at [232, 224] on input "Search Form" at bounding box center [351, 225] width 298 height 17
paste input "1305291972"
type input "1305291972"
click at [431, 270] on button "Search" at bounding box center [474, 272] width 53 height 18
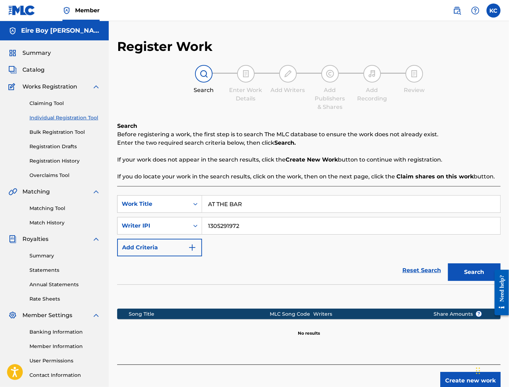
click at [431, 375] on button "Create new work" at bounding box center [470, 380] width 60 height 18
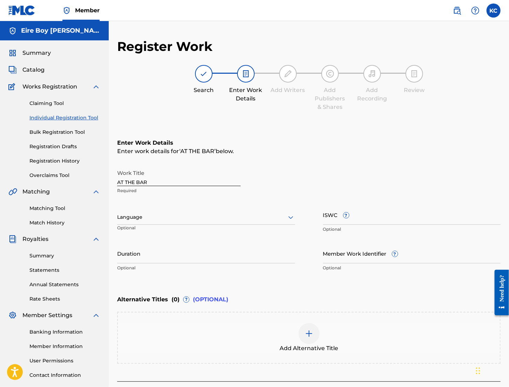
click at [329, 216] on input "ISWC ?" at bounding box center [412, 214] width 178 height 20
paste input "T3343655147"
type input "T3343655147"
click at [173, 219] on div at bounding box center [206, 217] width 178 height 9
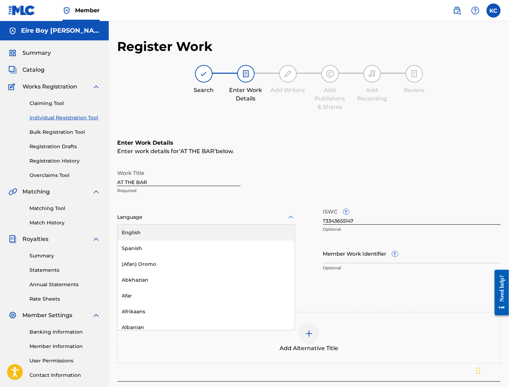
click at [154, 234] on div "English" at bounding box center [206, 232] width 177 height 16
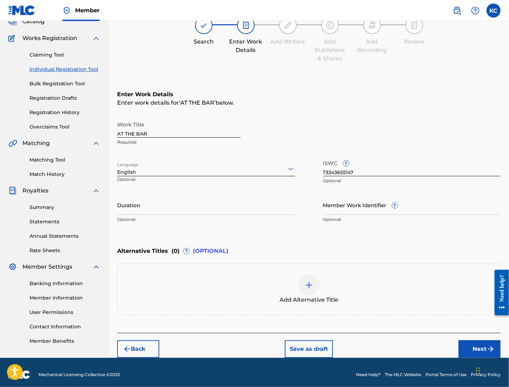
scroll to position [53, 0]
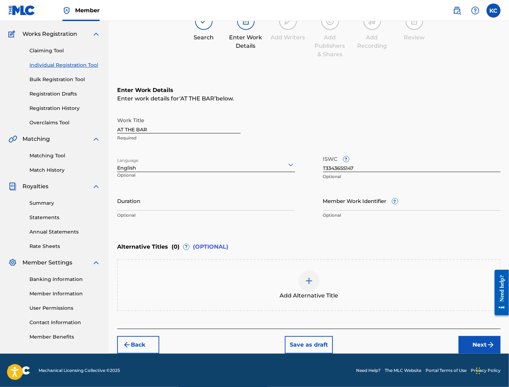
click at [431, 345] on button "Next" at bounding box center [479, 345] width 42 height 18
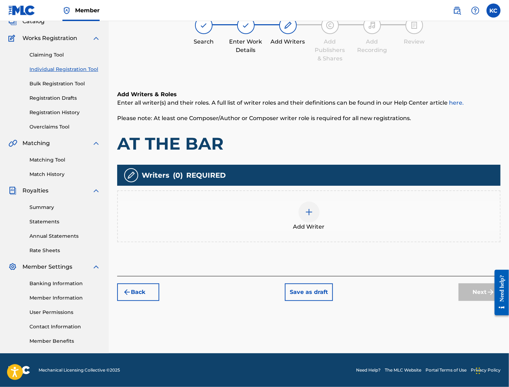
scroll to position [32, 0]
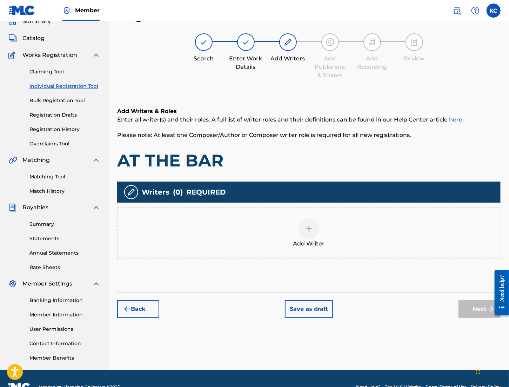
click at [305, 229] on img at bounding box center [309, 228] width 8 height 8
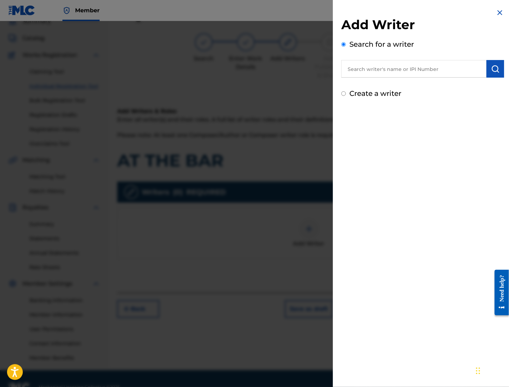
click at [385, 69] on input "text" at bounding box center [413, 69] width 145 height 18
paste input "1305291972"
type input "1305291972"
click at [431, 67] on img "submit" at bounding box center [495, 69] width 8 height 8
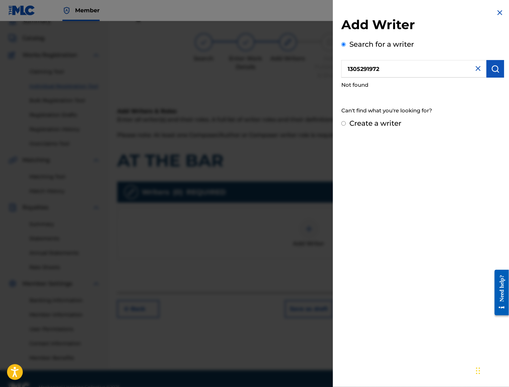
click at [344, 124] on input "Create a writer" at bounding box center [343, 123] width 5 height 5
radio input "false"
radio input "true"
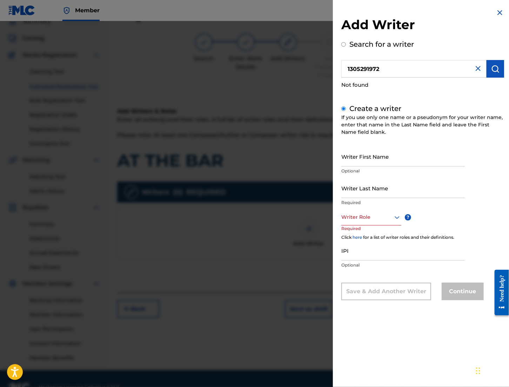
click at [377, 158] on input "Writer First Name" at bounding box center [402, 156] width 123 height 20
type input "[PERSON_NAME]"
click at [394, 215] on icon at bounding box center [397, 217] width 8 height 8
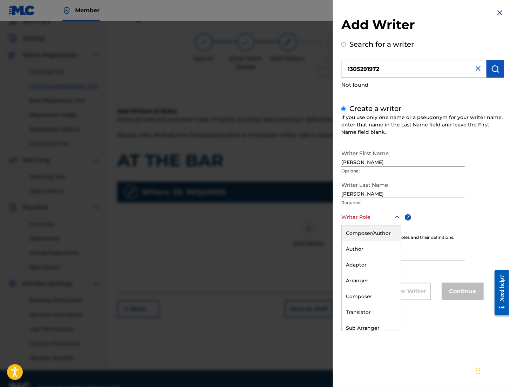
click at [375, 235] on div "Composer/Author" at bounding box center [371, 233] width 59 height 16
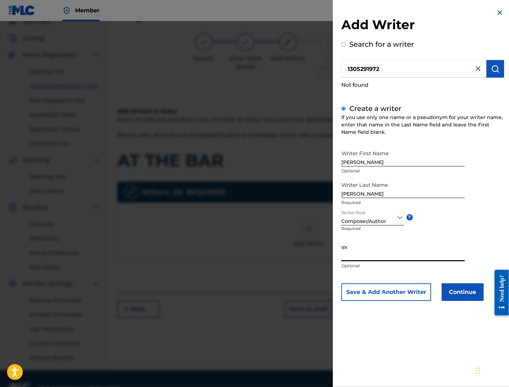
paste input "1305291972"
type input "1305291972"
click at [431, 294] on button "Continue" at bounding box center [463, 292] width 42 height 18
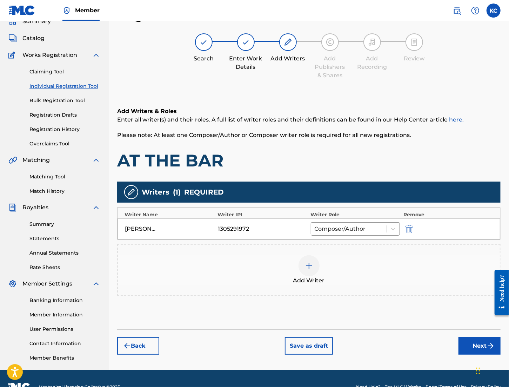
click at [431, 344] on button "Next" at bounding box center [479, 346] width 42 height 18
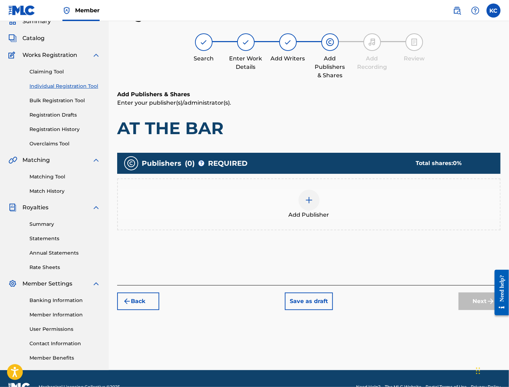
click at [313, 196] on div at bounding box center [308, 199] width 21 height 21
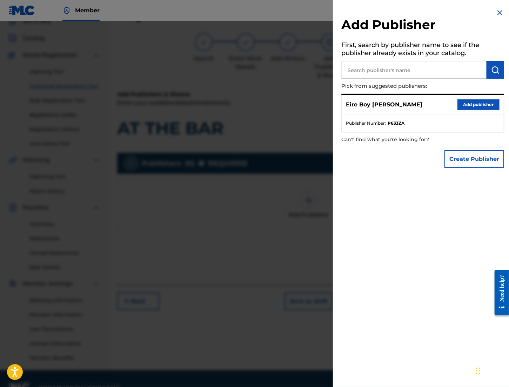
click at [431, 107] on button "Add publisher" at bounding box center [478, 104] width 42 height 11
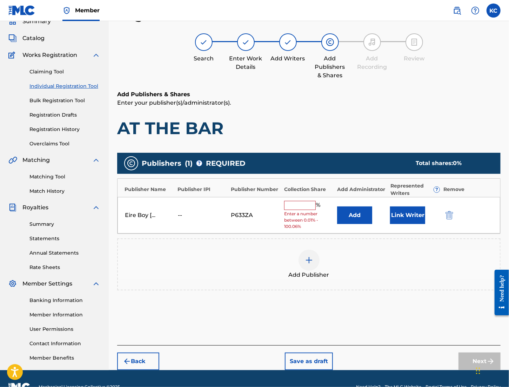
click at [293, 203] on input "text" at bounding box center [300, 205] width 32 height 9
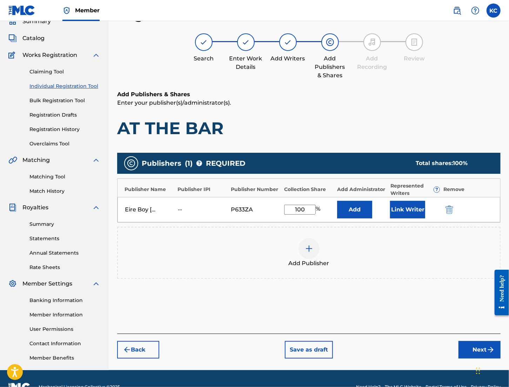
type input "100"
click at [424, 303] on div "Add Publishers & Shares Enter your publisher(s)/administrator(s). AT THE BAR Pu…" at bounding box center [308, 211] width 383 height 243
click at [431, 350] on button "Next" at bounding box center [479, 350] width 42 height 18
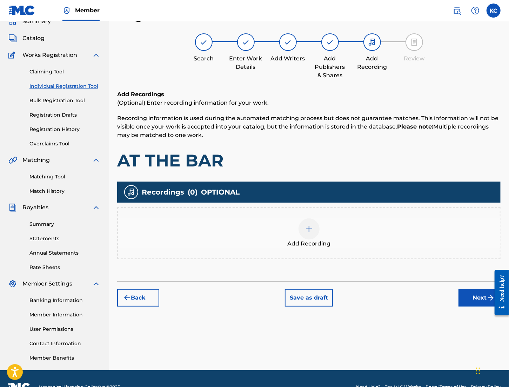
click at [316, 226] on div at bounding box center [308, 228] width 21 height 21
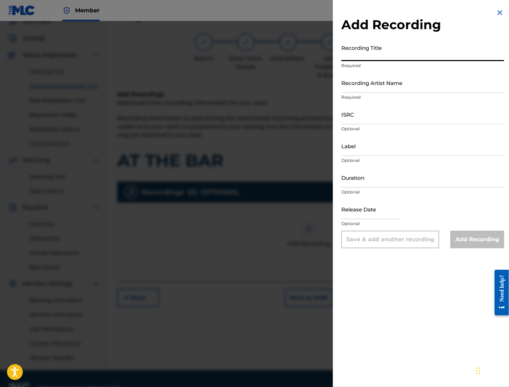
paste input "AT THE BAR"
type input "AT THE BAR"
click at [364, 87] on input "Recording Artist Name" at bounding box center [422, 83] width 163 height 20
type input "MAL€K"
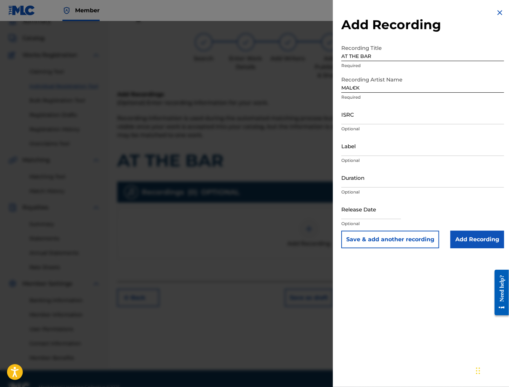
drag, startPoint x: 338, startPoint y: 6, endPoint x: 339, endPoint y: 18, distance: 11.6
click at [338, 6] on div "Add Recording Recording Title AT THE BAR Required Recording Artist Name MAL€K R…" at bounding box center [423, 128] width 180 height 256
click at [357, 119] on input "ISRC" at bounding box center [422, 114] width 163 height 20
paste input "QZWFM2488284"
type input "QZWFM2488284"
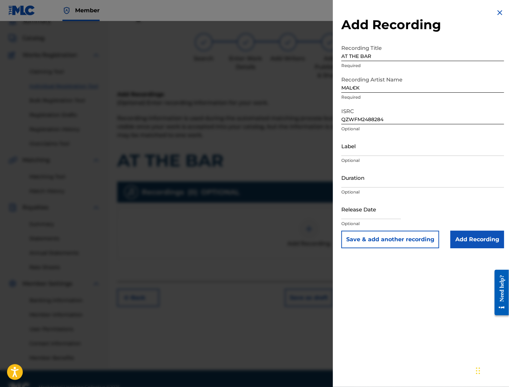
click at [431, 238] on input "Add Recording" at bounding box center [477, 239] width 54 height 18
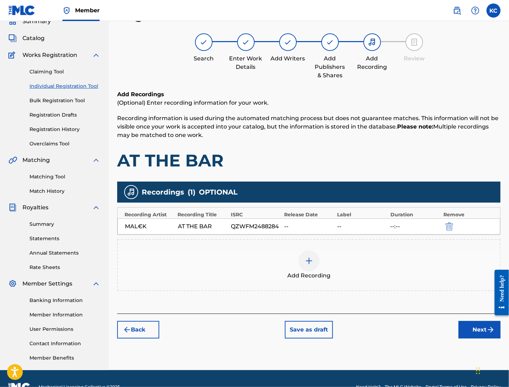
click at [431, 329] on button "Next" at bounding box center [479, 330] width 42 height 18
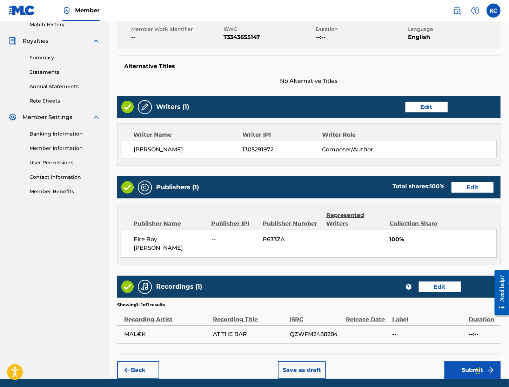
scroll to position [214, 0]
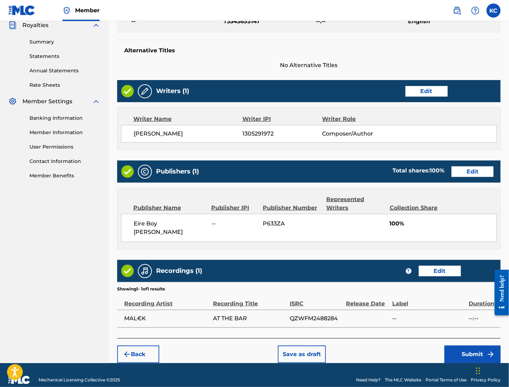
click at [431, 345] on button "Submit" at bounding box center [472, 354] width 56 height 18
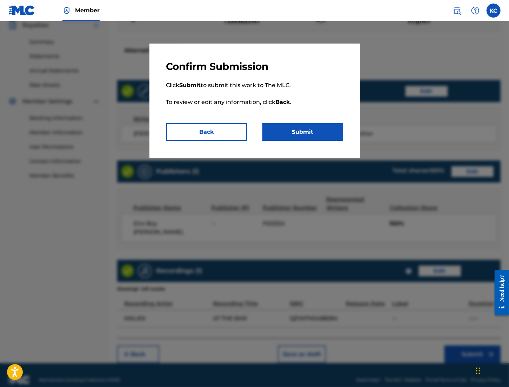
click at [296, 137] on button "Submit" at bounding box center [302, 132] width 81 height 18
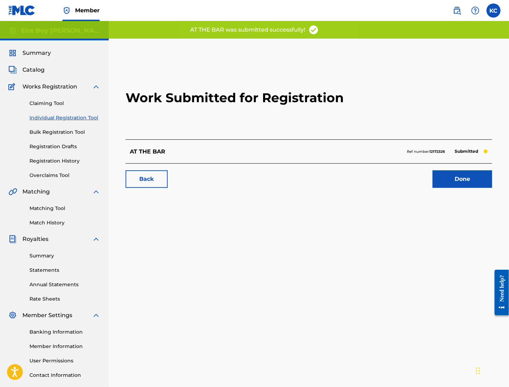
click at [431, 180] on link "Done" at bounding box center [462, 179] width 60 height 18
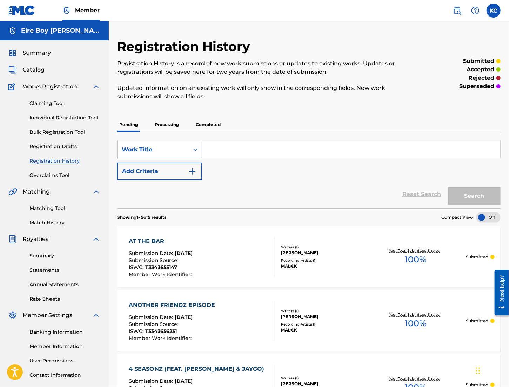
click at [51, 119] on link "Individual Registration Tool" at bounding box center [64, 117] width 71 height 7
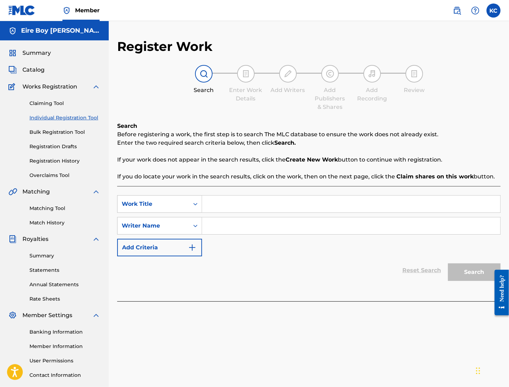
paste input "[PERSON_NAME]"
type input "[PERSON_NAME]"
click at [195, 225] on icon "Search Form" at bounding box center [195, 225] width 7 height 7
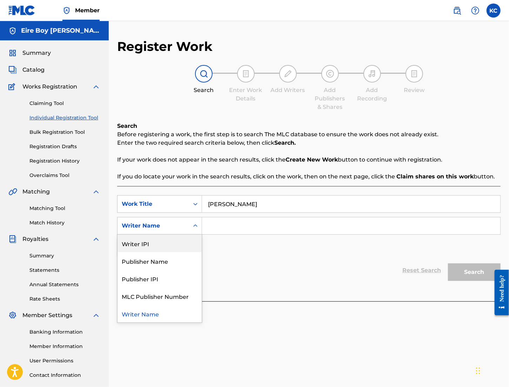
click at [177, 242] on div "Writer IPI" at bounding box center [160, 243] width 84 height 18
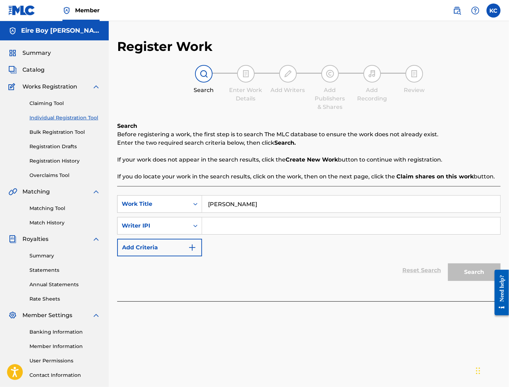
click at [220, 231] on input "Search Form" at bounding box center [351, 225] width 298 height 17
paste input "1305291972"
type input "1305291972"
click at [431, 275] on button "Search" at bounding box center [474, 272] width 53 height 18
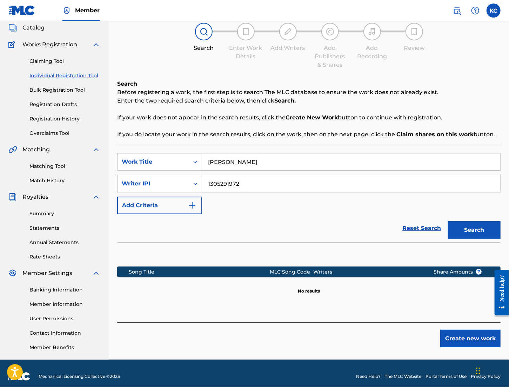
scroll to position [48, 0]
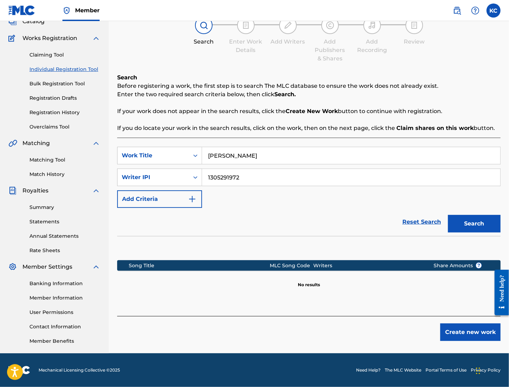
click at [431, 329] on button "Create new work" at bounding box center [470, 332] width 60 height 18
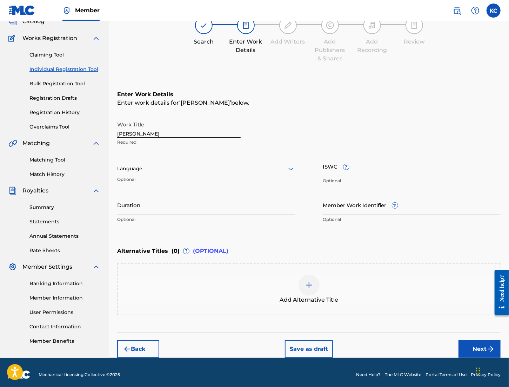
click at [330, 168] on input "ISWC ?" at bounding box center [412, 166] width 178 height 20
paste input "T3343656742"
type input "T3343656742"
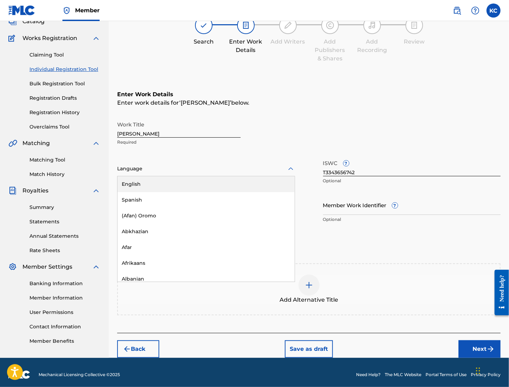
drag, startPoint x: 178, startPoint y: 170, endPoint x: 167, endPoint y: 177, distance: 13.2
click at [177, 170] on div at bounding box center [206, 168] width 178 height 9
click at [156, 185] on div "English" at bounding box center [206, 184] width 177 height 16
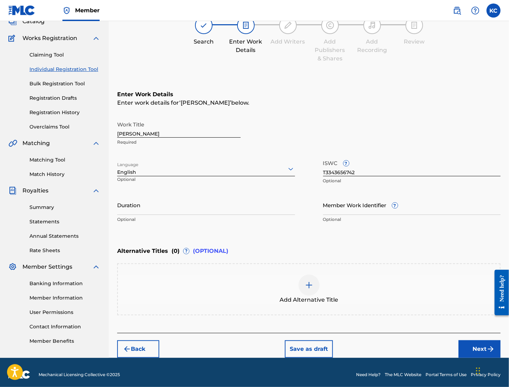
click at [431, 351] on button "Next" at bounding box center [479, 349] width 42 height 18
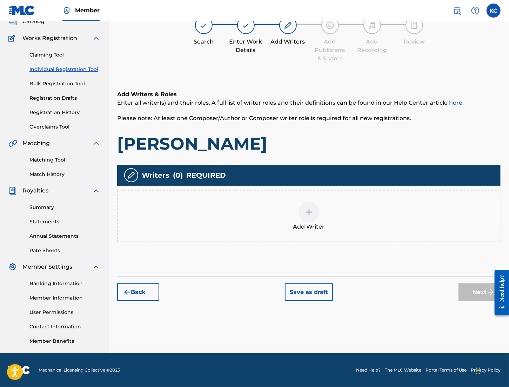
scroll to position [32, 0]
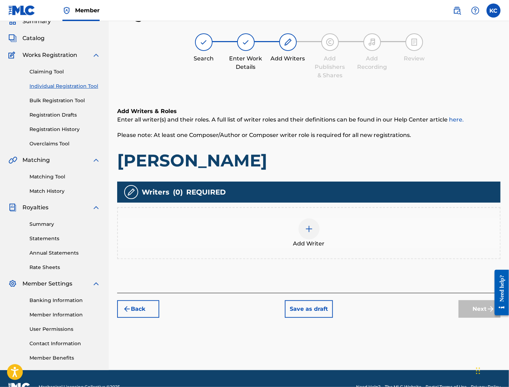
click at [314, 231] on div at bounding box center [308, 228] width 21 height 21
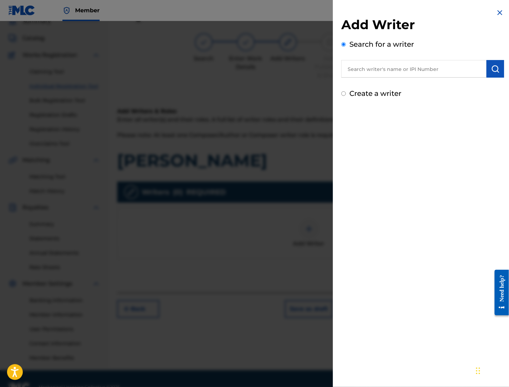
click at [399, 73] on input "text" at bounding box center [413, 69] width 145 height 18
paste input "1305291972"
type input "1305291972"
click at [431, 71] on img "submit" at bounding box center [495, 69] width 8 height 8
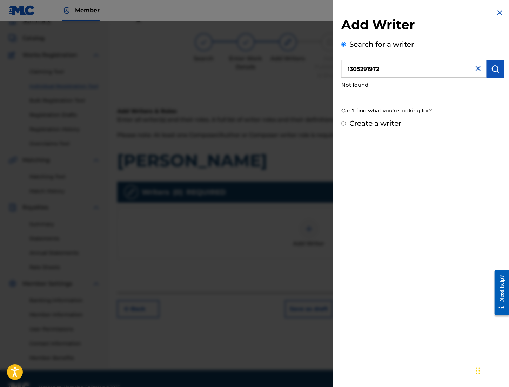
click at [343, 124] on input "Create a writer" at bounding box center [343, 123] width 5 height 5
radio input "false"
radio input "true"
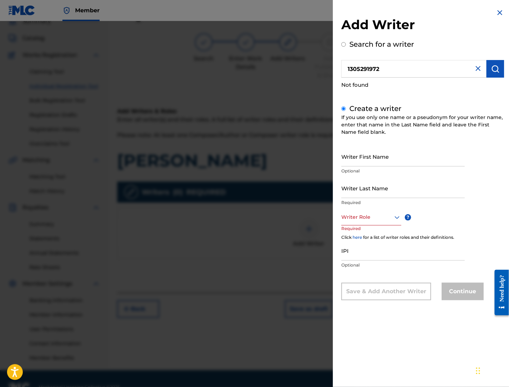
click at [370, 156] on input "Writer First Name" at bounding box center [402, 156] width 123 height 20
type input "[PERSON_NAME]"
click at [373, 214] on div at bounding box center [371, 217] width 60 height 9
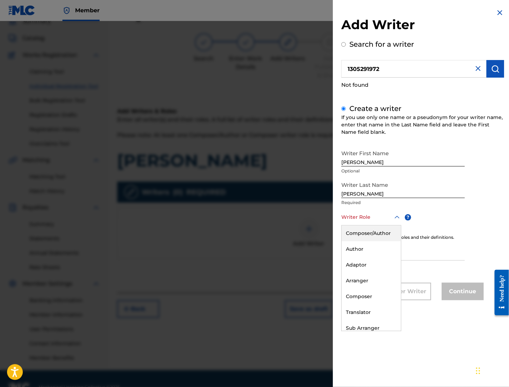
click at [367, 236] on div "Composer/Author" at bounding box center [371, 233] width 59 height 16
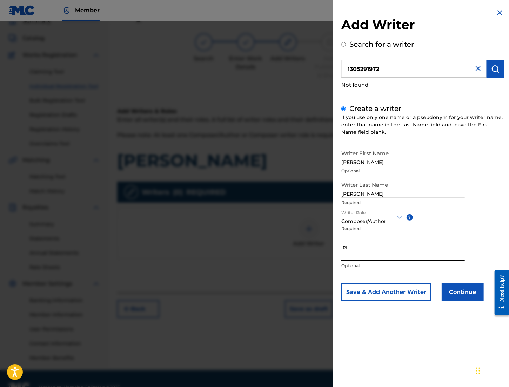
paste input "1305291972"
type input "1305291972"
click at [431, 296] on button "Continue" at bounding box center [463, 292] width 42 height 18
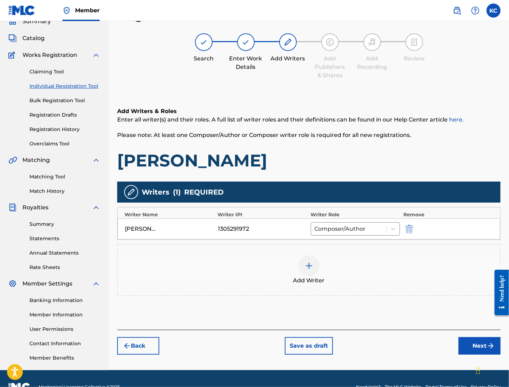
click at [431, 347] on button "Next" at bounding box center [479, 346] width 42 height 18
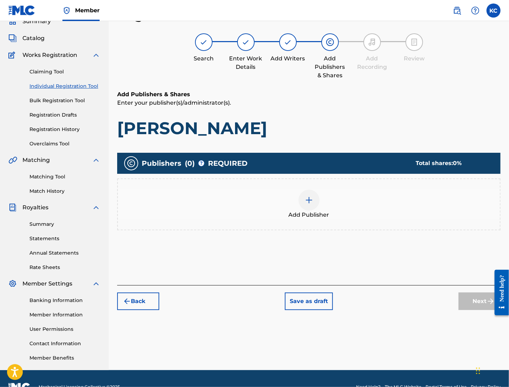
click at [307, 196] on img at bounding box center [309, 200] width 8 height 8
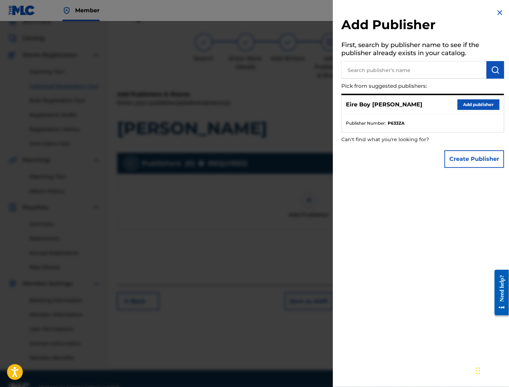
click at [431, 103] on button "Add publisher" at bounding box center [478, 104] width 42 height 11
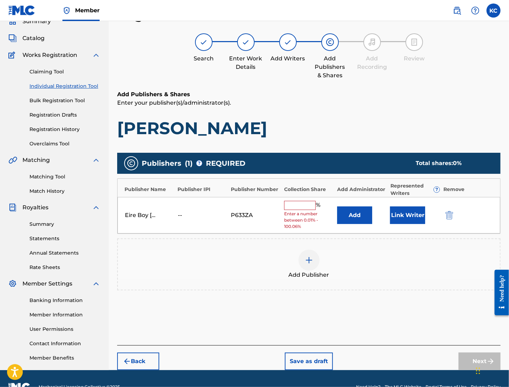
click at [298, 208] on input "text" at bounding box center [300, 205] width 32 height 9
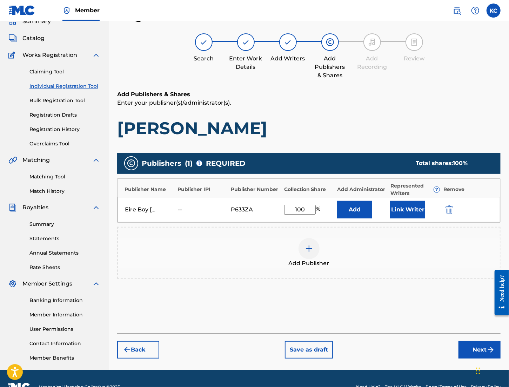
type input "100"
click at [431, 190] on div "Publisher Name Publisher IPI Publisher Number Collection Share Add Administrato…" at bounding box center [309, 188] width 383 height 18
click at [404, 214] on button "Link Writer" at bounding box center [407, 210] width 35 height 18
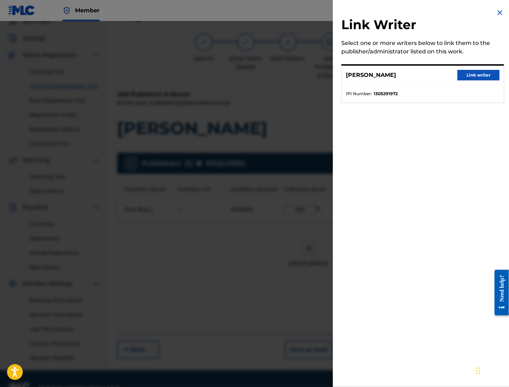
click at [431, 76] on button "Link writer" at bounding box center [478, 75] width 42 height 11
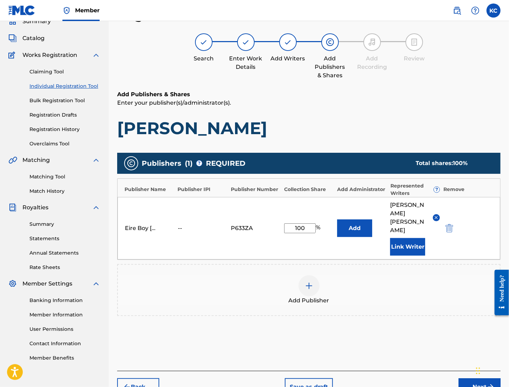
click at [351, 219] on button "Add" at bounding box center [354, 228] width 35 height 18
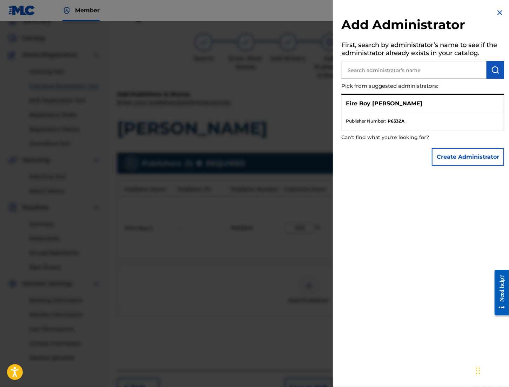
click at [382, 107] on p "Eire Boy [PERSON_NAME]" at bounding box center [384, 103] width 76 height 8
click at [431, 12] on img at bounding box center [500, 12] width 8 height 8
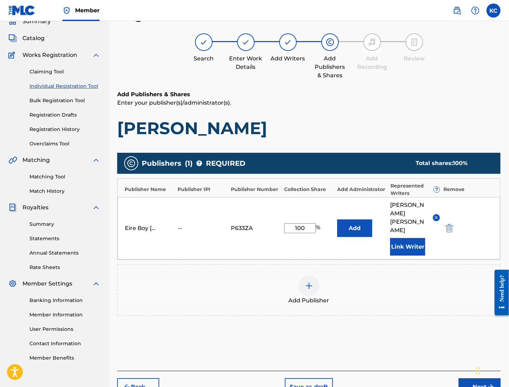
click at [431, 378] on button "Next" at bounding box center [479, 387] width 42 height 18
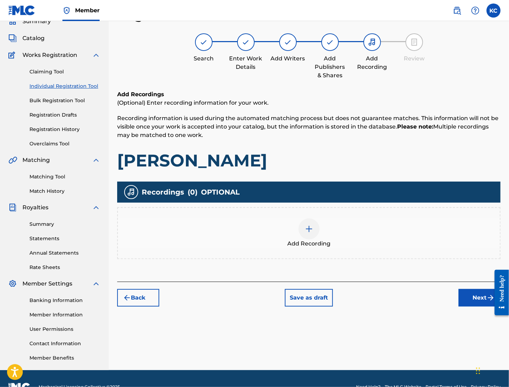
click at [310, 229] on img at bounding box center [309, 228] width 8 height 8
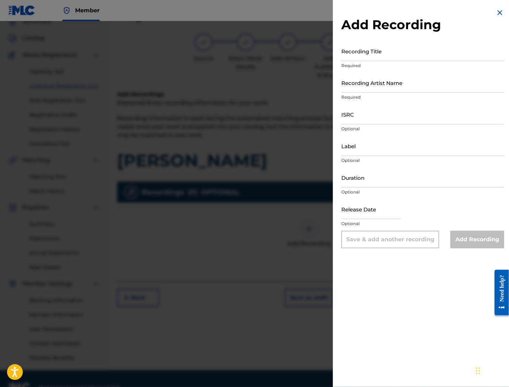
click at [339, 3] on div "Add Recording Recording Title Required Recording Artist Name Required ISRC Opti…" at bounding box center [423, 128] width 180 height 256
paste input "QZWFJ2401194"
type input "QZWFJ2401194"
click at [337, 5] on div "Add Recording Recording Title Required Recording Artist Name Required ISRC QZWF…" at bounding box center [423, 128] width 180 height 256
paste input "[PERSON_NAME]"
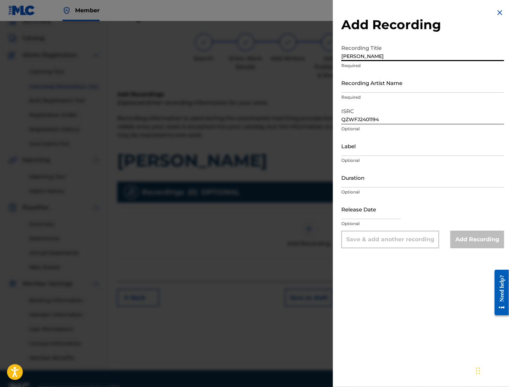
type input "[PERSON_NAME]"
click at [389, 83] on input "Recording Artist Name" at bounding box center [422, 83] width 163 height 20
type input "MAL€K"
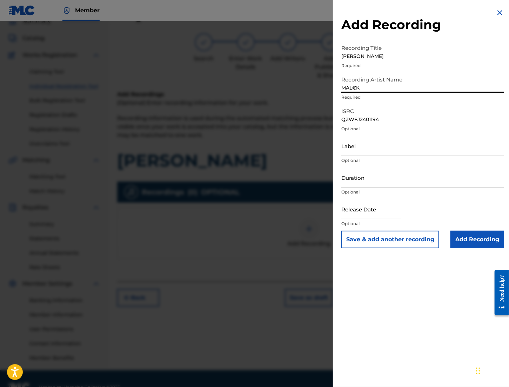
click at [431, 245] on input "Add Recording" at bounding box center [477, 239] width 54 height 18
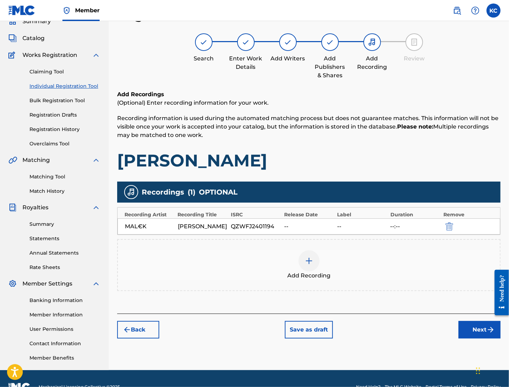
click at [431, 333] on button "Next" at bounding box center [479, 330] width 42 height 18
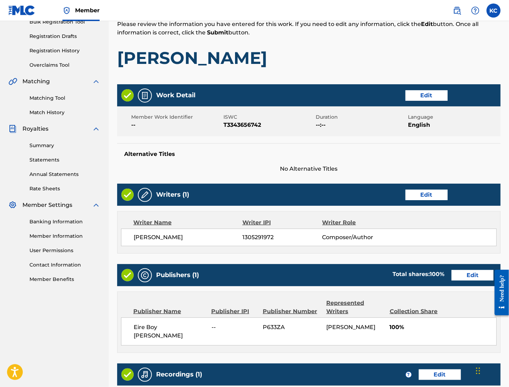
scroll to position [214, 0]
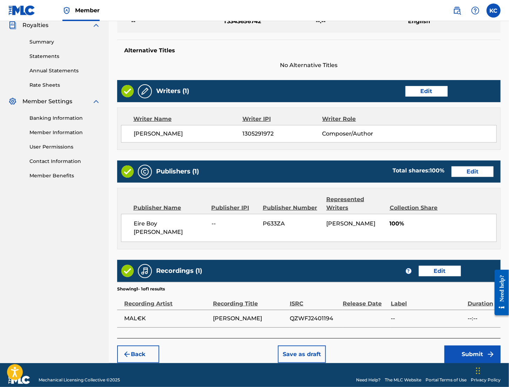
click at [431, 345] on button "Submit" at bounding box center [472, 354] width 56 height 18
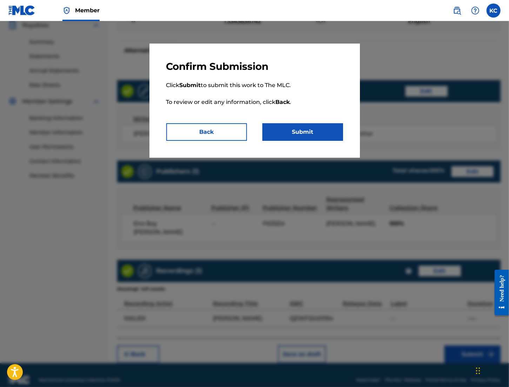
click at [322, 132] on button "Submit" at bounding box center [302, 132] width 81 height 18
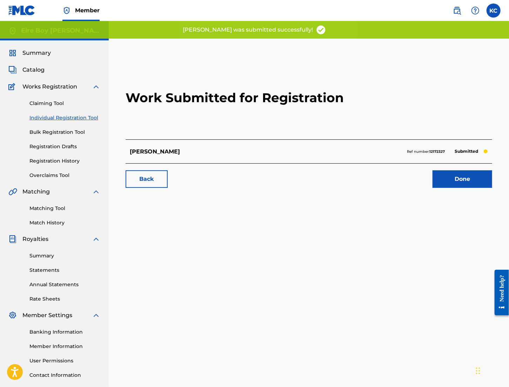
click at [431, 179] on link "Done" at bounding box center [462, 179] width 60 height 18
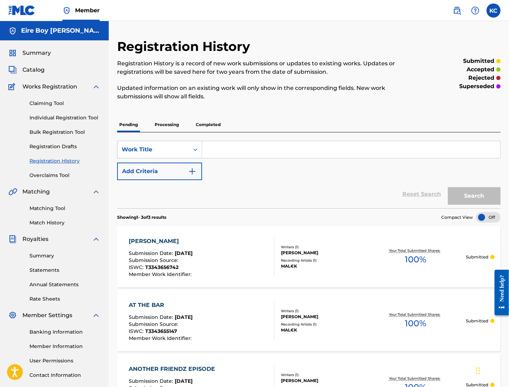
click at [431, 13] on label at bounding box center [493, 11] width 14 height 14
click at [431, 11] on input "[PERSON_NAME] [EMAIL_ADDRESS][DOMAIN_NAME] Notification Preferences Profile Log…" at bounding box center [494, 11] width 0 height 0
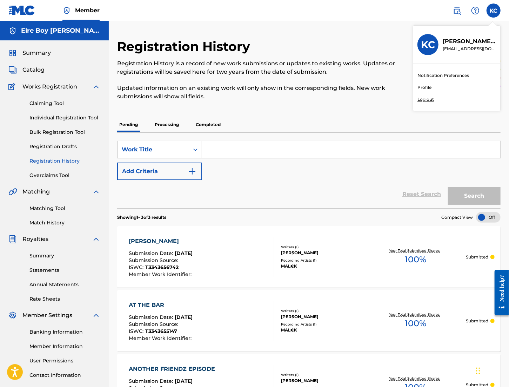
click at [422, 99] on p "Log out" at bounding box center [425, 99] width 16 height 6
click at [431, 11] on input "[PERSON_NAME] [EMAIL_ADDRESS][DOMAIN_NAME] Notification Preferences Profile Log…" at bounding box center [494, 11] width 0 height 0
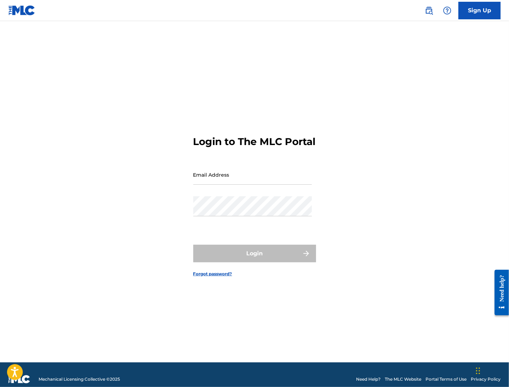
click at [230, 182] on input "Email Address" at bounding box center [252, 175] width 119 height 20
type input "MALEK4545"
click at [236, 184] on input "MALEK4545" at bounding box center [252, 175] width 119 height 20
drag, startPoint x: 240, startPoint y: 186, endPoint x: 141, endPoint y: 189, distance: 99.7
click at [141, 189] on div "Login to The MLC Portal Email Address MALEK4545 Password Login Forgot password?" at bounding box center [254, 200] width 491 height 323
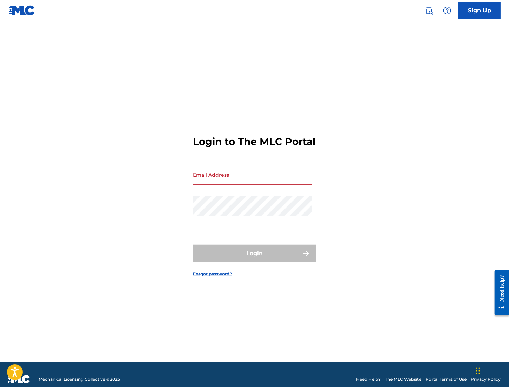
drag, startPoint x: 46, startPoint y: 179, endPoint x: 57, endPoint y: 177, distance: 10.7
click at [51, 177] on div "Login to The MLC Portal Email Address Password Login Forgot password?" at bounding box center [254, 200] width 491 height 323
click at [241, 184] on input "Email Address" at bounding box center [252, 175] width 119 height 20
type input "[EMAIL_ADDRESS][DOMAIN_NAME]"
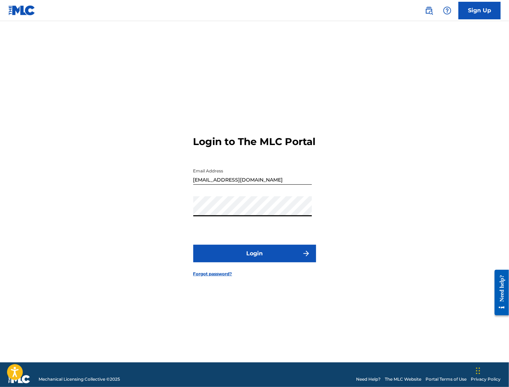
click at [234, 255] on button "Login" at bounding box center [254, 253] width 123 height 18
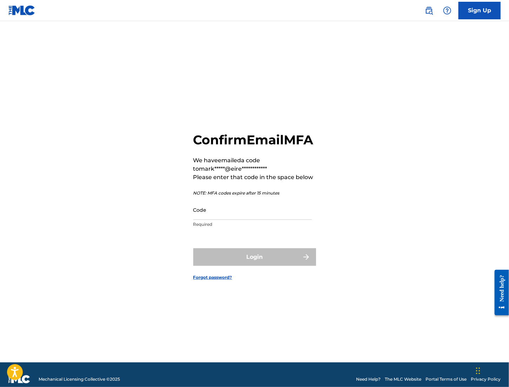
click at [225, 217] on input "Code" at bounding box center [252, 210] width 119 height 20
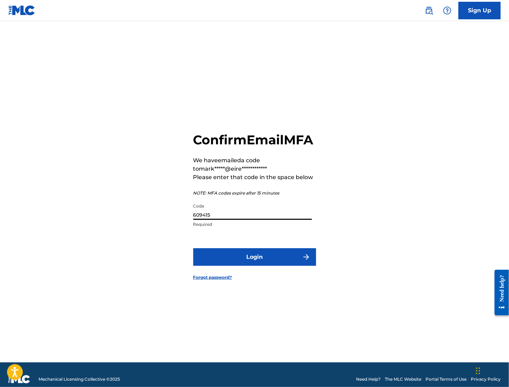
type input "609415"
click at [270, 266] on button "Login" at bounding box center [254, 257] width 123 height 18
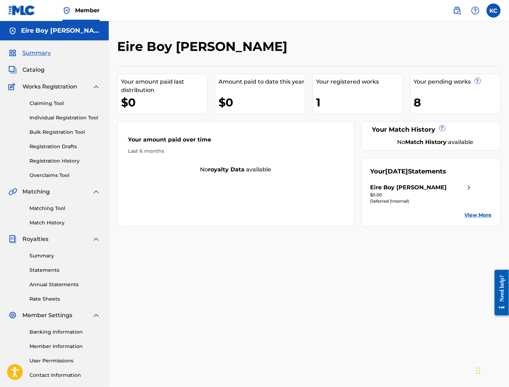
click at [52, 119] on link "Individual Registration Tool" at bounding box center [64, 117] width 71 height 7
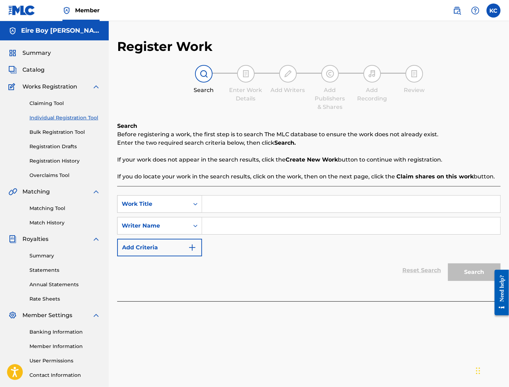
click at [224, 202] on input "Search Form" at bounding box center [351, 203] width 298 height 17
paste input "BOYZ DONT CRY"
type input "BOYZ DONT CRY"
click at [194, 227] on icon "Search Form" at bounding box center [195, 225] width 7 height 7
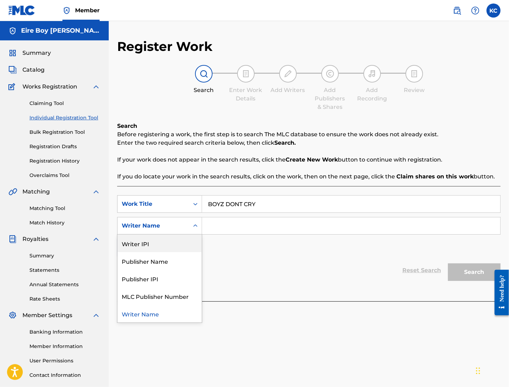
click at [153, 244] on div "Writer IPI" at bounding box center [160, 243] width 84 height 18
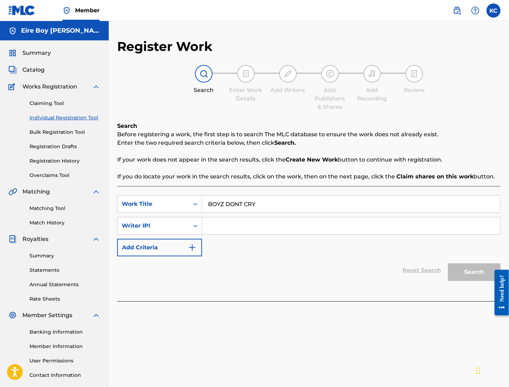
click at [221, 226] on input "Search Form" at bounding box center [351, 225] width 298 height 17
paste input "1305291972"
type input "1305291972"
click at [431, 270] on button "Search" at bounding box center [474, 272] width 53 height 18
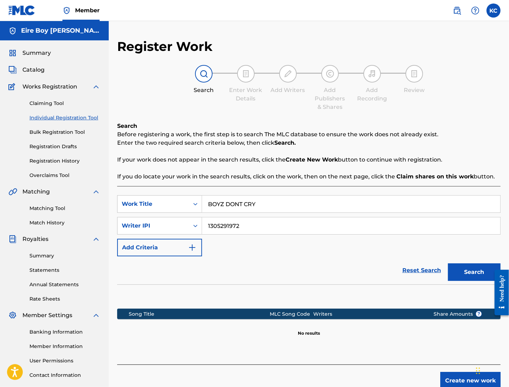
click at [431, 377] on button "Create new work" at bounding box center [470, 380] width 60 height 18
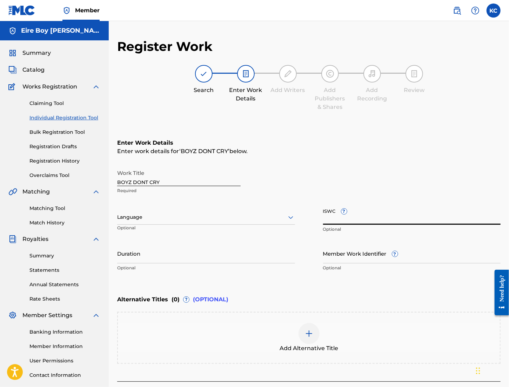
click at [331, 217] on input "ISWC ?" at bounding box center [412, 214] width 178 height 20
paste input "T3343656082"
type input "T3343656082"
click at [275, 222] on div "Language" at bounding box center [206, 217] width 178 height 15
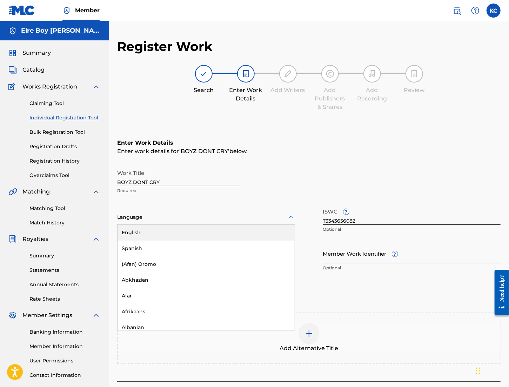
click at [179, 233] on div "English" at bounding box center [206, 232] width 177 height 16
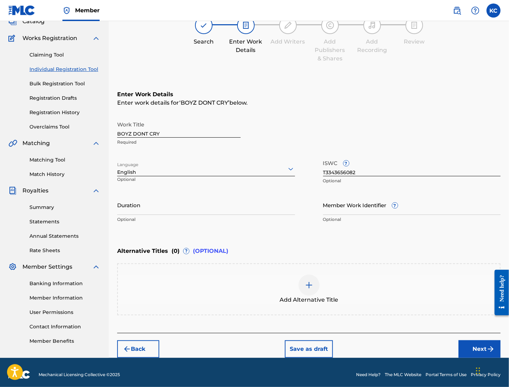
click at [431, 347] on button "Next" at bounding box center [479, 349] width 42 height 18
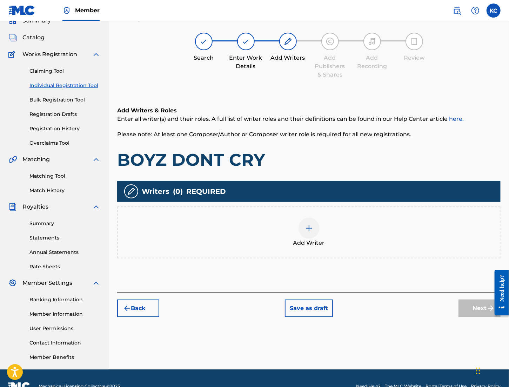
scroll to position [32, 0]
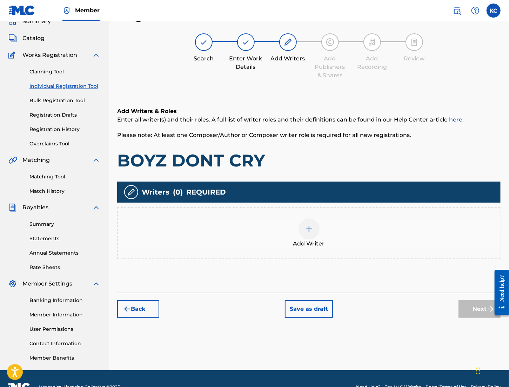
click at [306, 231] on img at bounding box center [309, 228] width 8 height 8
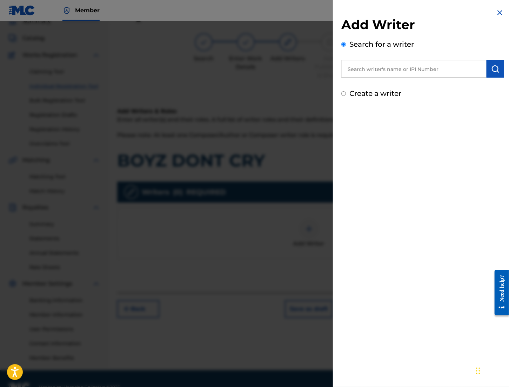
click at [375, 65] on input "text" at bounding box center [413, 69] width 145 height 18
click at [367, 69] on input "text" at bounding box center [413, 69] width 145 height 18
click at [336, 3] on div "Add Writer Search for a writer Create a writer" at bounding box center [423, 53] width 180 height 107
paste input "1305291972"
type input "1305291972"
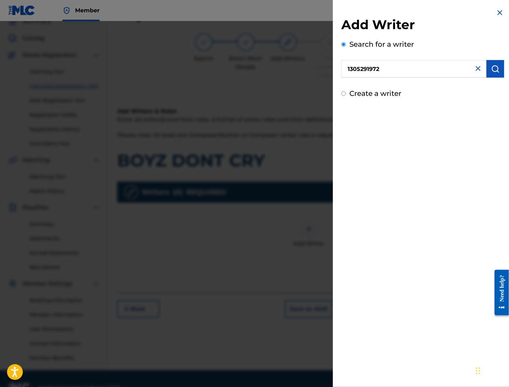
click at [431, 69] on img "submit" at bounding box center [495, 69] width 8 height 8
click at [344, 123] on input "Create a writer" at bounding box center [343, 123] width 5 height 5
radio input "false"
radio input "true"
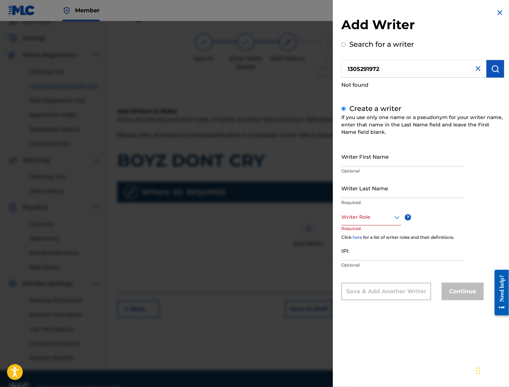
click at [368, 187] on input "Writer Last Name" at bounding box center [402, 188] width 123 height 20
type input "[PERSON_NAME]"
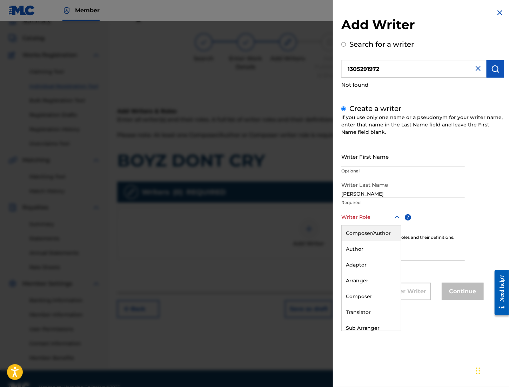
click at [388, 214] on div at bounding box center [371, 217] width 60 height 9
click at [382, 230] on div "Composer/Author" at bounding box center [371, 233] width 59 height 16
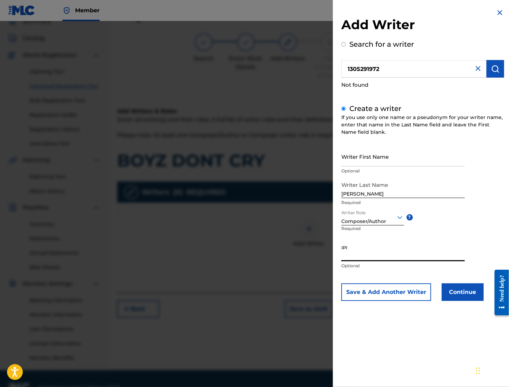
paste input "1305291972"
type input "1305291972"
click at [431, 297] on button "Continue" at bounding box center [463, 292] width 42 height 18
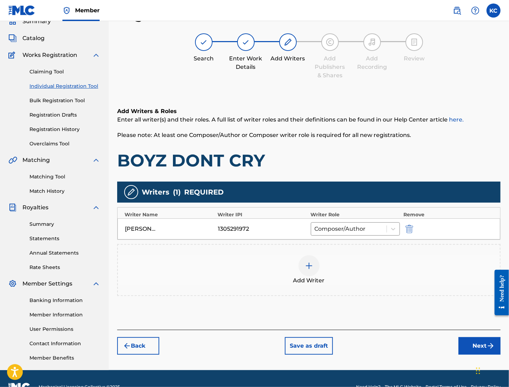
click at [431, 345] on button "Next" at bounding box center [479, 346] width 42 height 18
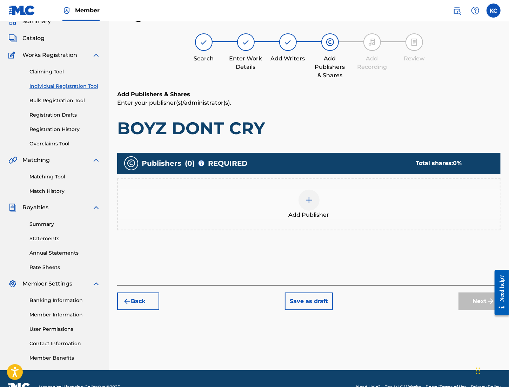
click at [309, 204] on div at bounding box center [308, 199] width 21 height 21
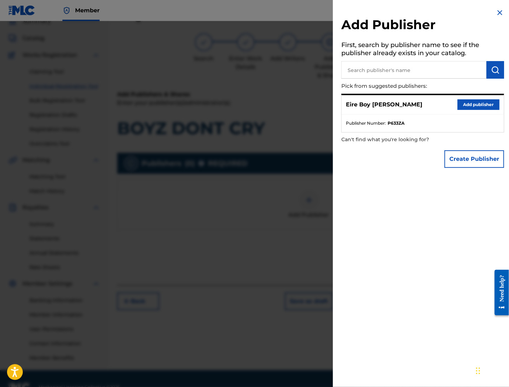
click at [431, 103] on button "Add publisher" at bounding box center [478, 104] width 42 height 11
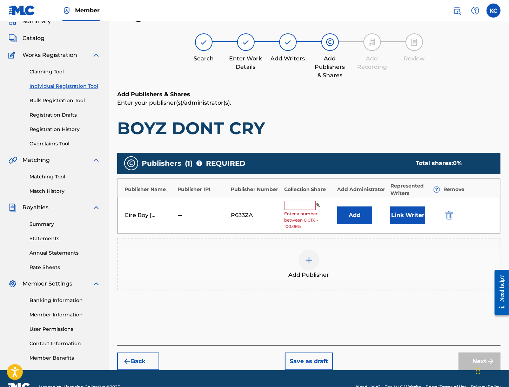
click at [293, 204] on input "text" at bounding box center [300, 205] width 32 height 9
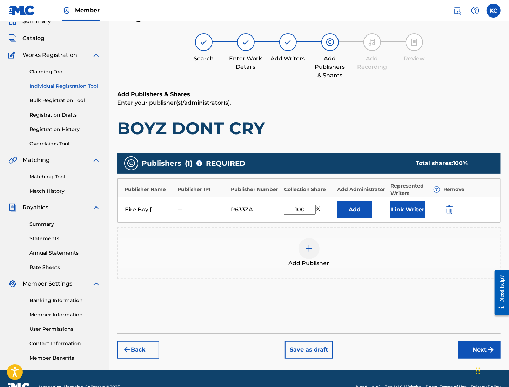
type input "100"
click at [412, 213] on button "Link Writer" at bounding box center [407, 210] width 35 height 18
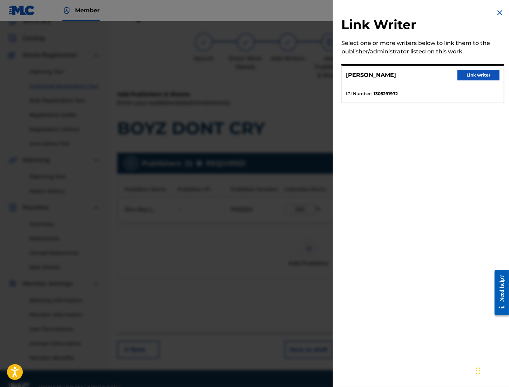
click at [431, 75] on button "Link writer" at bounding box center [478, 75] width 42 height 11
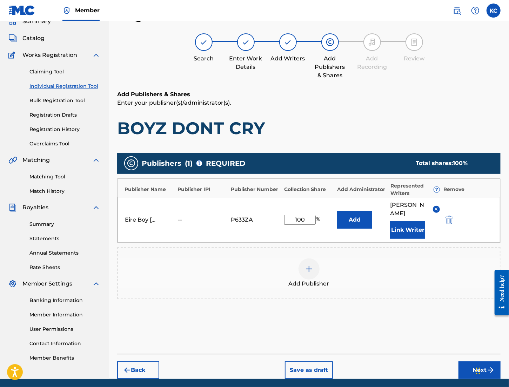
click at [431, 361] on button "Next" at bounding box center [479, 370] width 42 height 18
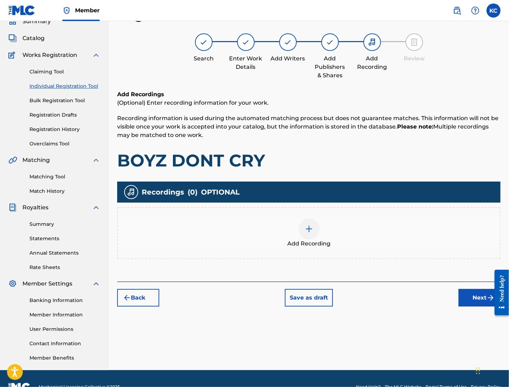
click at [307, 225] on img at bounding box center [309, 228] width 8 height 8
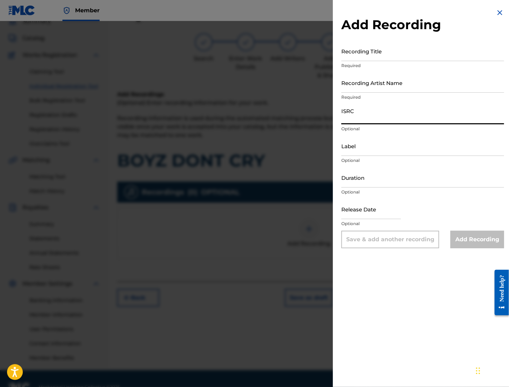
paste input "QZWFM2485397"
type input "QZWFM2485397"
click at [373, 81] on input "Recording Artist Name" at bounding box center [422, 83] width 163 height 20
type input "MAL€K"
click at [376, 53] on input "Recording Title" at bounding box center [422, 51] width 163 height 20
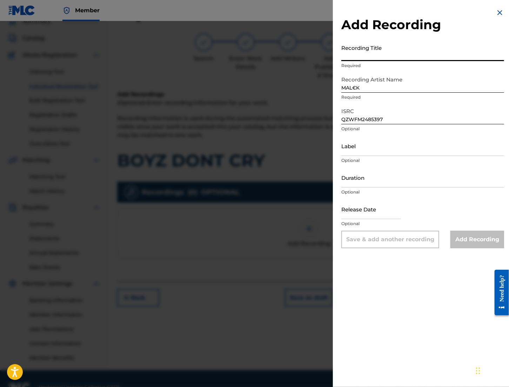
paste input "BOYZ DONT CRY"
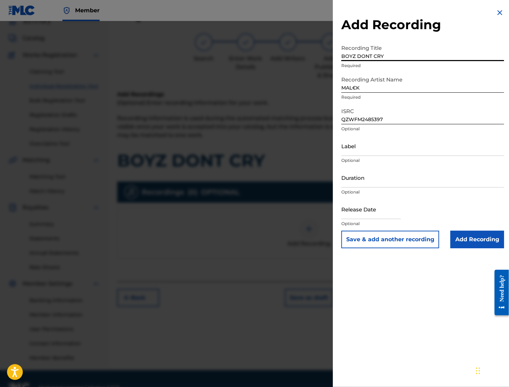
type input "BOYZ DONT CRY"
click at [431, 239] on input "Add Recording" at bounding box center [477, 239] width 54 height 18
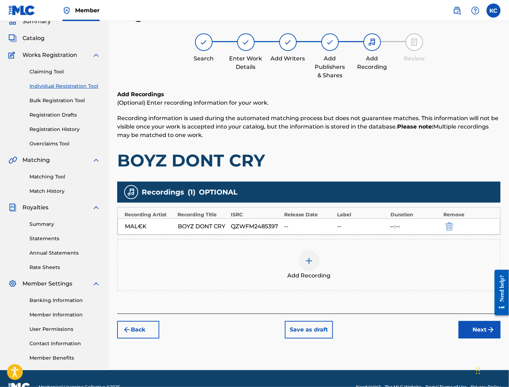
click at [431, 334] on button "Next" at bounding box center [479, 330] width 42 height 18
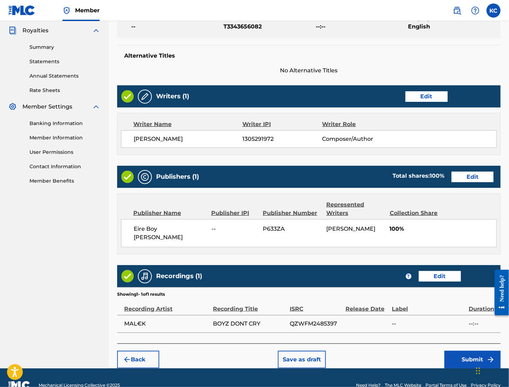
scroll to position [214, 0]
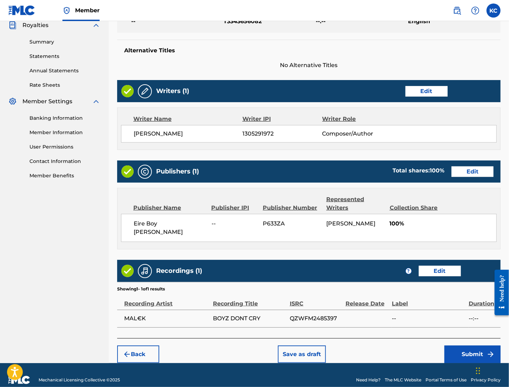
click at [431, 345] on button "Submit" at bounding box center [472, 354] width 56 height 18
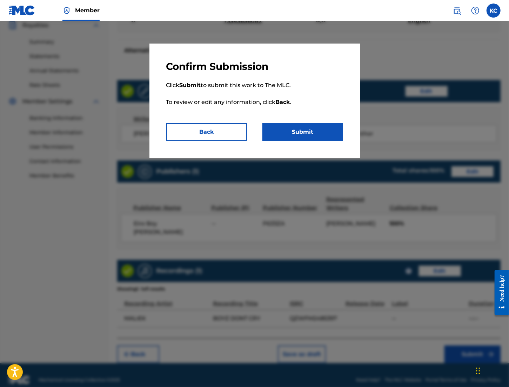
click at [318, 135] on button "Submit" at bounding box center [302, 132] width 81 height 18
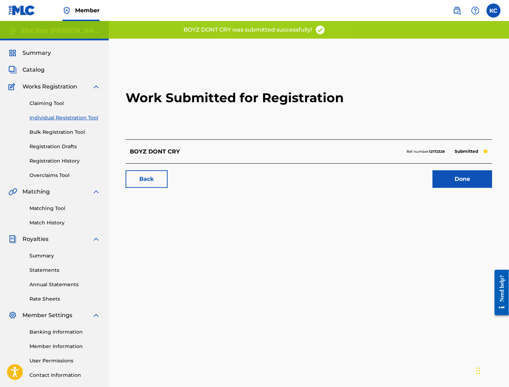
click at [431, 184] on link "Done" at bounding box center [462, 179] width 60 height 18
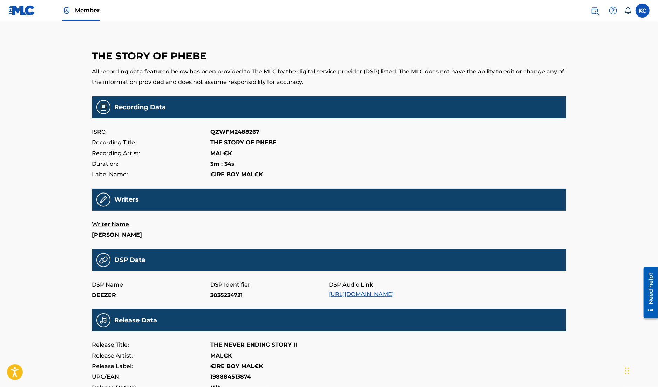
scroll to position [4, 0]
